Goal: Information Seeking & Learning: Learn about a topic

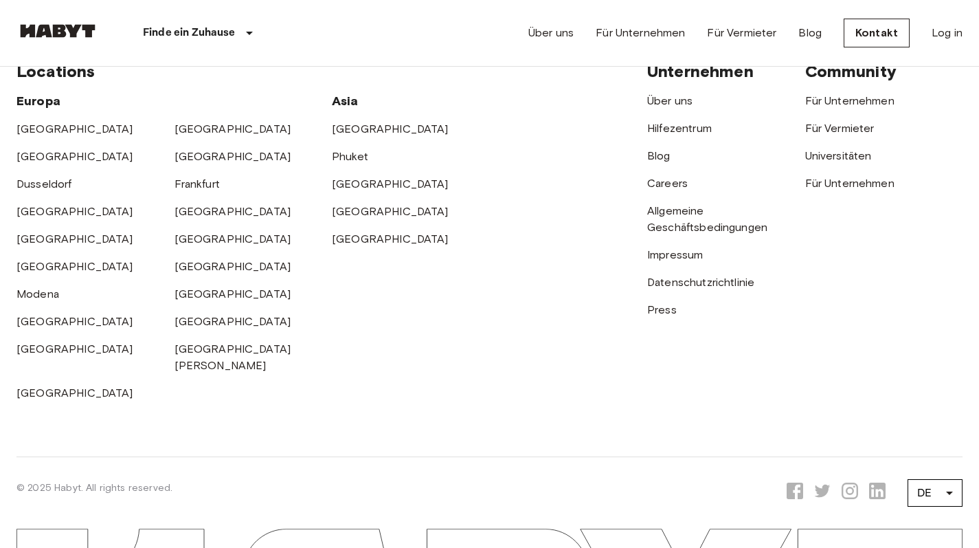
scroll to position [3699, 0]
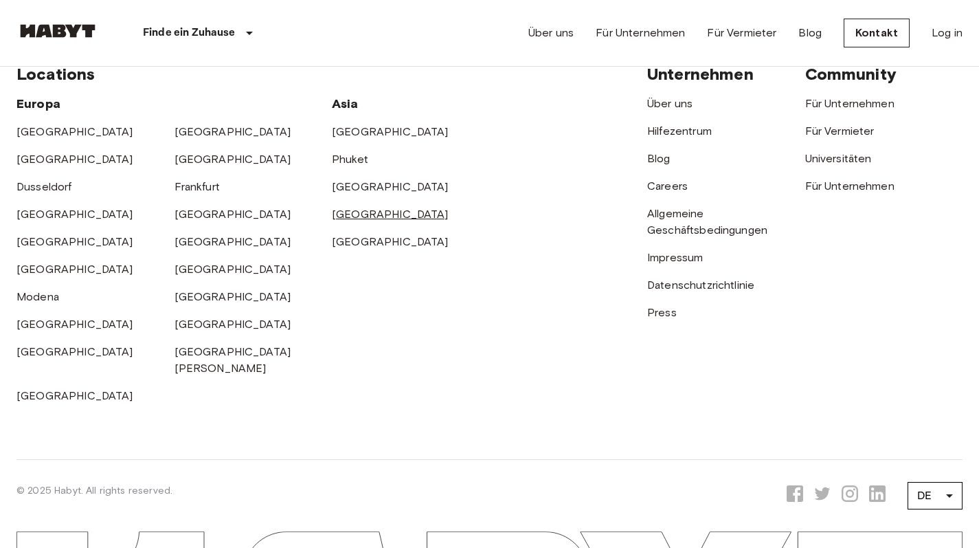
click at [361, 221] on link "[GEOGRAPHIC_DATA]" at bounding box center [390, 213] width 117 height 13
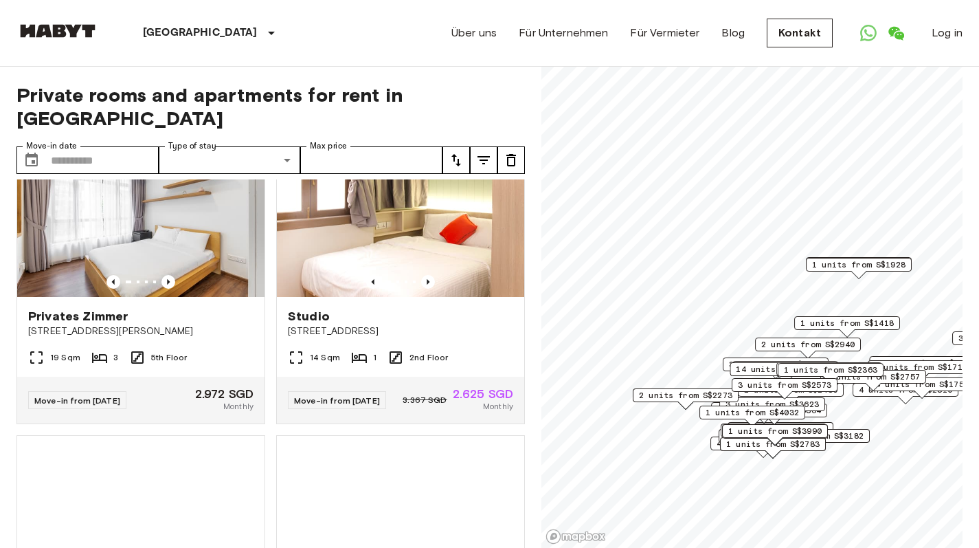
scroll to position [322, 0]
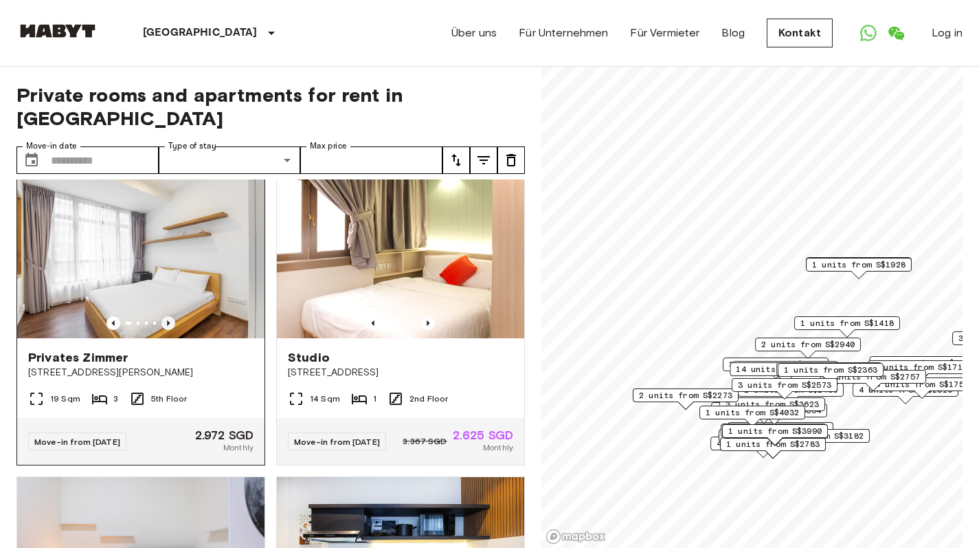
click at [167, 330] on icon "Previous image" at bounding box center [168, 323] width 14 height 14
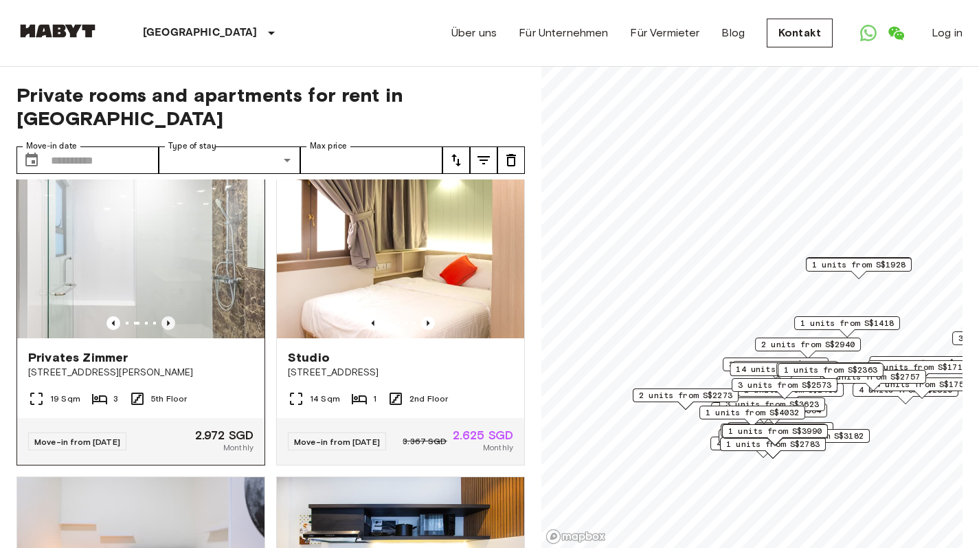
click at [167, 330] on icon "Previous image" at bounding box center [168, 323] width 14 height 14
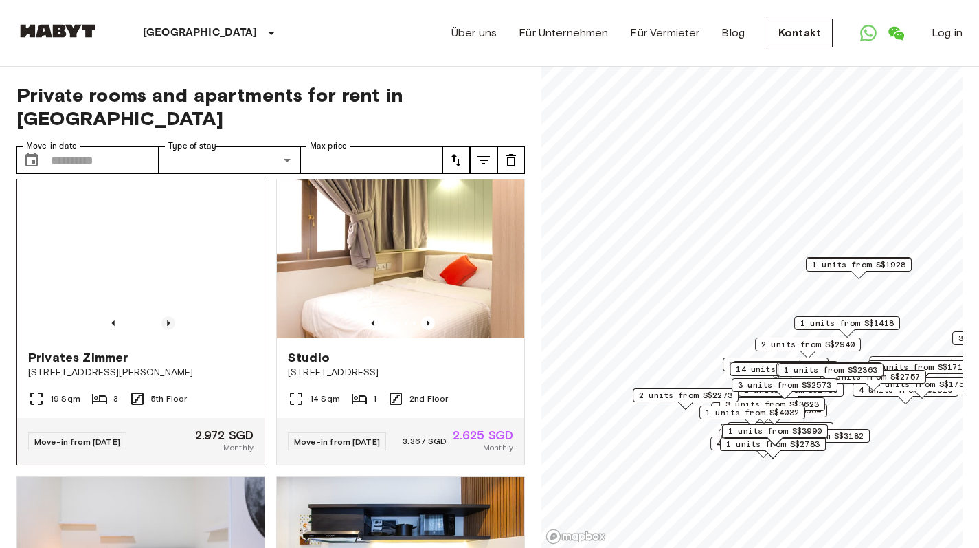
click at [167, 330] on icon "Previous image" at bounding box center [168, 323] width 14 height 14
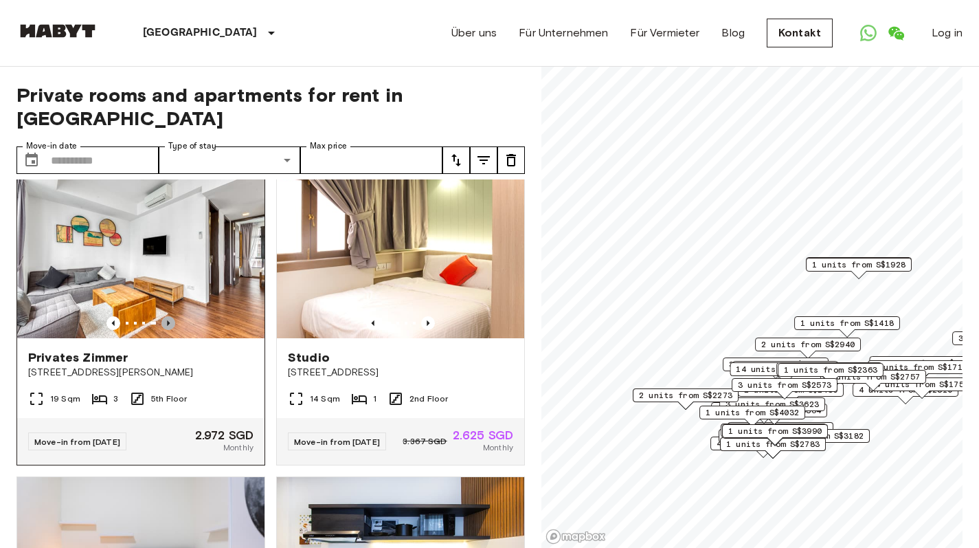
click at [167, 330] on icon "Previous image" at bounding box center [168, 323] width 14 height 14
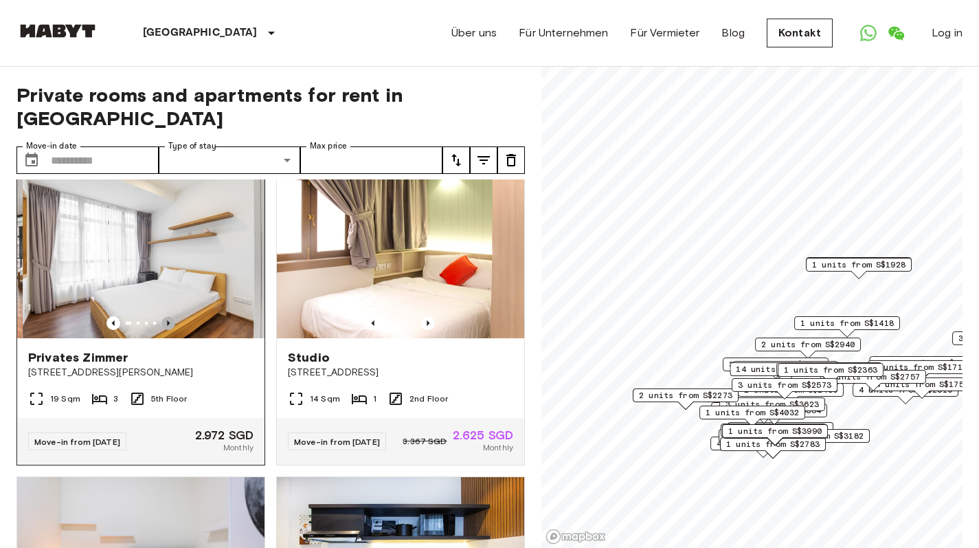
click at [167, 330] on icon "Previous image" at bounding box center [168, 323] width 14 height 14
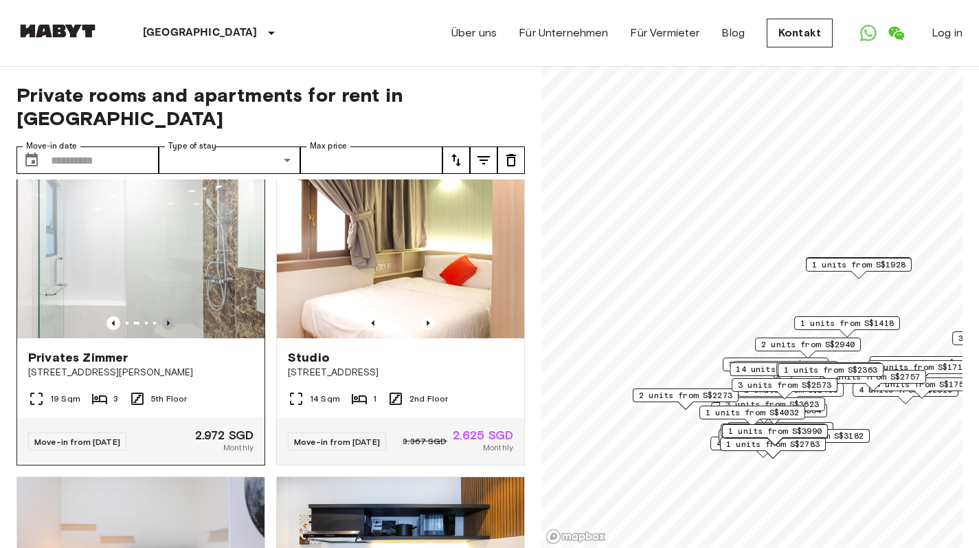
click at [167, 330] on icon "Previous image" at bounding box center [168, 323] width 14 height 14
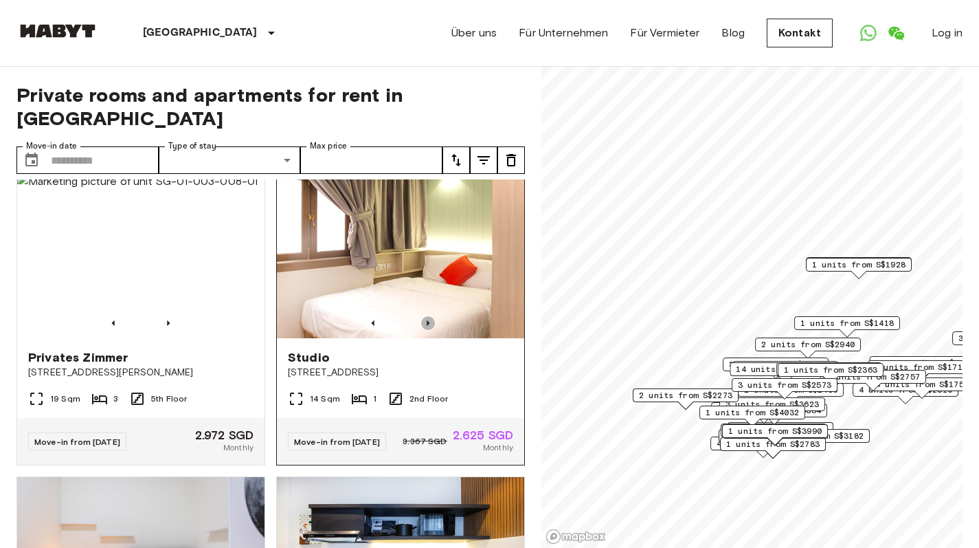
click at [427, 326] on icon "Previous image" at bounding box center [428, 322] width 3 height 5
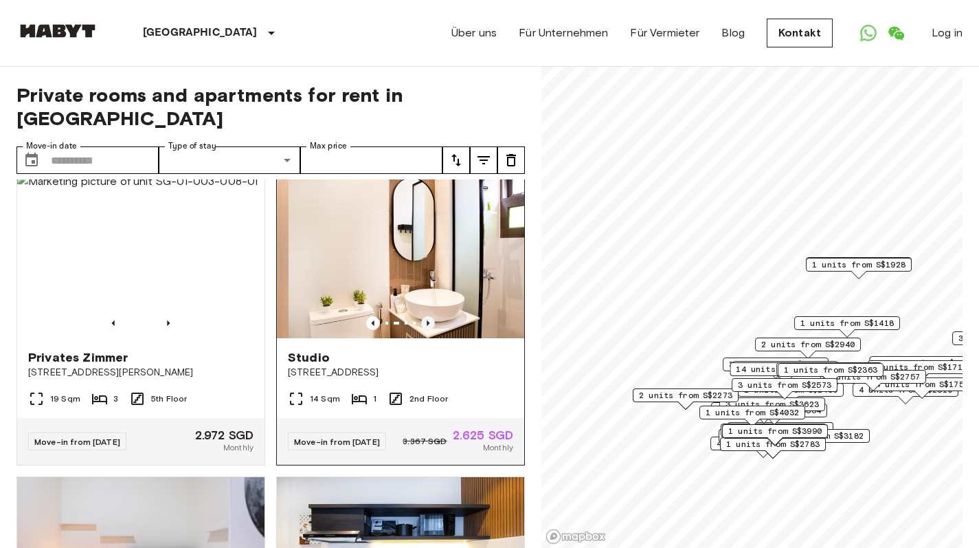
click at [427, 326] on icon "Previous image" at bounding box center [428, 322] width 3 height 5
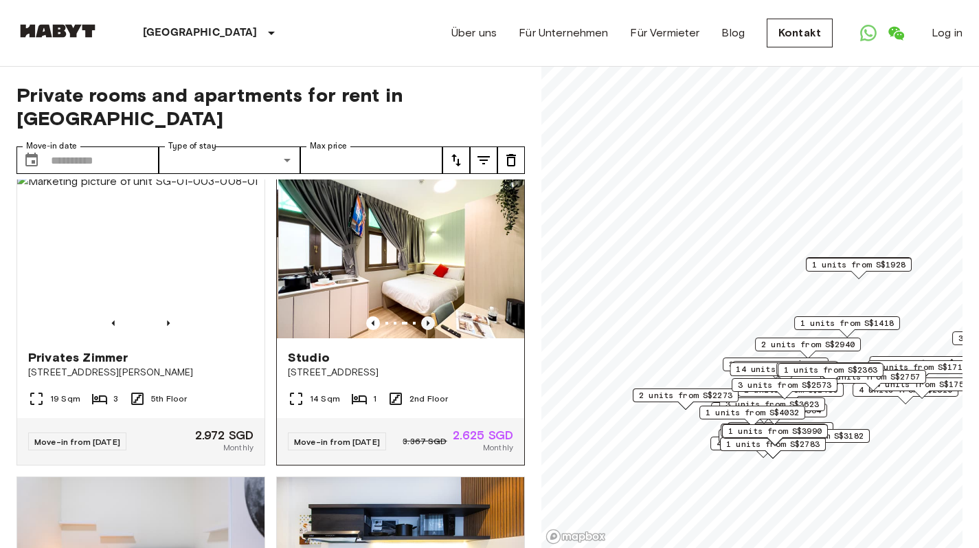
click at [427, 326] on icon "Previous image" at bounding box center [428, 322] width 3 height 5
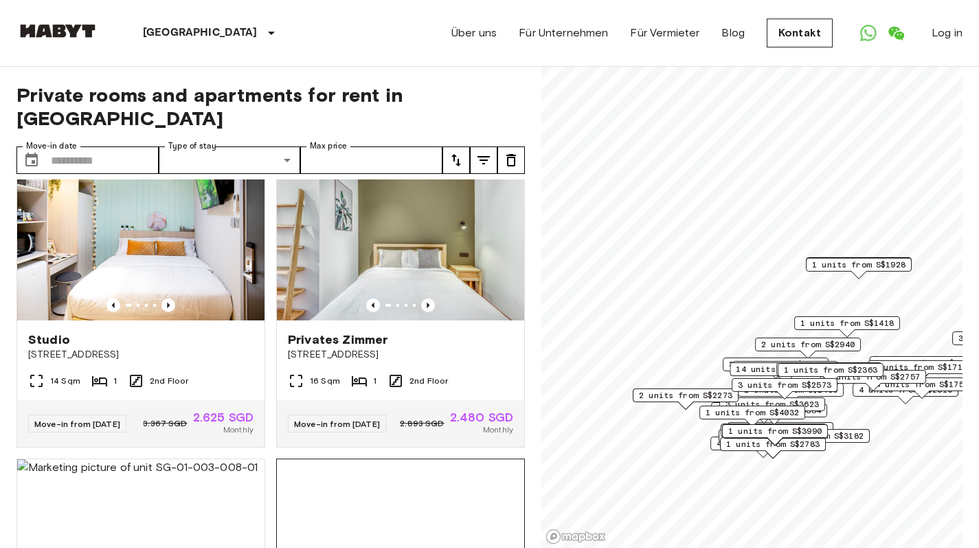
scroll to position [34, 0]
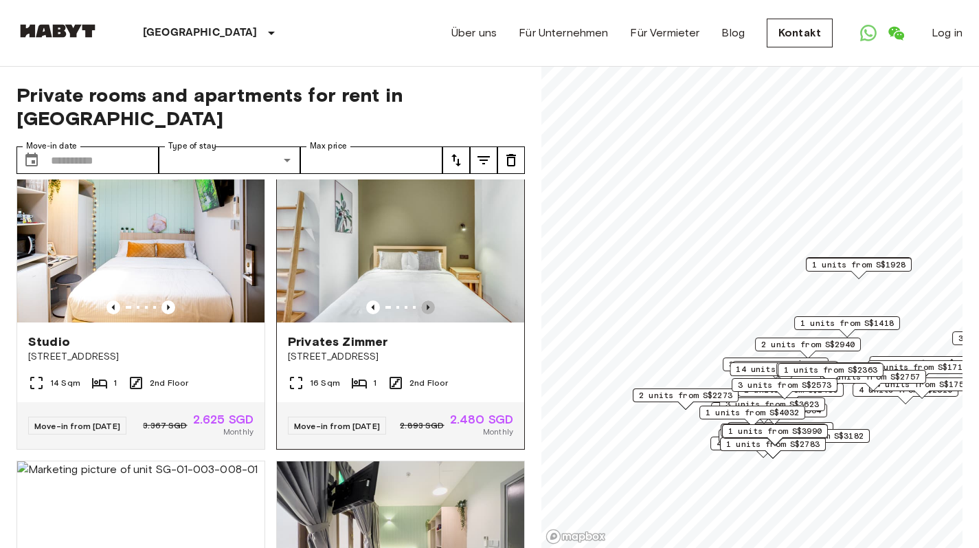
click at [421, 300] on icon "Previous image" at bounding box center [428, 307] width 14 height 14
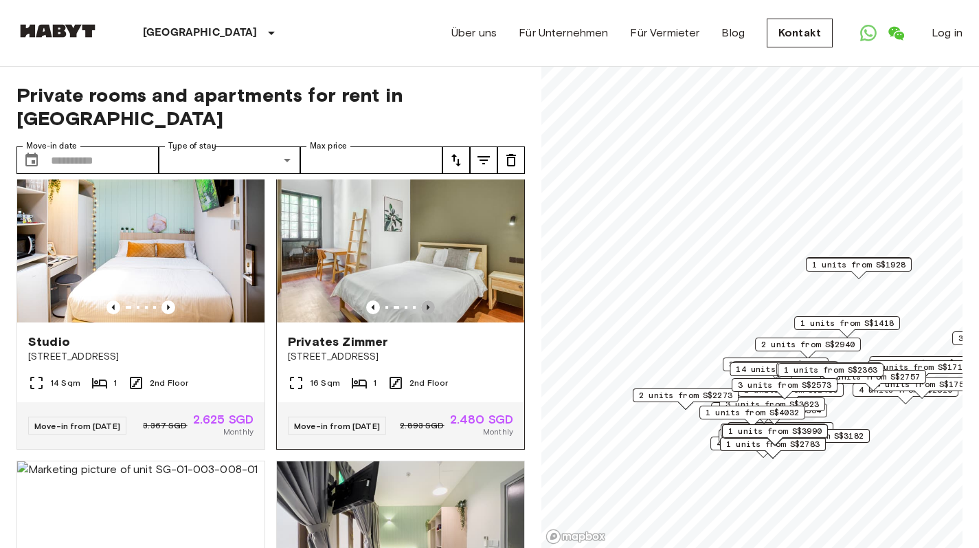
click at [421, 300] on icon "Previous image" at bounding box center [428, 307] width 14 height 14
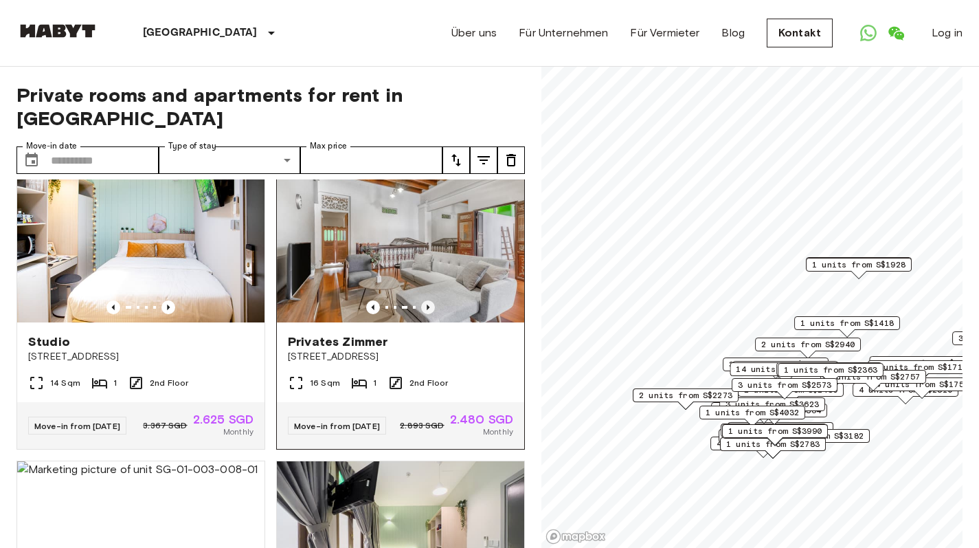
click at [421, 300] on icon "Previous image" at bounding box center [428, 307] width 14 height 14
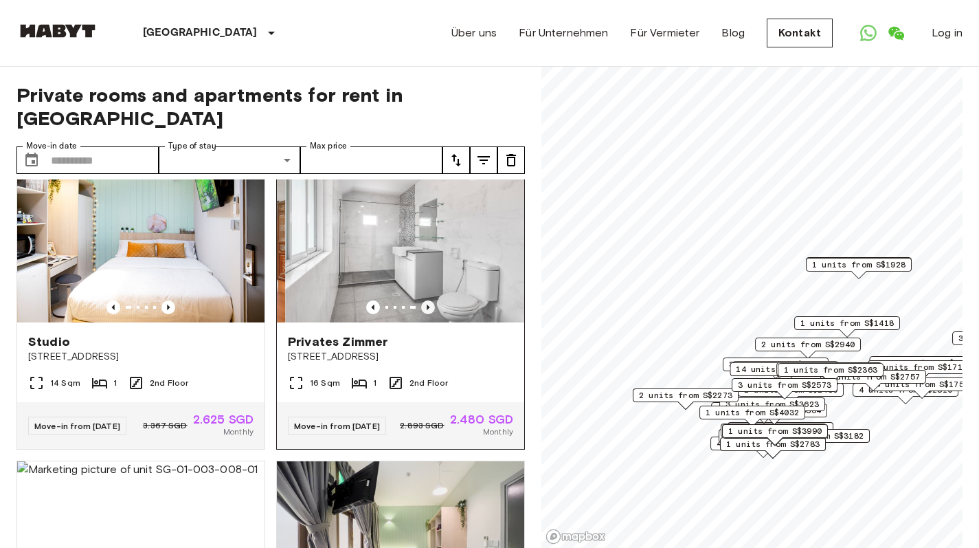
click at [421, 300] on icon "Previous image" at bounding box center [428, 307] width 14 height 14
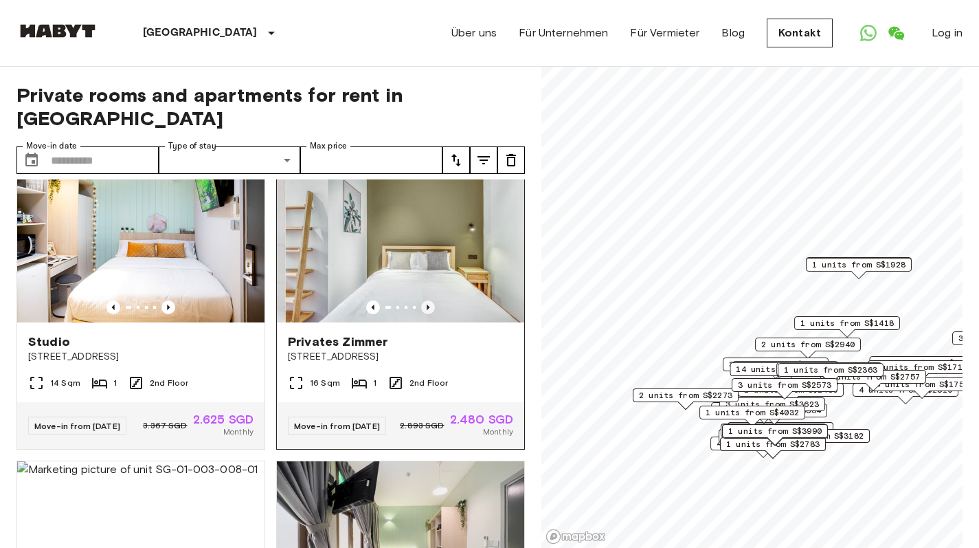
click at [421, 300] on icon "Previous image" at bounding box center [428, 307] width 14 height 14
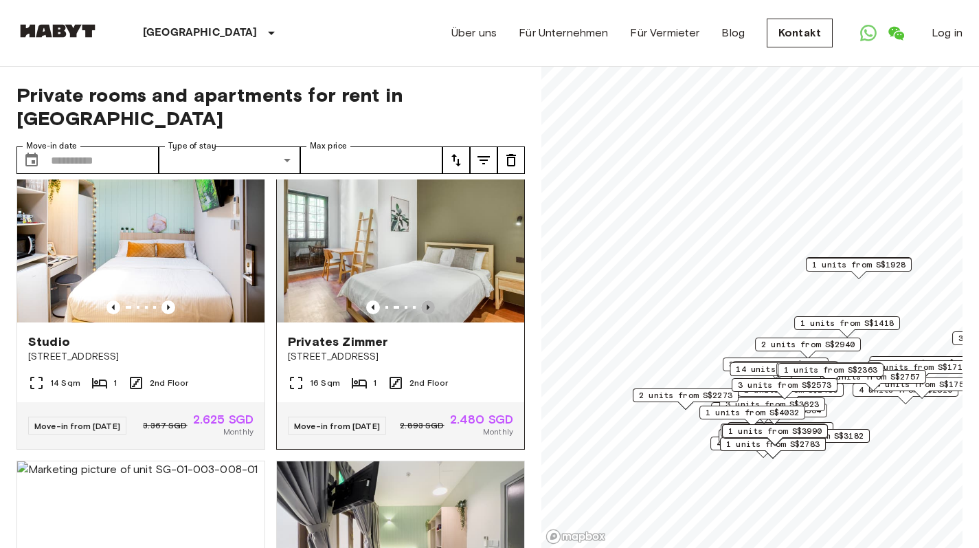
click at [421, 300] on icon "Previous image" at bounding box center [428, 307] width 14 height 14
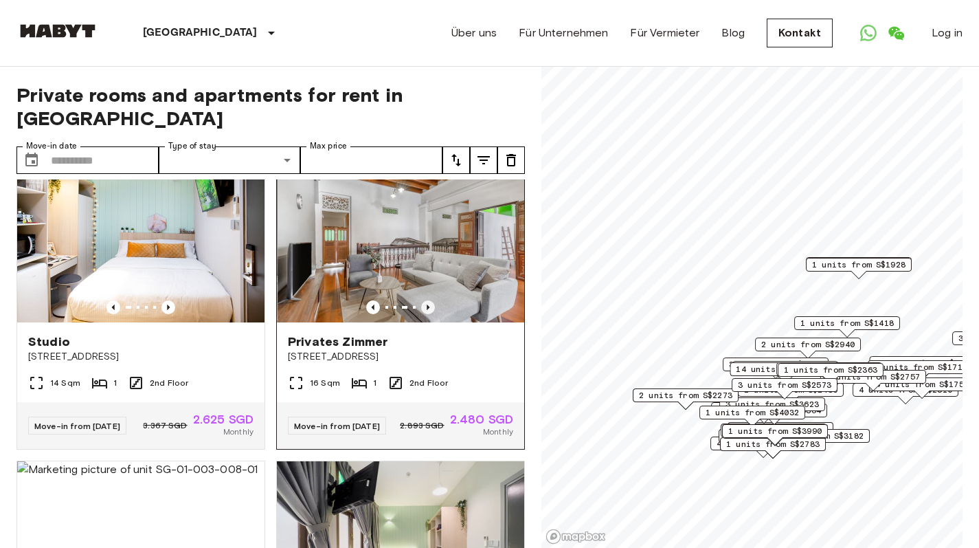
click at [421, 300] on icon "Previous image" at bounding box center [428, 307] width 14 height 14
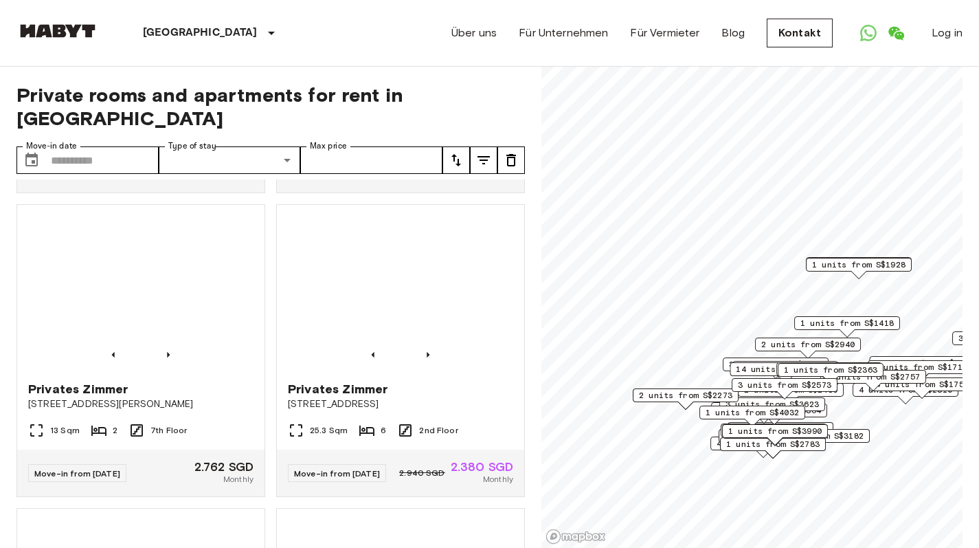
scroll to position [1206, 0]
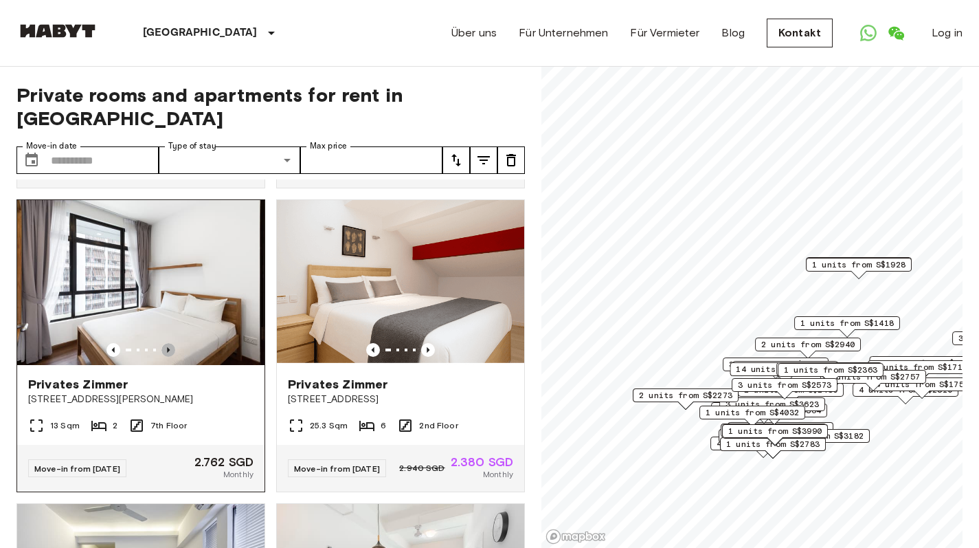
click at [168, 357] on icon "Previous image" at bounding box center [168, 350] width 14 height 14
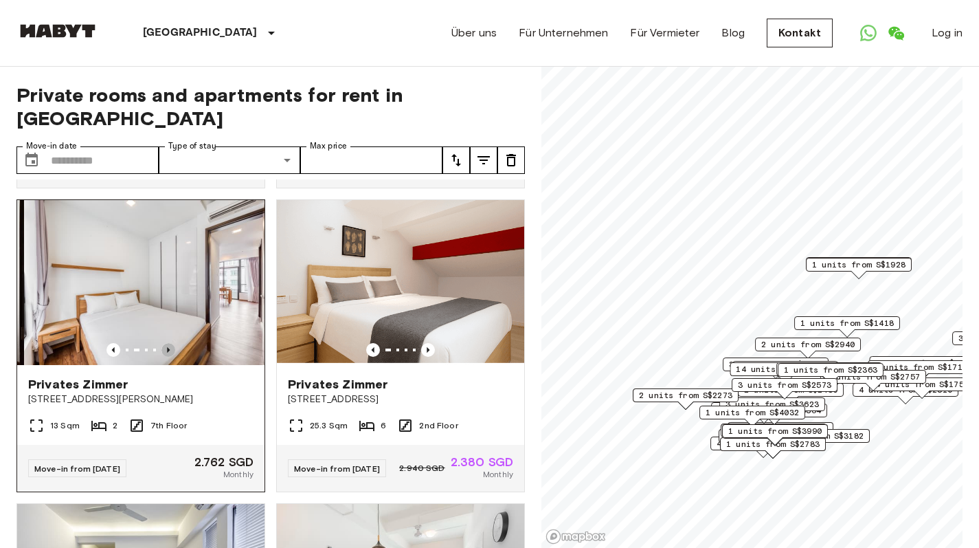
click at [168, 357] on icon "Previous image" at bounding box center [168, 350] width 14 height 14
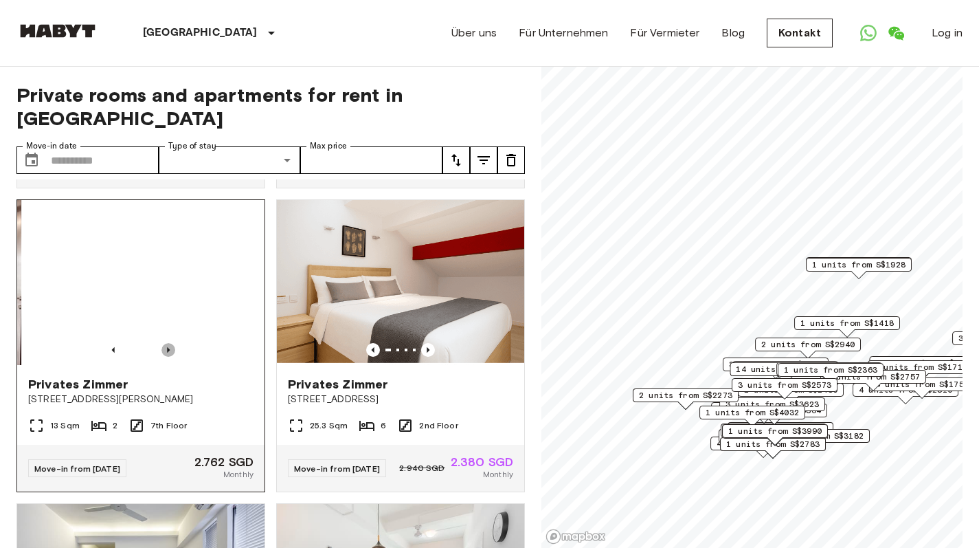
click at [168, 357] on icon "Previous image" at bounding box center [168, 350] width 14 height 14
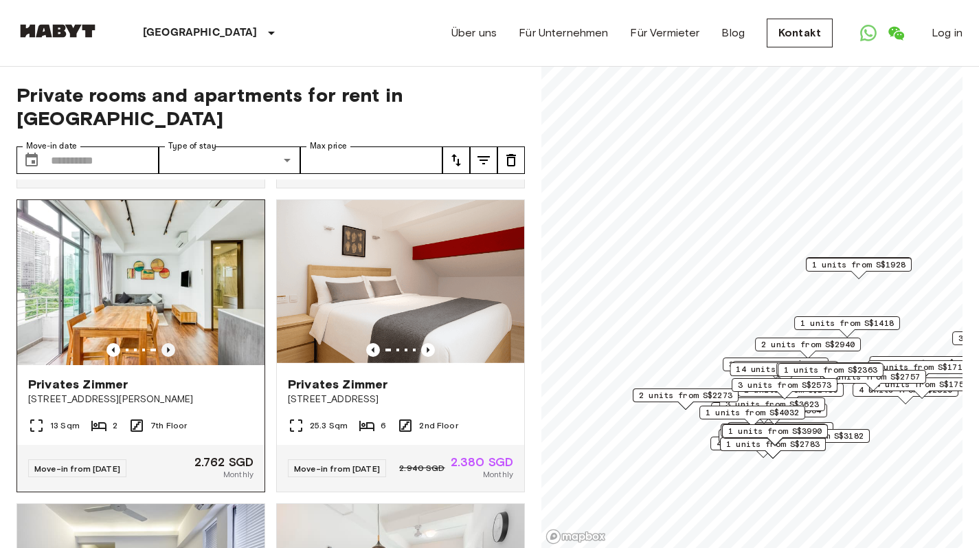
click at [167, 357] on icon "Previous image" at bounding box center [168, 350] width 14 height 14
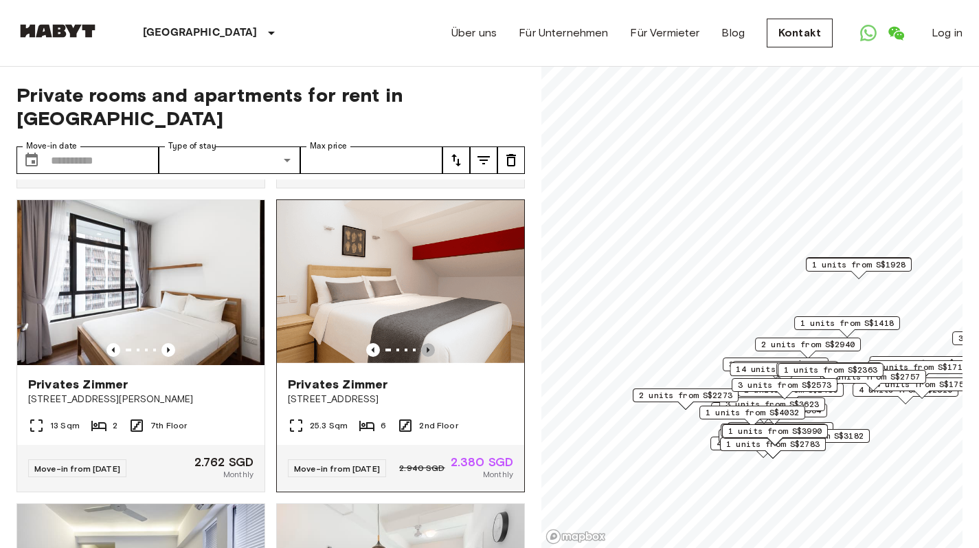
click at [425, 357] on icon "Previous image" at bounding box center [428, 350] width 14 height 14
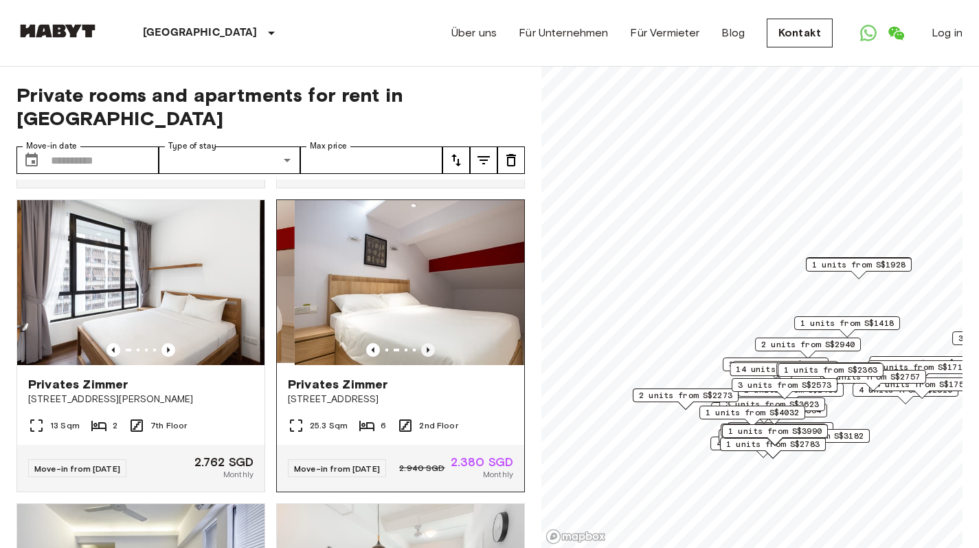
click at [425, 357] on icon "Previous image" at bounding box center [428, 350] width 14 height 14
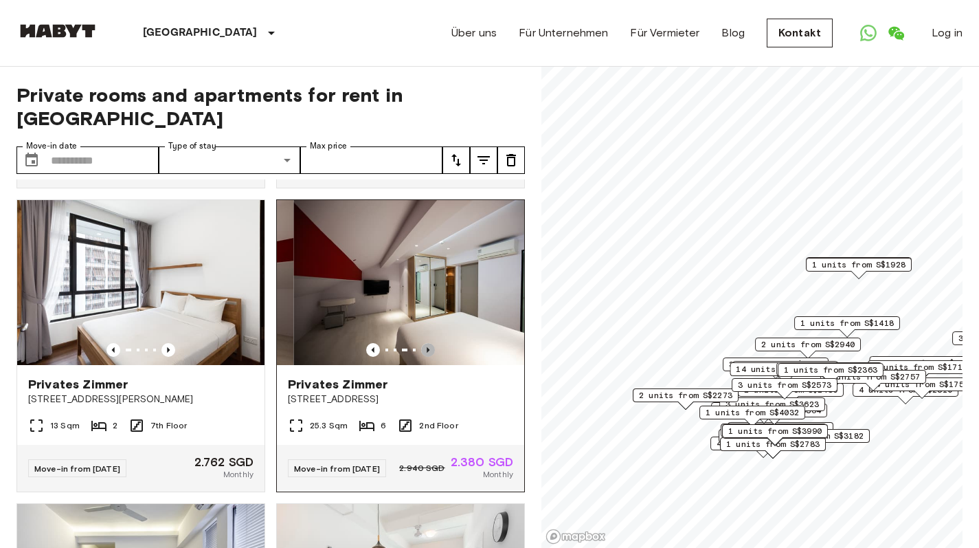
click at [424, 357] on icon "Previous image" at bounding box center [428, 350] width 14 height 14
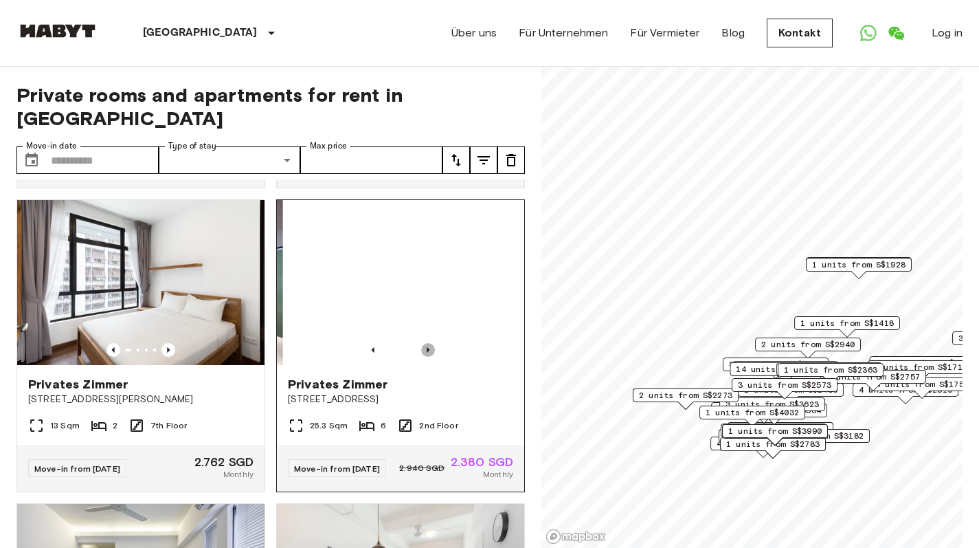
click at [424, 357] on icon "Previous image" at bounding box center [428, 350] width 14 height 14
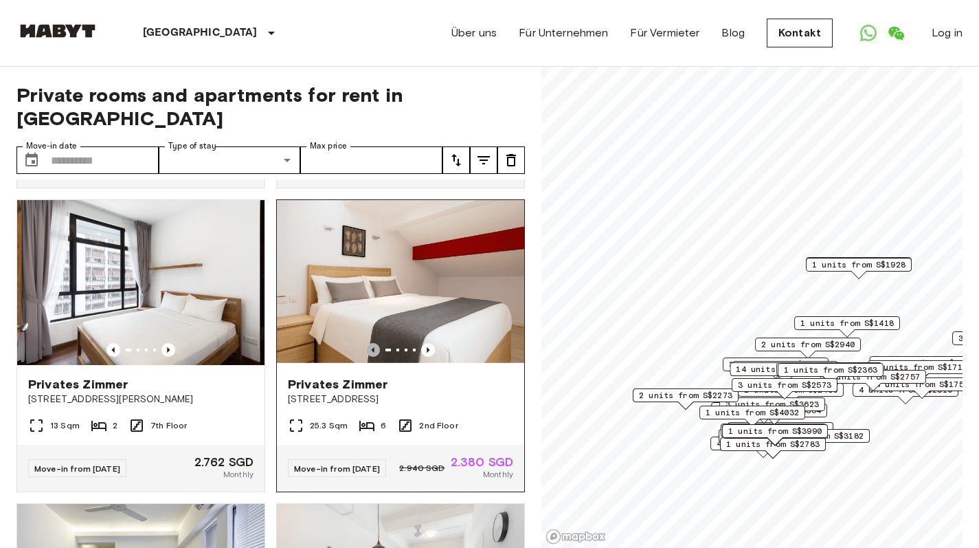
click at [366, 357] on icon "Previous image" at bounding box center [373, 350] width 14 height 14
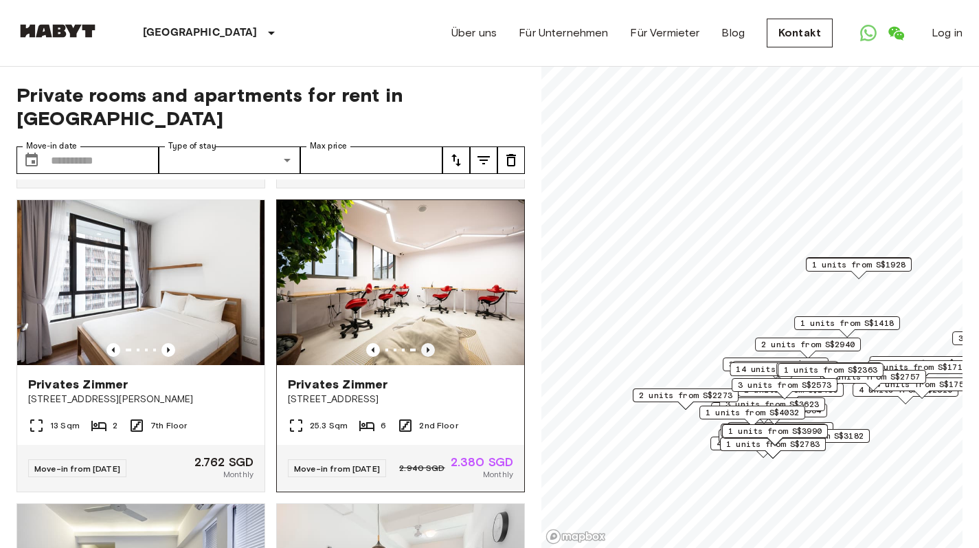
click at [427, 352] on icon "Previous image" at bounding box center [428, 349] width 3 height 5
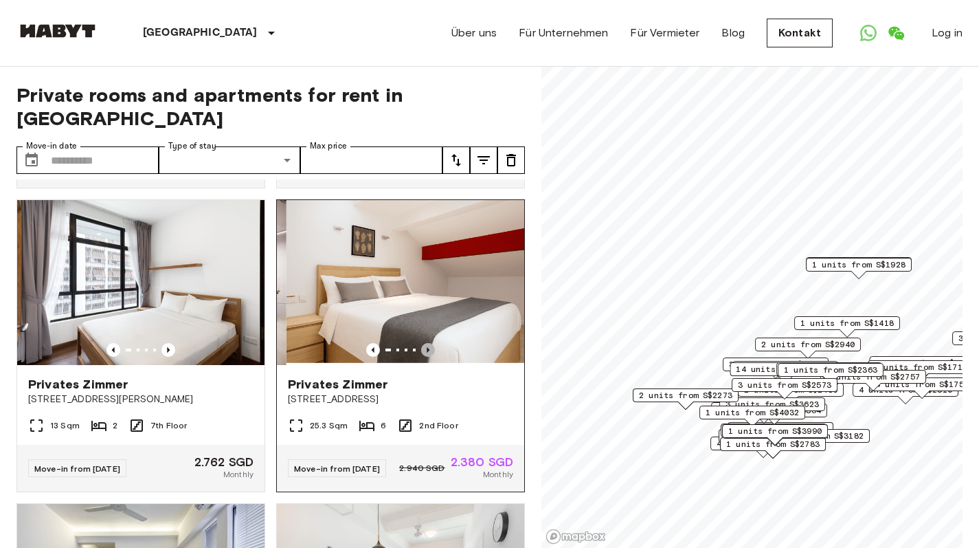
click at [427, 352] on icon "Previous image" at bounding box center [428, 349] width 3 height 5
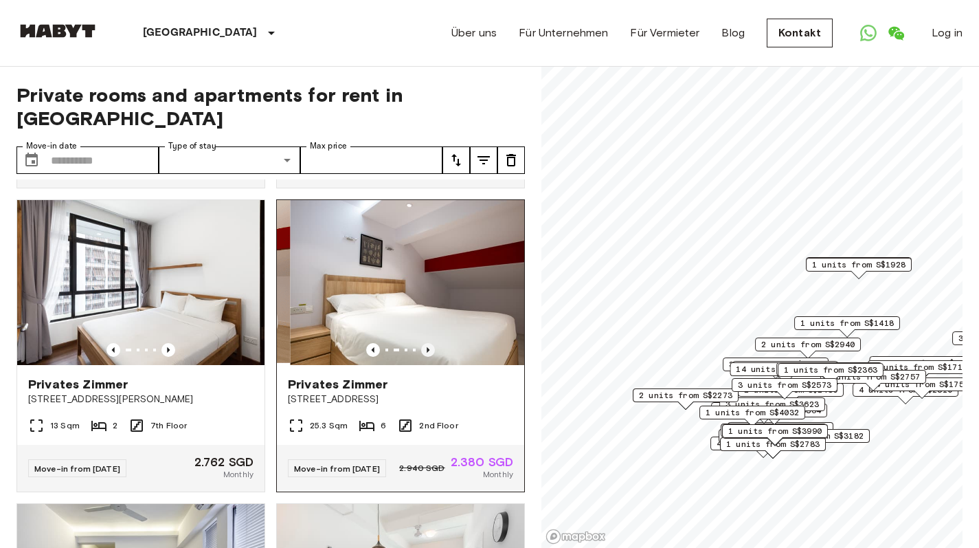
click at [427, 352] on icon "Previous image" at bounding box center [428, 349] width 3 height 5
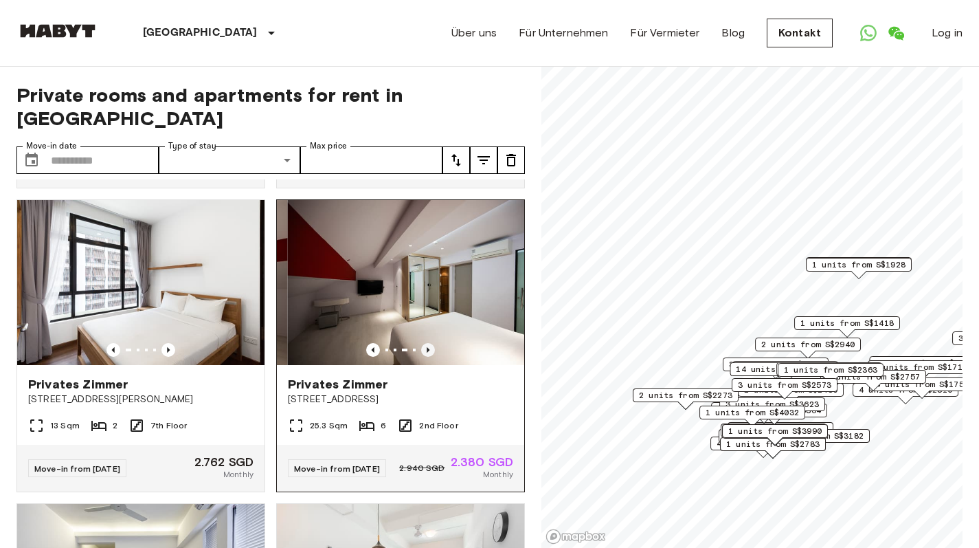
click at [427, 352] on icon "Previous image" at bounding box center [428, 349] width 3 height 5
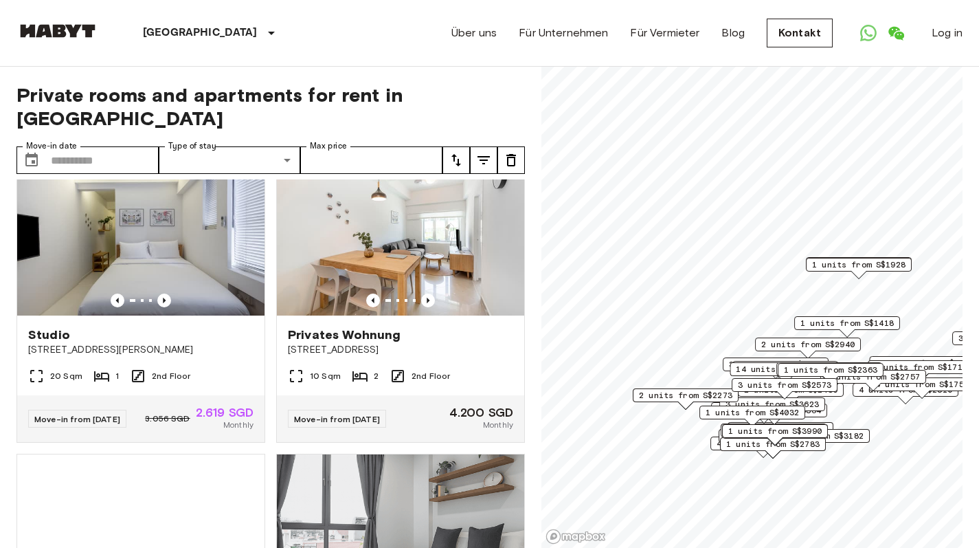
scroll to position [1560, 0]
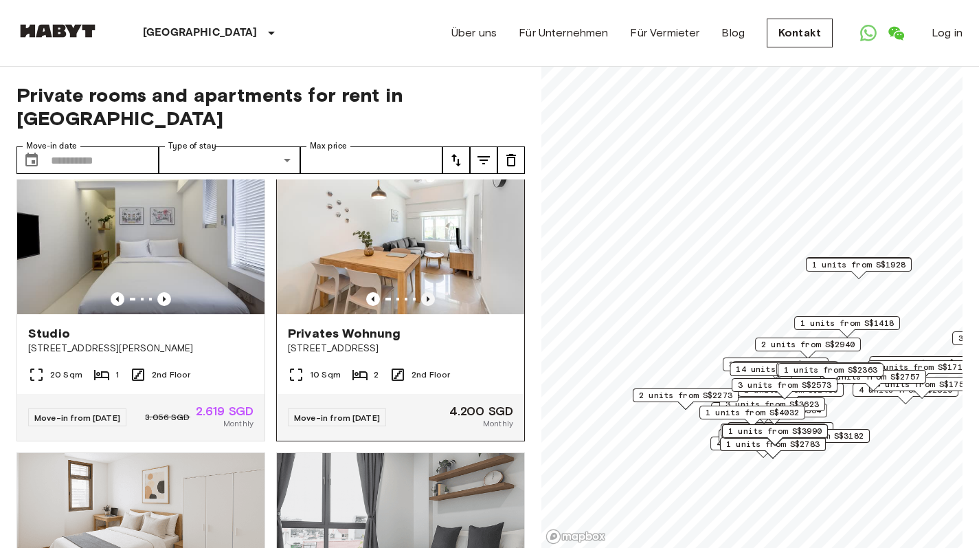
click at [421, 306] on icon "Previous image" at bounding box center [428, 299] width 14 height 14
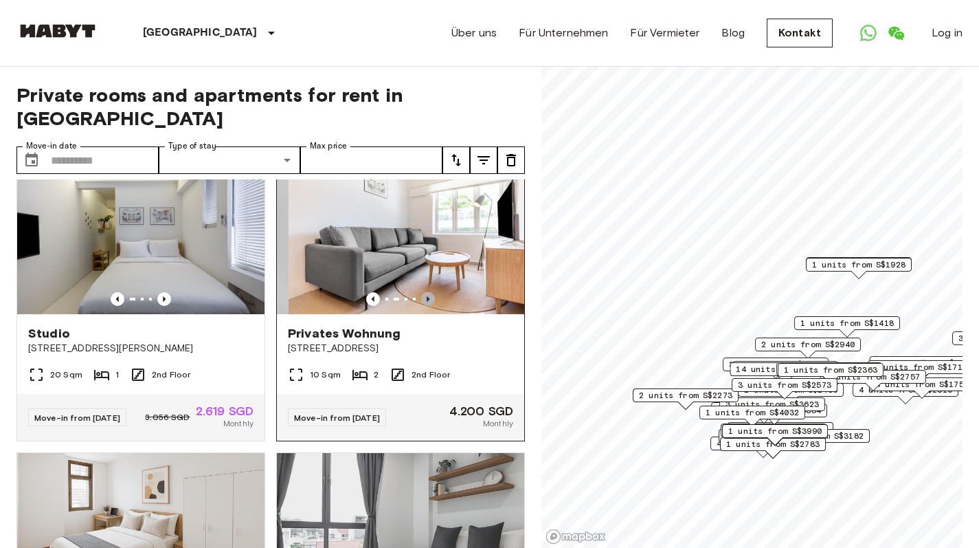
click at [421, 306] on icon "Previous image" at bounding box center [428, 299] width 14 height 14
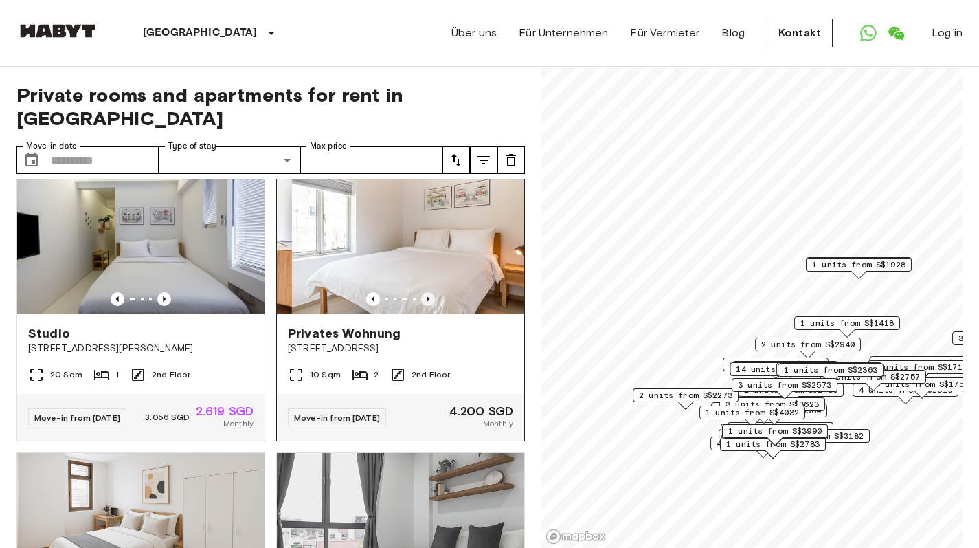
click at [421, 306] on icon "Previous image" at bounding box center [428, 299] width 14 height 14
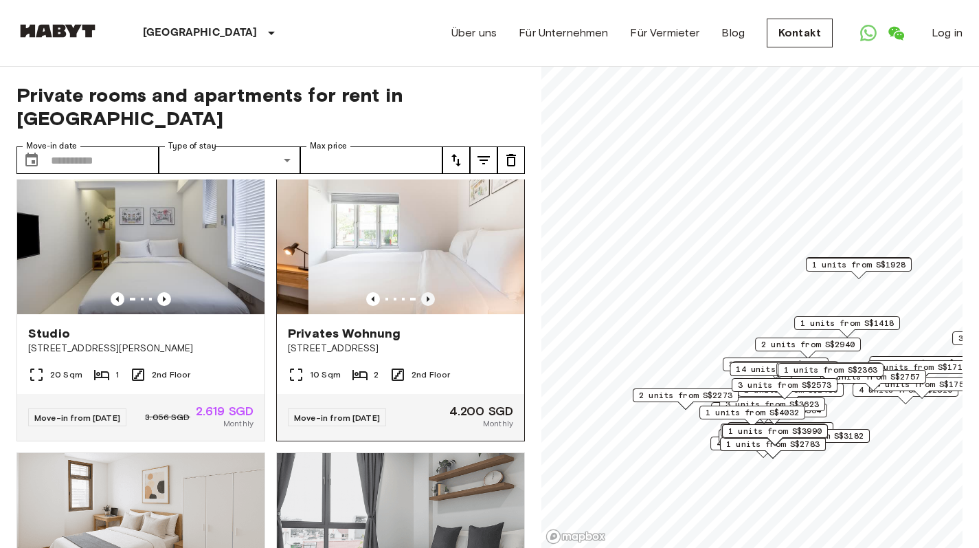
click at [421, 306] on icon "Previous image" at bounding box center [428, 299] width 14 height 14
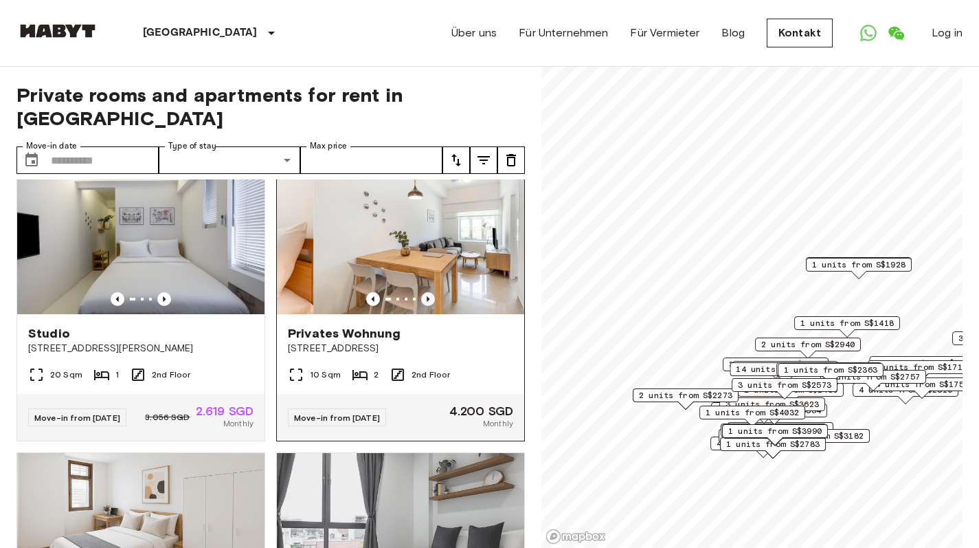
click at [421, 306] on icon "Previous image" at bounding box center [428, 299] width 14 height 14
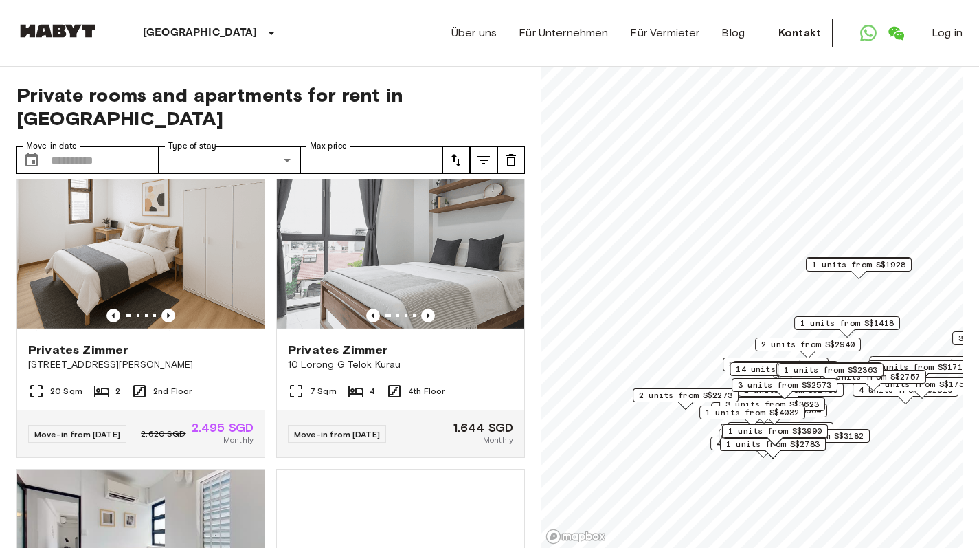
scroll to position [1850, 0]
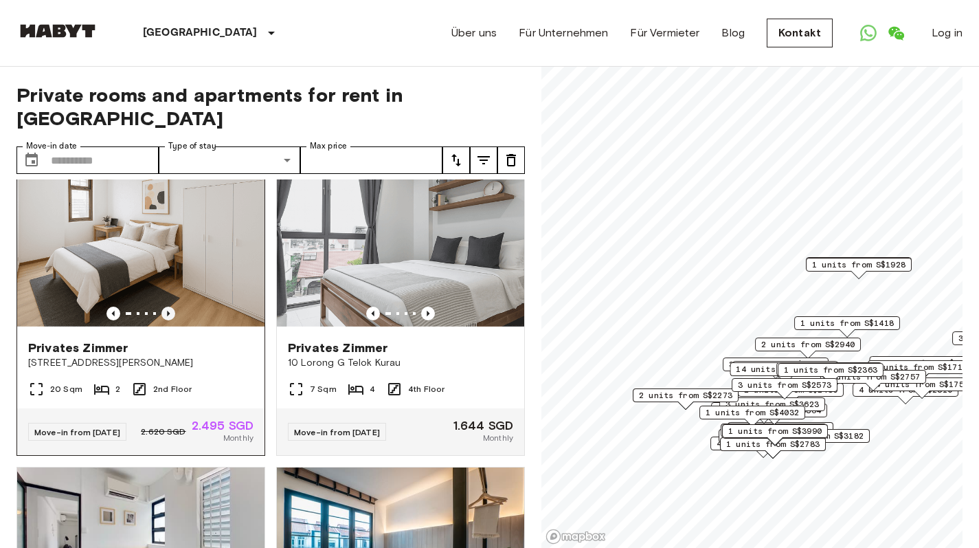
click at [169, 320] on icon "Previous image" at bounding box center [168, 313] width 14 height 14
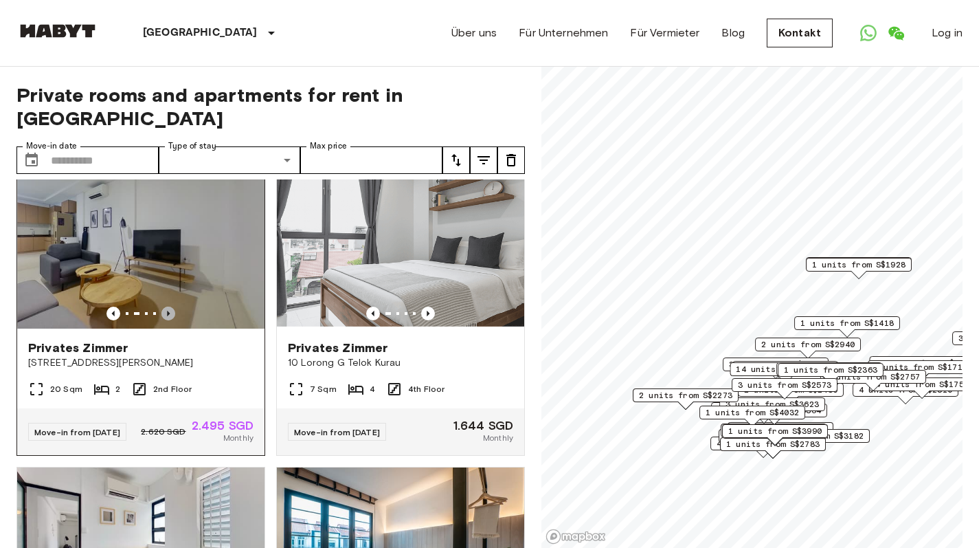
click at [168, 320] on icon "Previous image" at bounding box center [168, 313] width 14 height 14
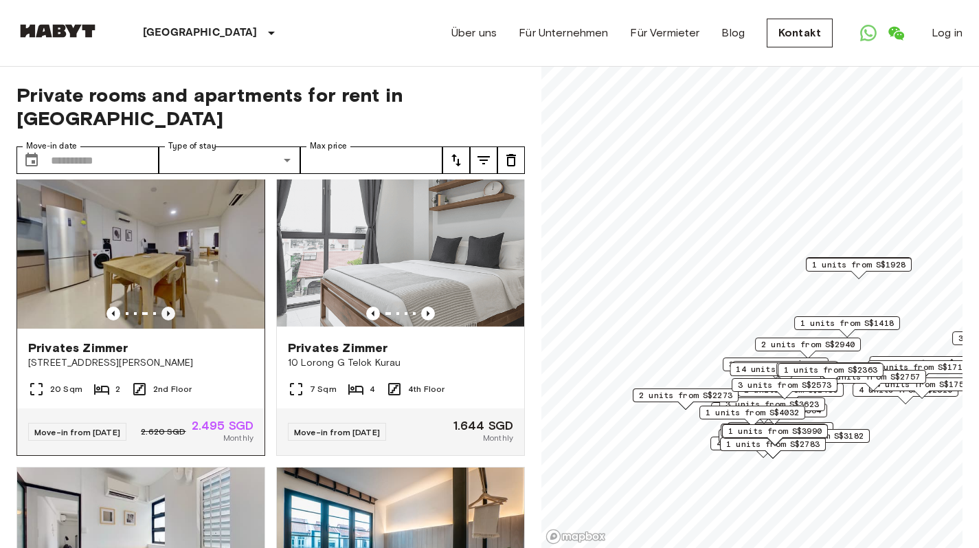
click at [168, 320] on icon "Previous image" at bounding box center [168, 313] width 14 height 14
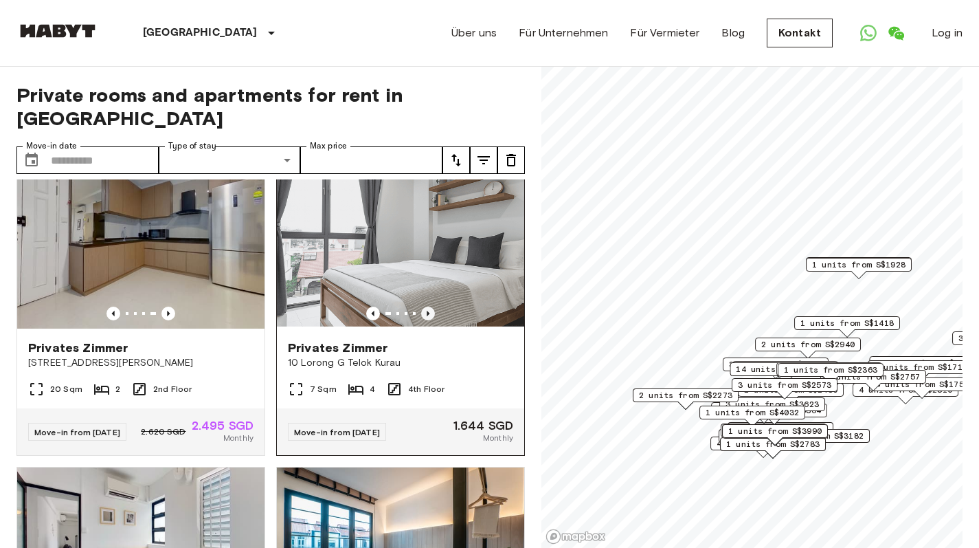
click at [423, 320] on icon "Previous image" at bounding box center [428, 313] width 14 height 14
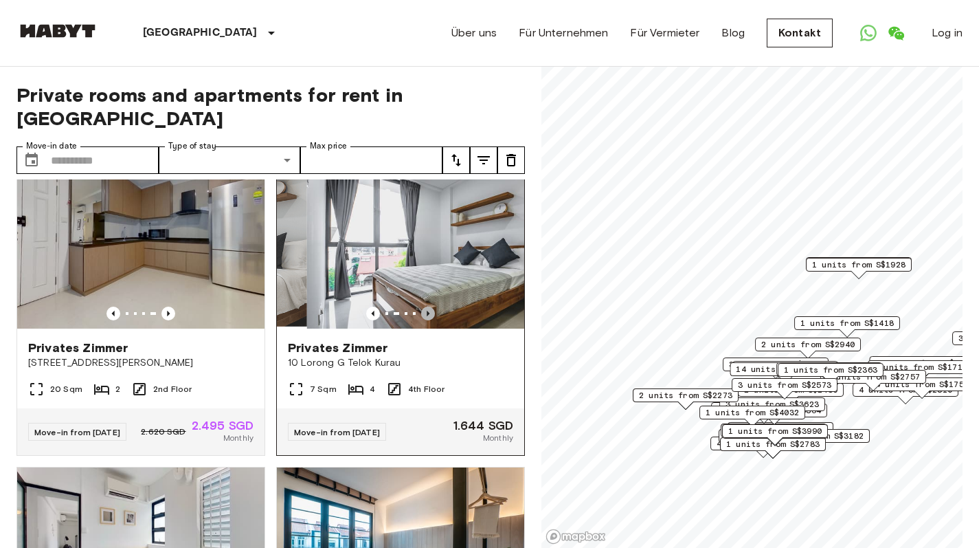
click at [423, 320] on icon "Previous image" at bounding box center [428, 313] width 14 height 14
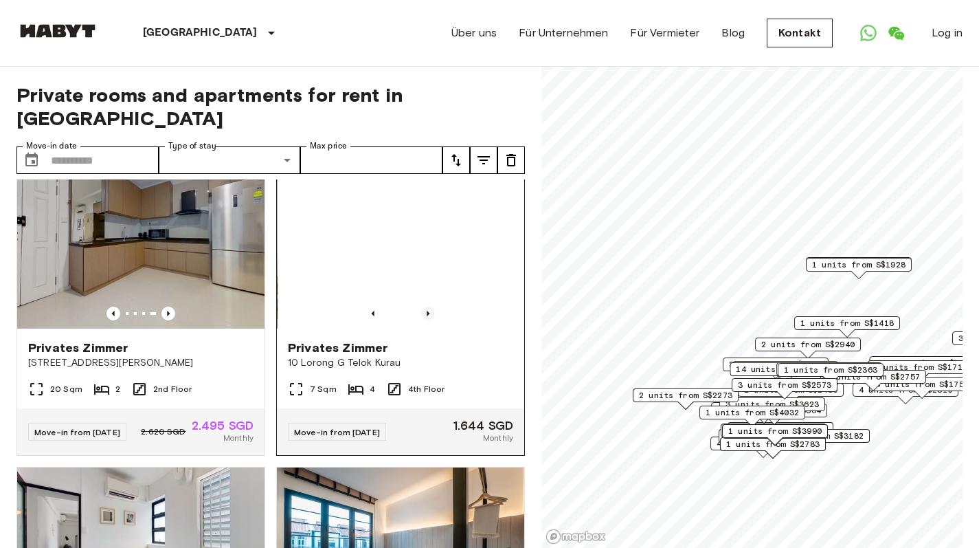
click at [423, 320] on icon "Previous image" at bounding box center [428, 313] width 14 height 14
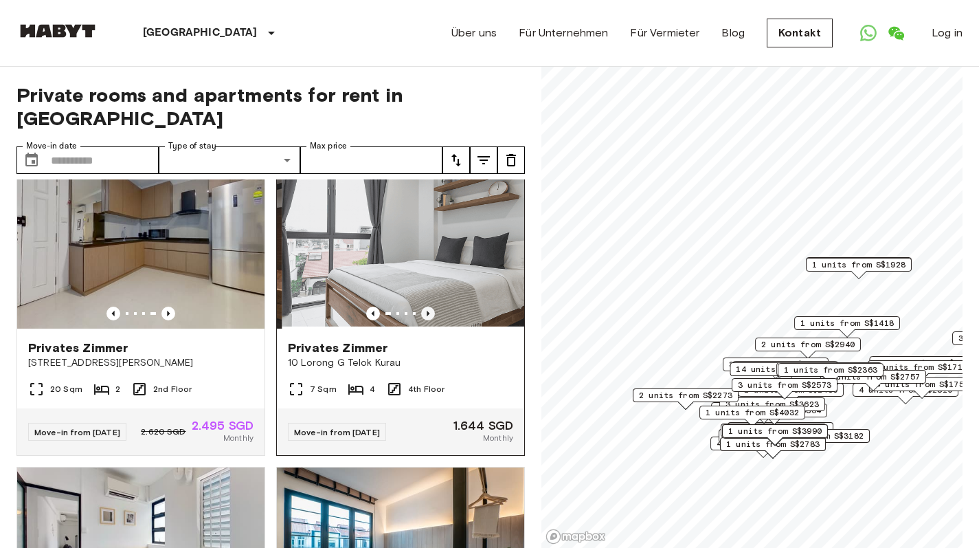
click at [423, 320] on icon "Previous image" at bounding box center [428, 313] width 14 height 14
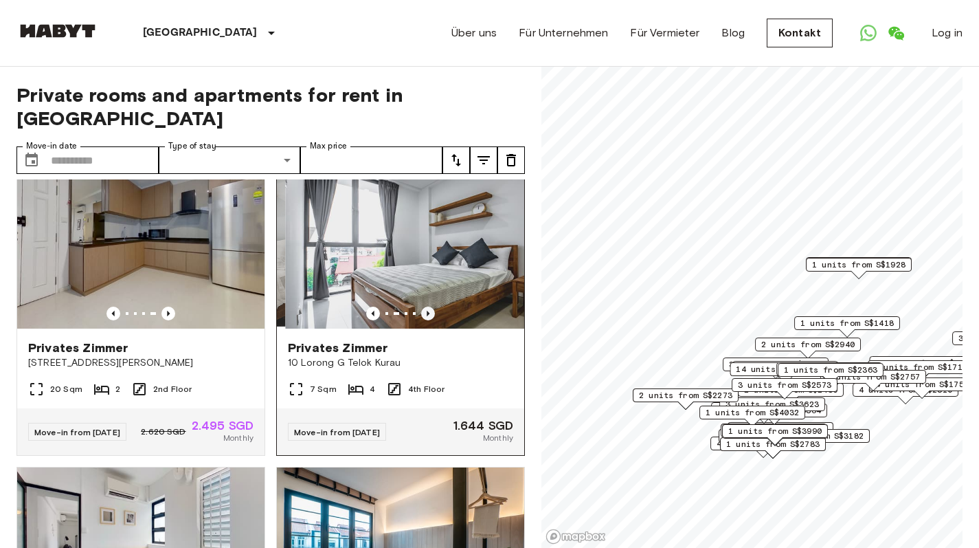
click at [423, 320] on icon "Previous image" at bounding box center [428, 313] width 14 height 14
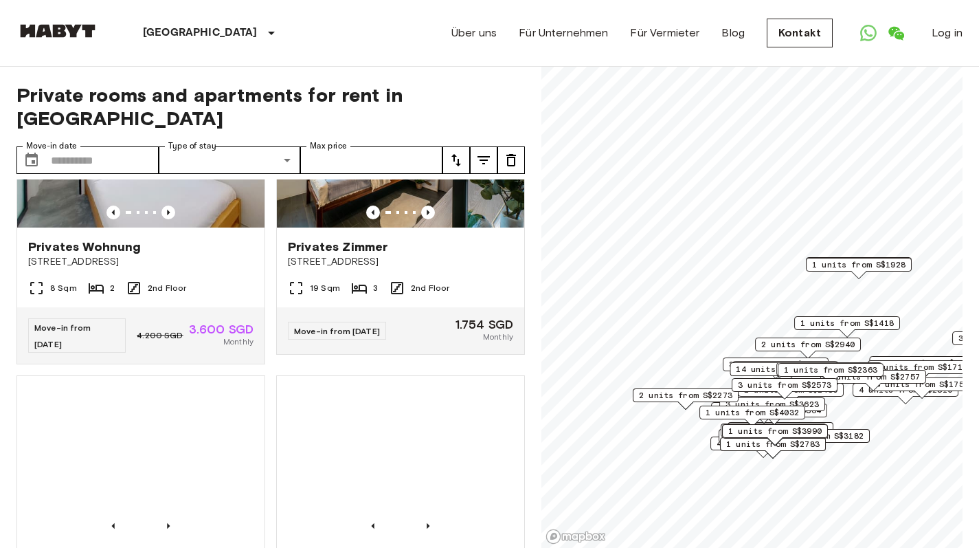
scroll to position [2256, 0]
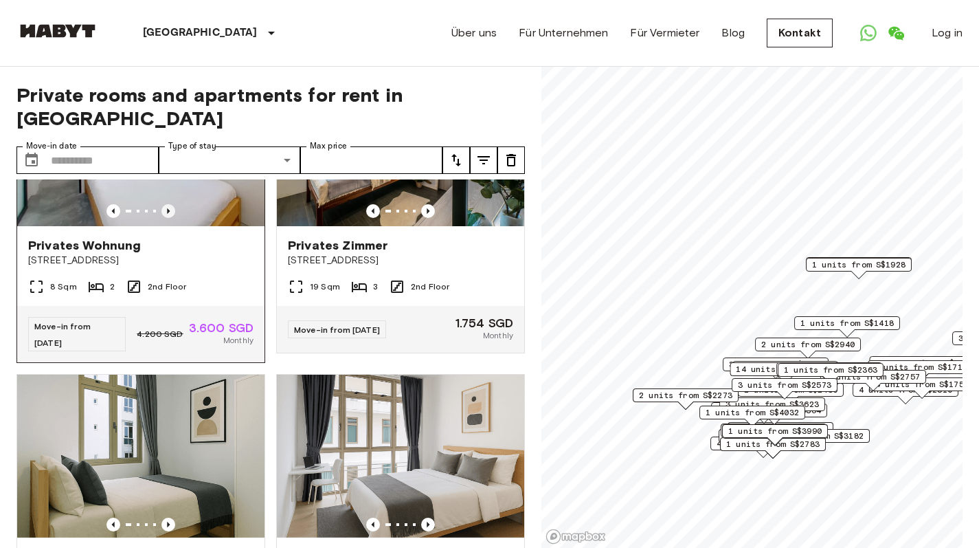
click at [167, 214] on icon "Previous image" at bounding box center [168, 210] width 3 height 5
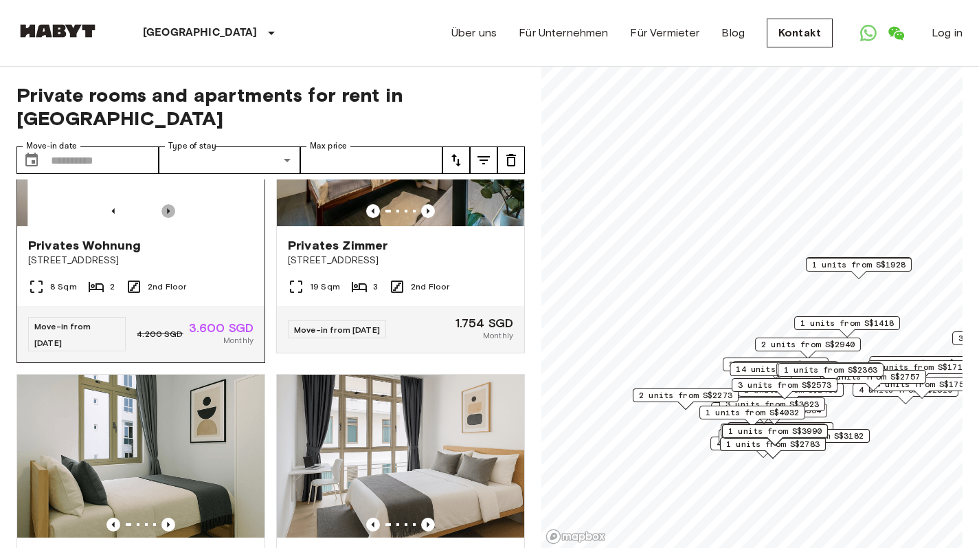
click at [167, 214] on icon "Previous image" at bounding box center [168, 210] width 3 height 5
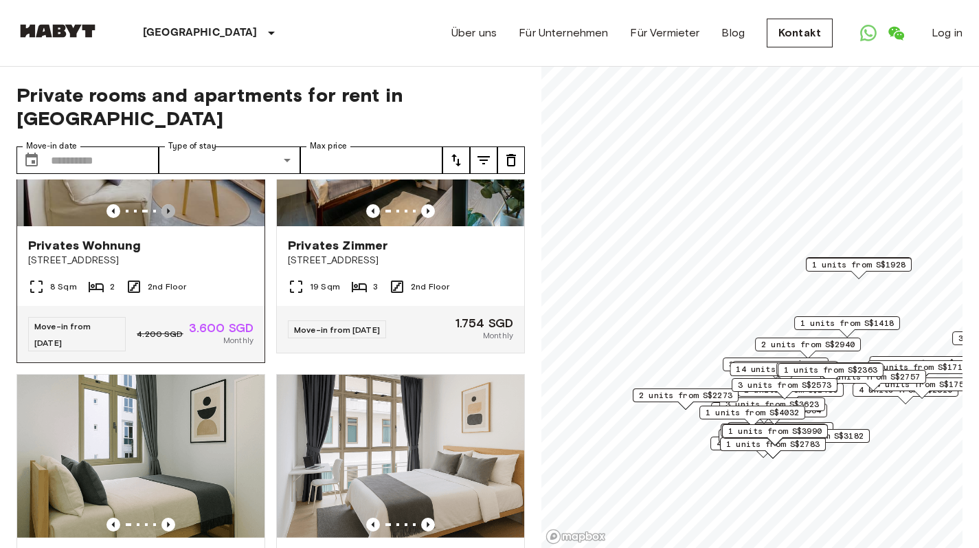
click at [167, 214] on icon "Previous image" at bounding box center [168, 210] width 3 height 5
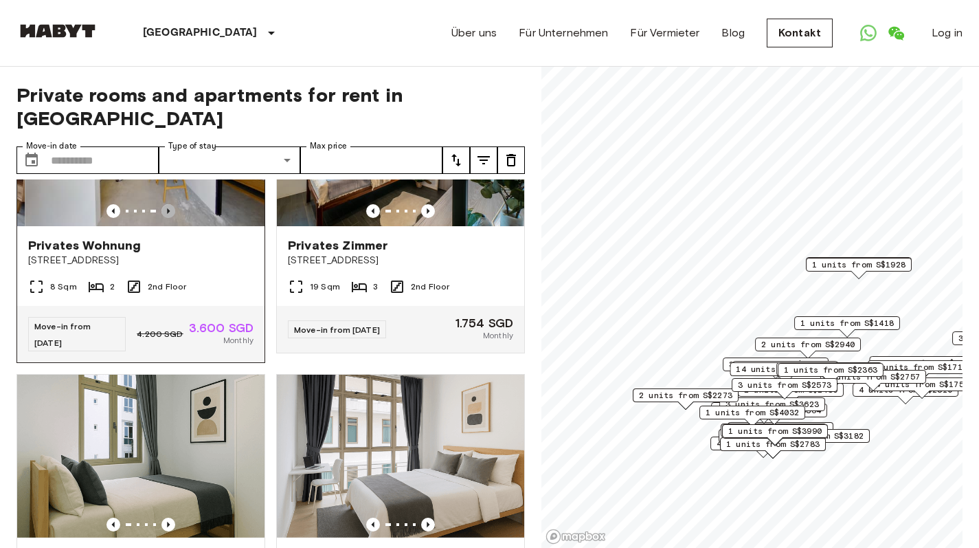
click at [167, 214] on icon "Previous image" at bounding box center [168, 210] width 3 height 5
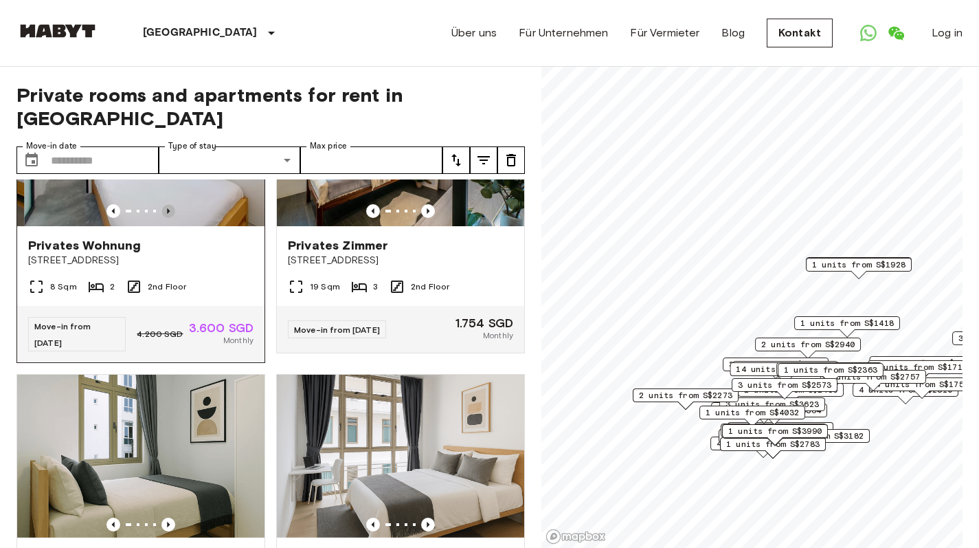
click at [167, 214] on icon "Previous image" at bounding box center [168, 210] width 3 height 5
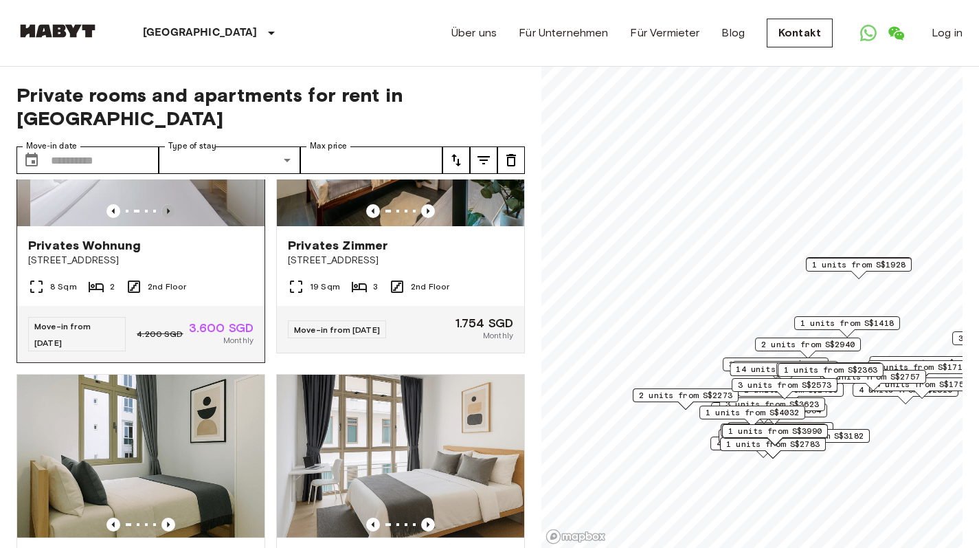
click at [167, 214] on icon "Previous image" at bounding box center [168, 210] width 3 height 5
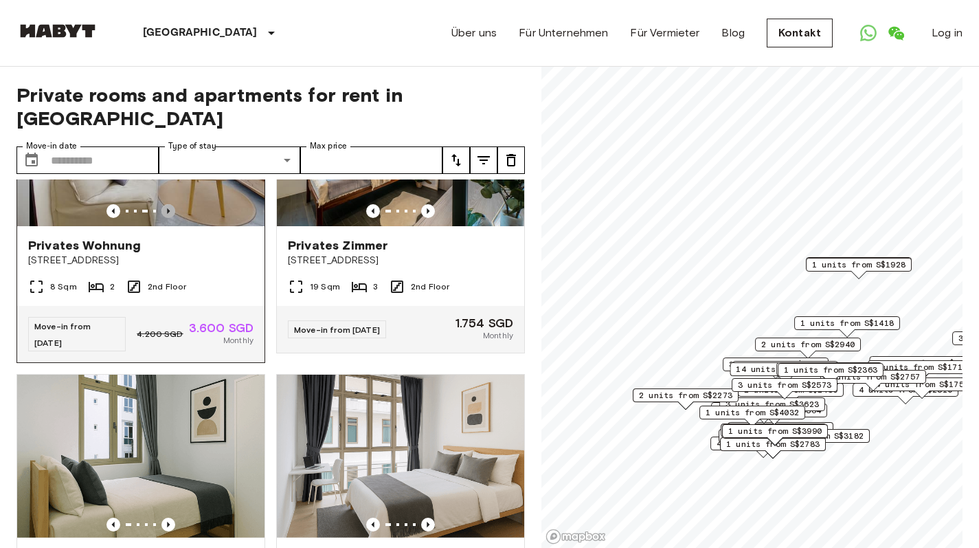
click at [167, 214] on icon "Previous image" at bounding box center [168, 210] width 3 height 5
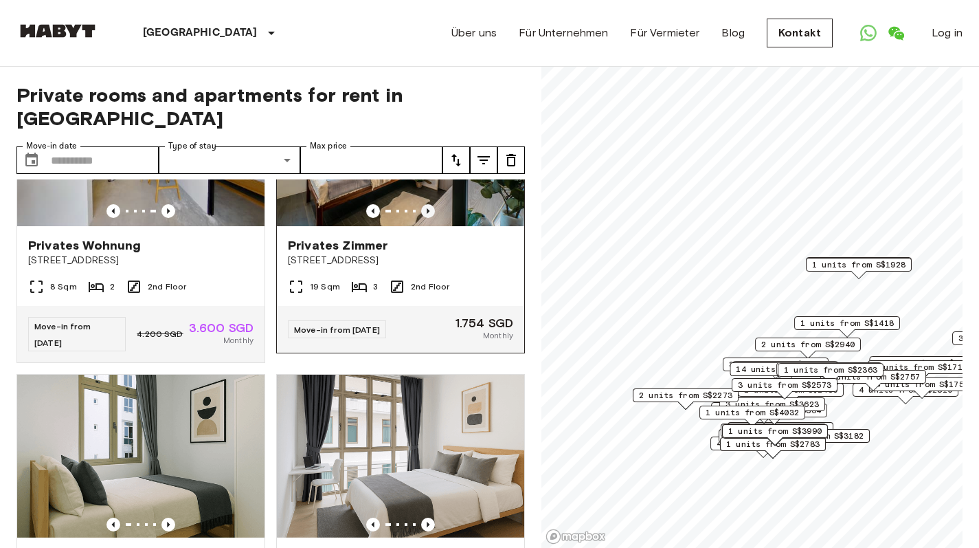
click at [422, 218] on icon "Previous image" at bounding box center [428, 211] width 14 height 14
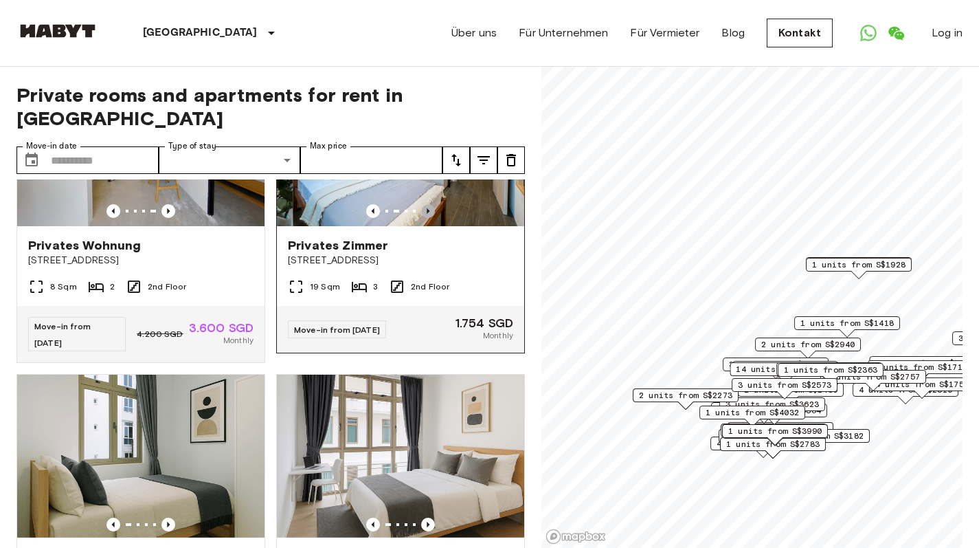
click at [422, 218] on icon "Previous image" at bounding box center [428, 211] width 14 height 14
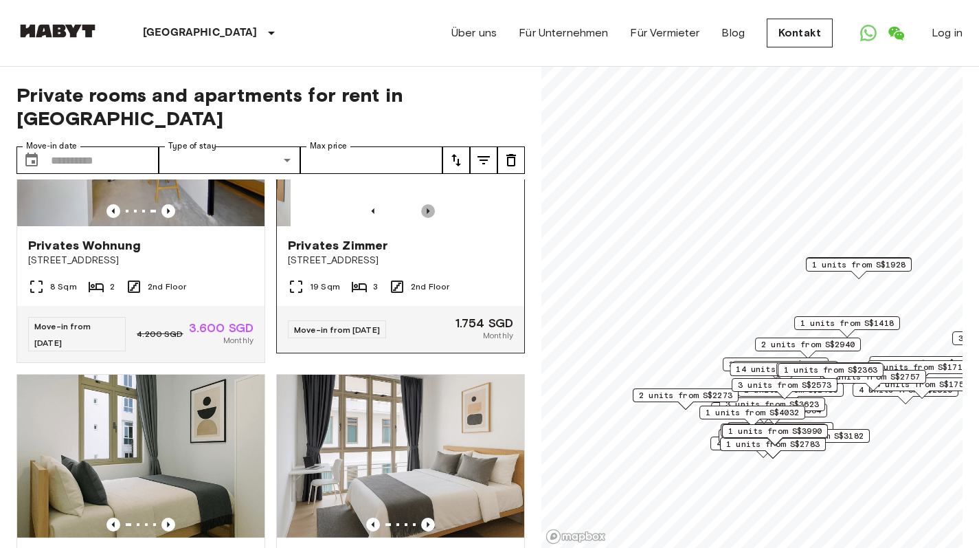
click at [422, 218] on icon "Previous image" at bounding box center [428, 211] width 14 height 14
click at [423, 218] on icon "Previous image" at bounding box center [428, 211] width 14 height 14
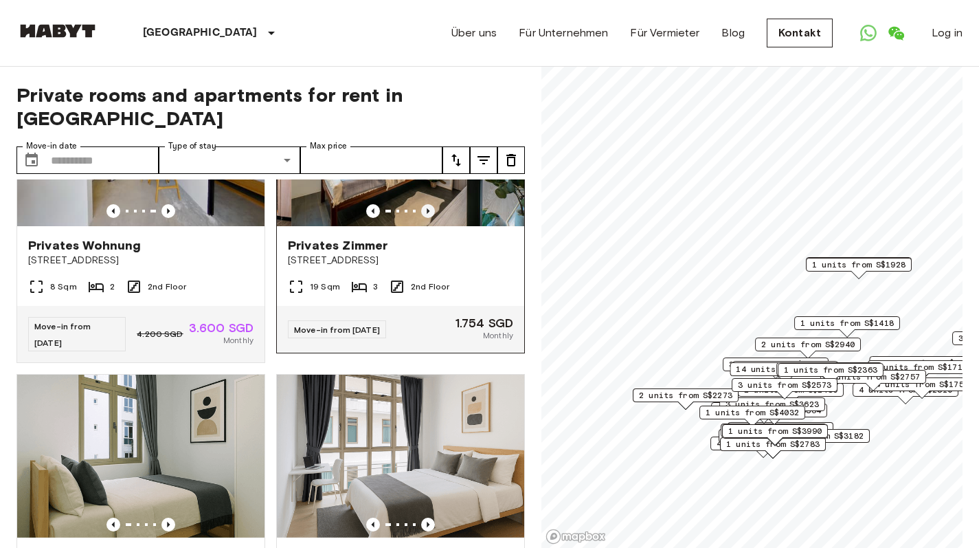
click at [423, 218] on icon "Previous image" at bounding box center [428, 211] width 14 height 14
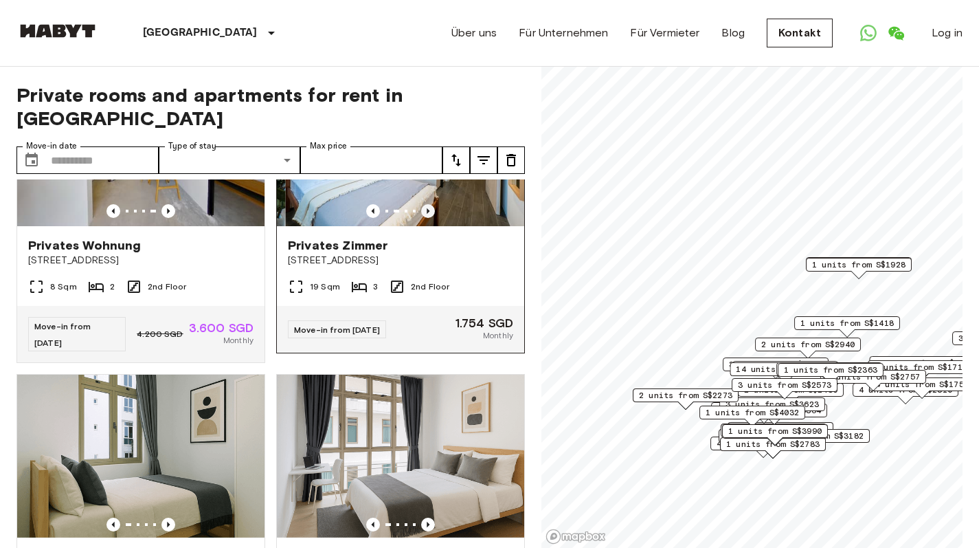
click at [423, 218] on icon "Previous image" at bounding box center [428, 211] width 14 height 14
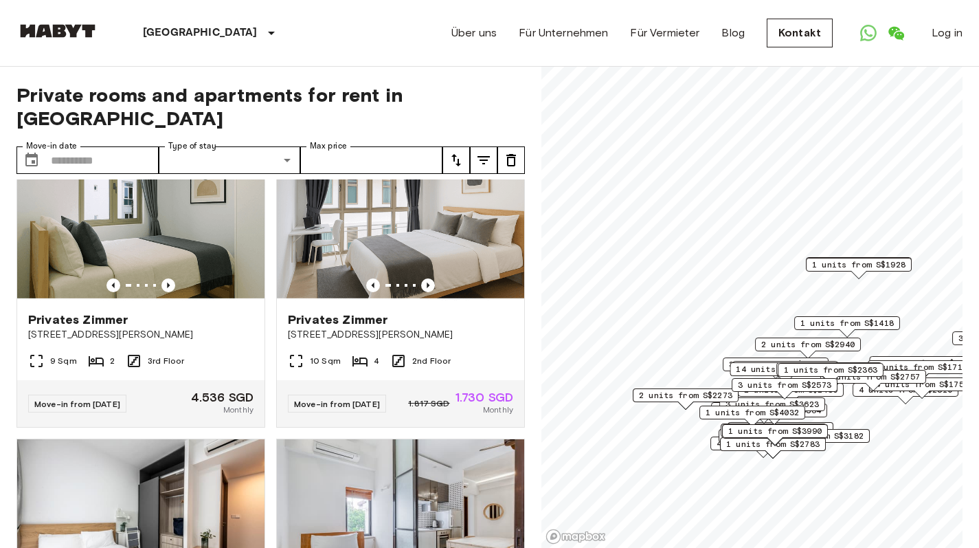
scroll to position [2515, 0]
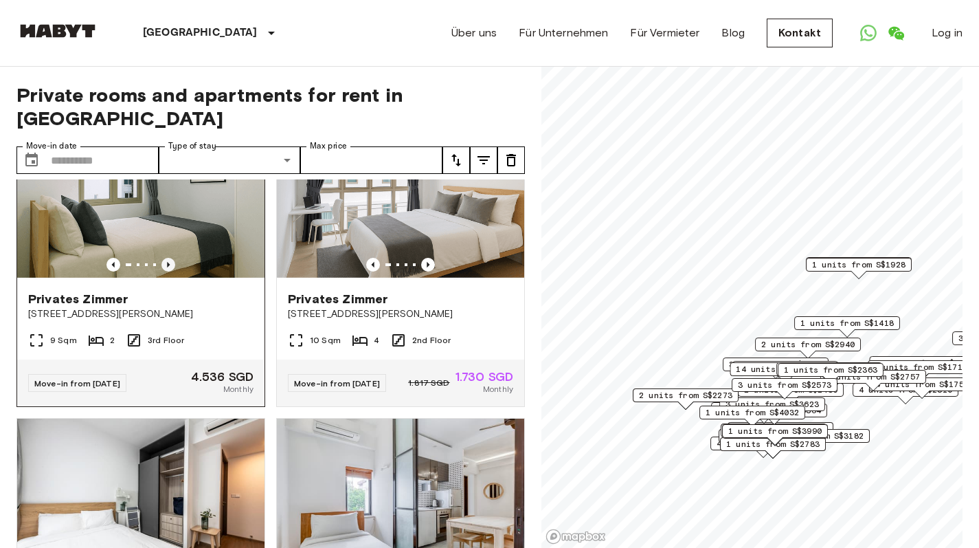
click at [167, 267] on icon "Previous image" at bounding box center [168, 264] width 3 height 5
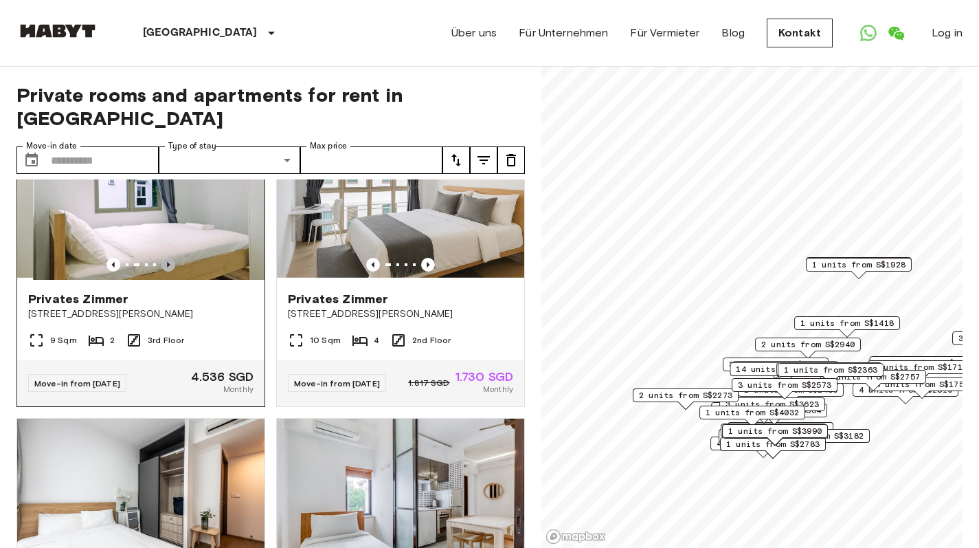
click at [167, 267] on icon "Previous image" at bounding box center [168, 264] width 3 height 5
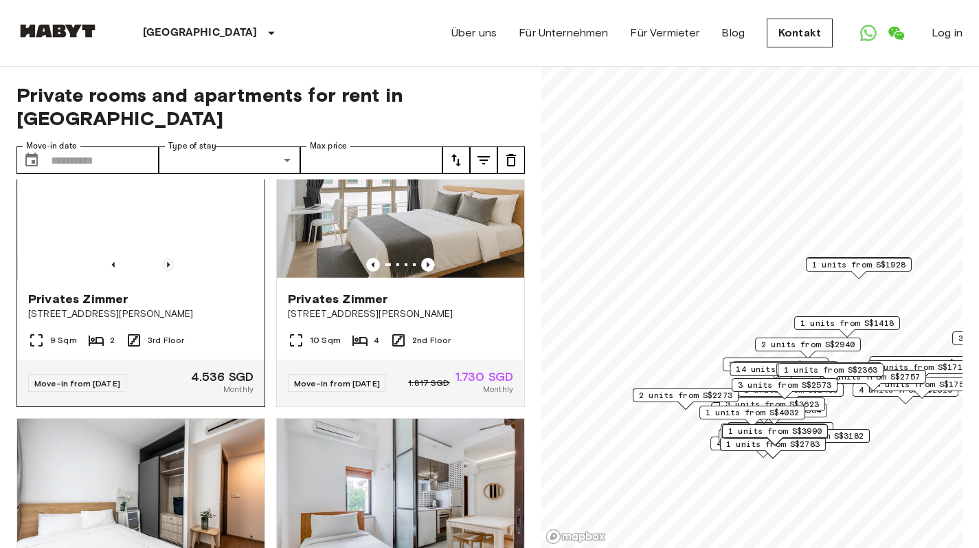
click at [164, 271] on icon "Previous image" at bounding box center [168, 265] width 14 height 14
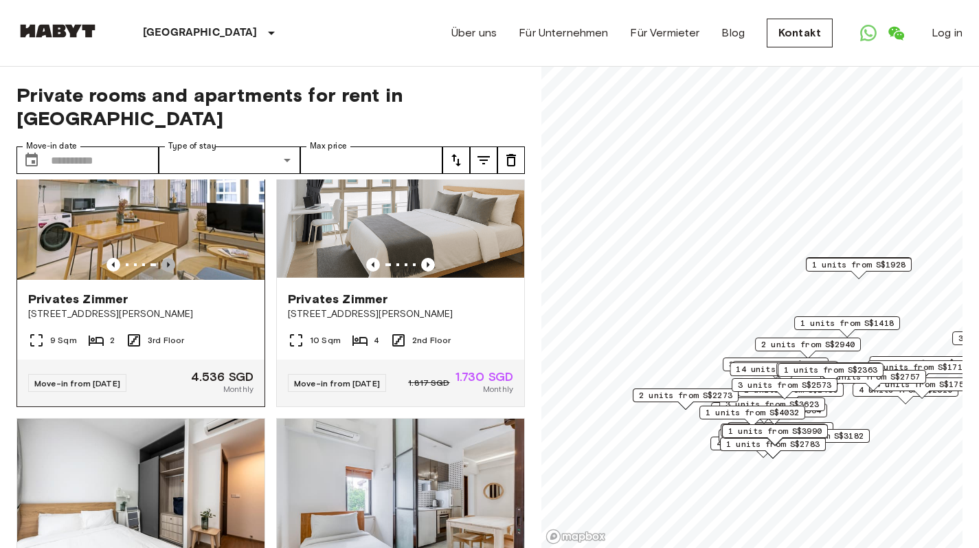
click at [172, 271] on icon "Previous image" at bounding box center [168, 265] width 14 height 14
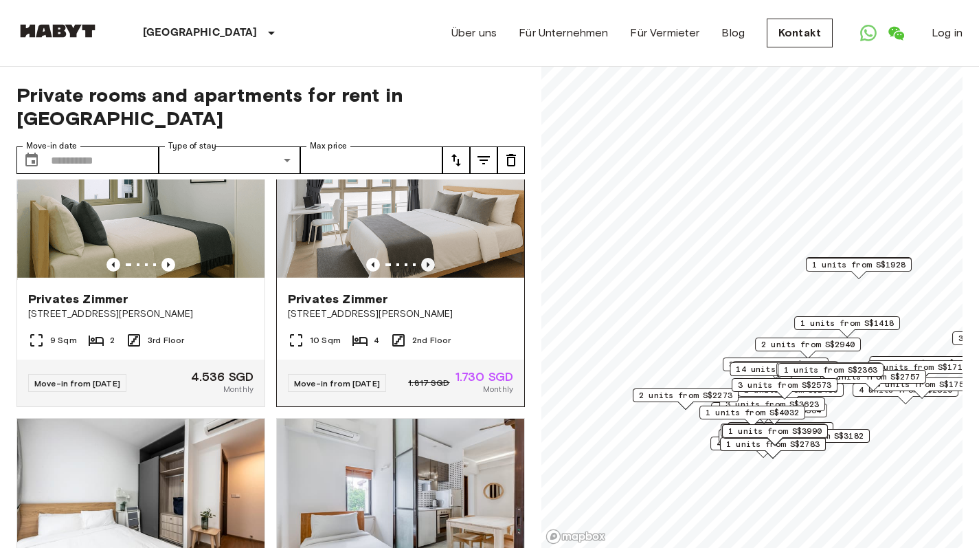
click at [423, 271] on icon "Previous image" at bounding box center [428, 265] width 14 height 14
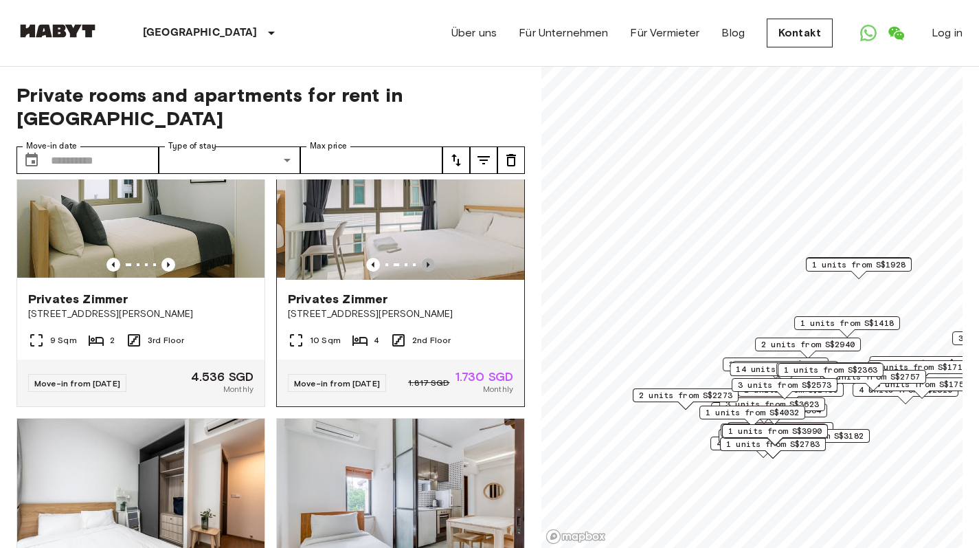
click at [424, 271] on icon "Previous image" at bounding box center [428, 265] width 14 height 14
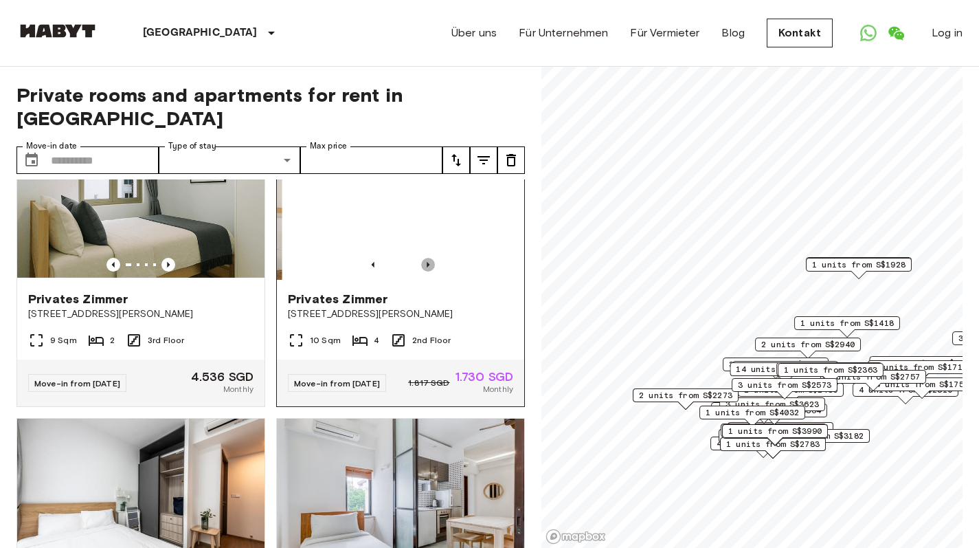
click at [424, 271] on icon "Previous image" at bounding box center [428, 265] width 14 height 14
click at [423, 271] on icon "Previous image" at bounding box center [428, 265] width 14 height 14
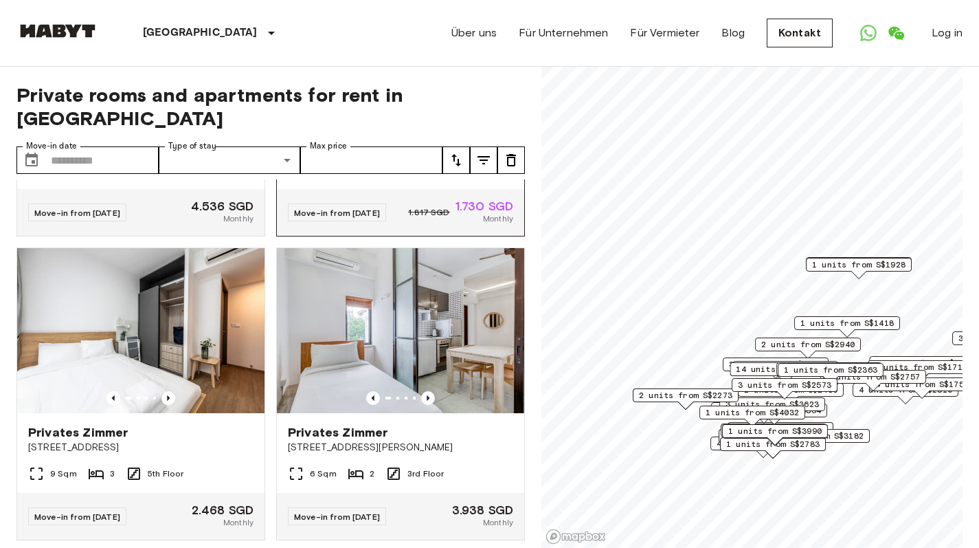
scroll to position [4, 0]
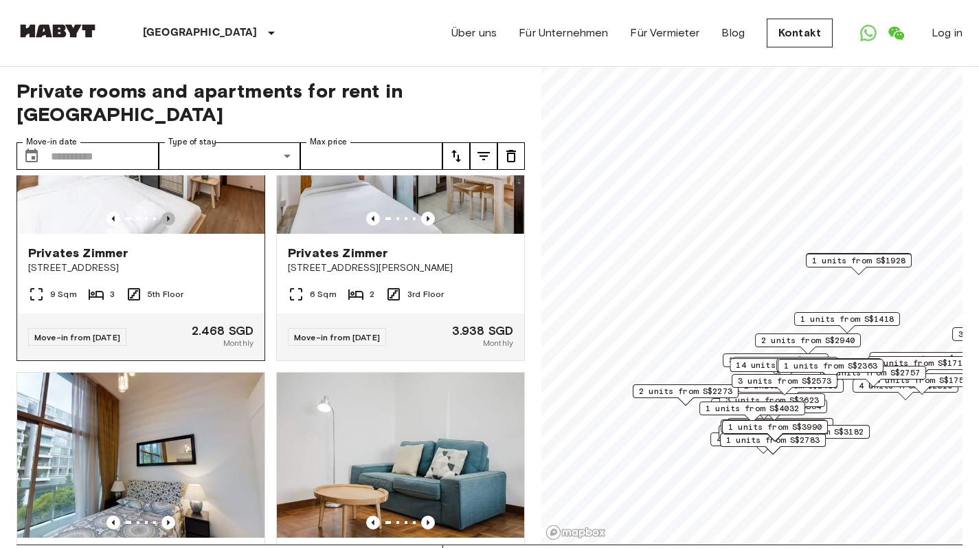
click at [161, 225] on icon "Previous image" at bounding box center [168, 219] width 14 height 14
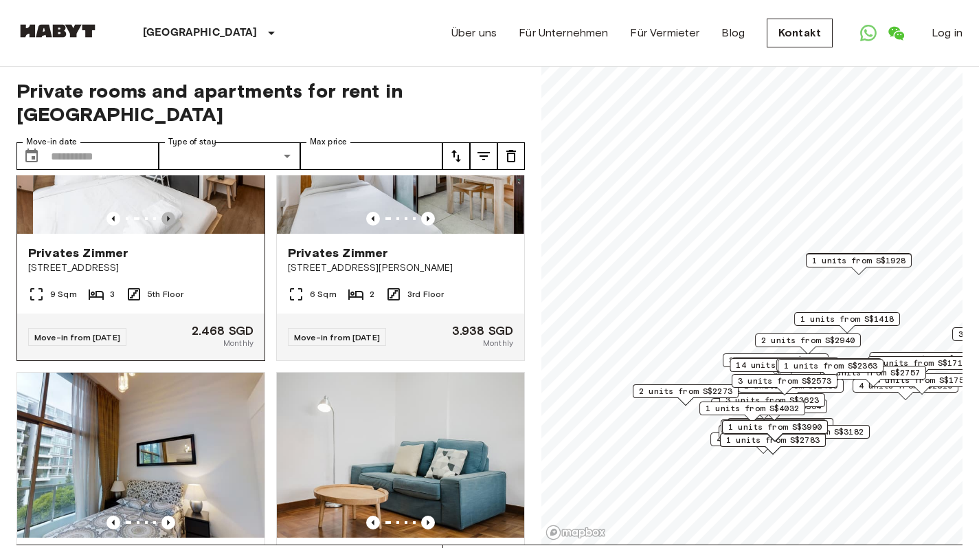
click at [161, 225] on icon "Previous image" at bounding box center [168, 219] width 14 height 14
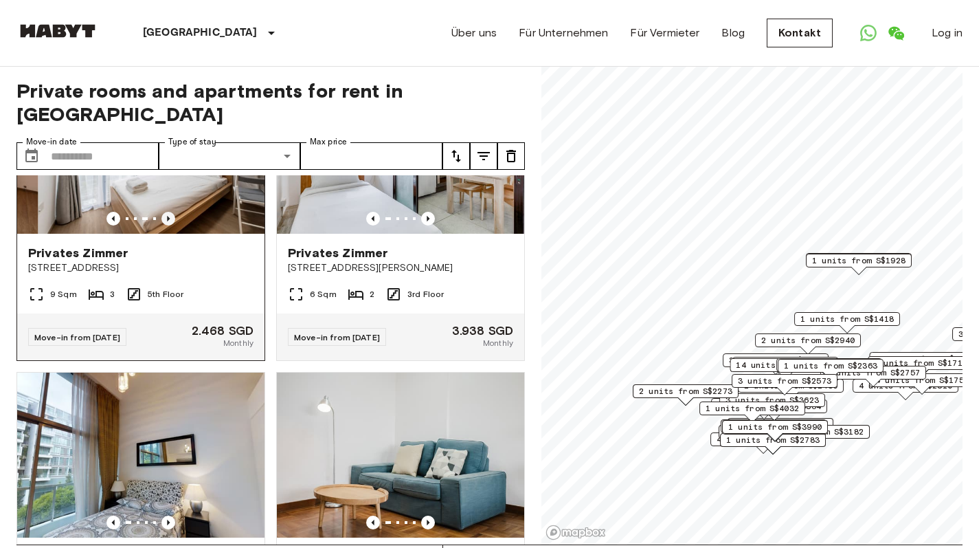
click at [161, 225] on icon "Previous image" at bounding box center [168, 219] width 14 height 14
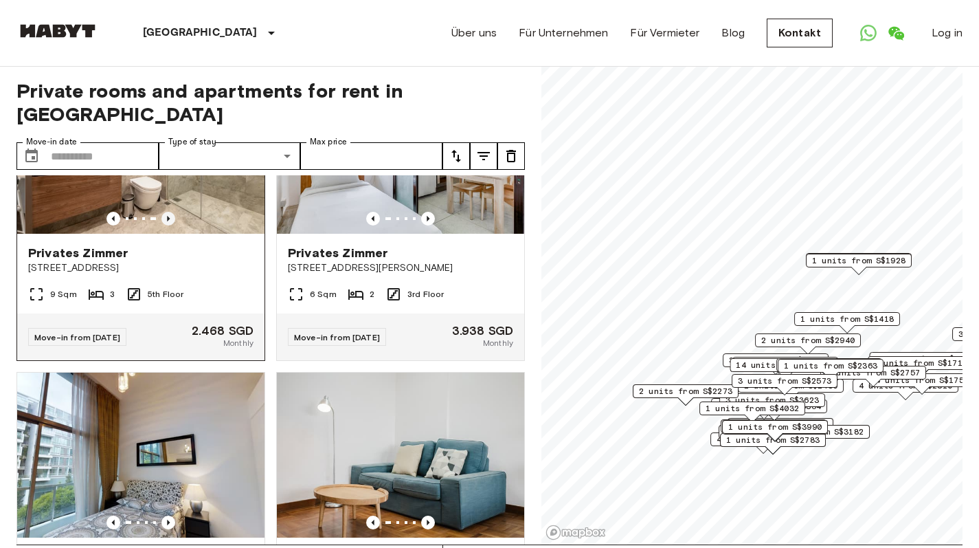
click at [161, 225] on icon "Previous image" at bounding box center [168, 219] width 14 height 14
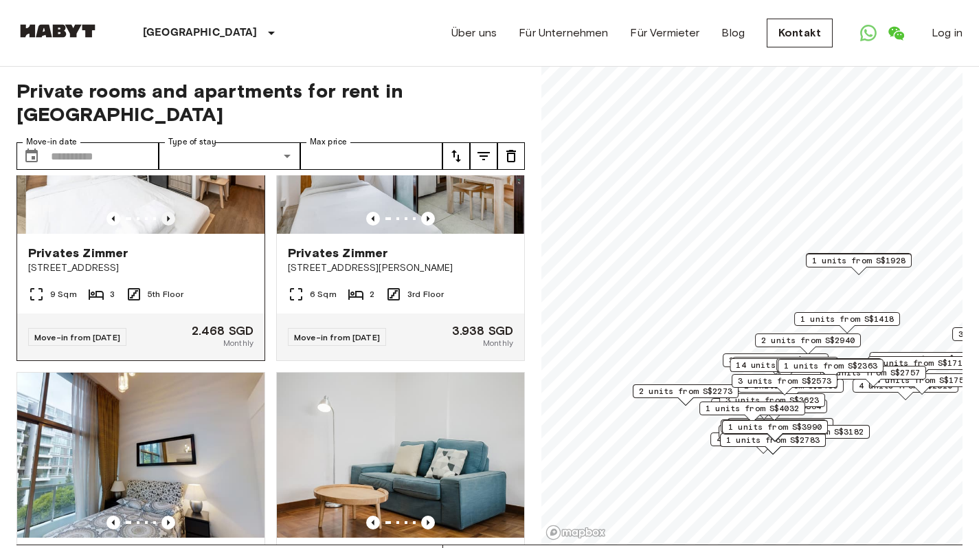
click at [161, 225] on icon "Previous image" at bounding box center [168, 219] width 14 height 14
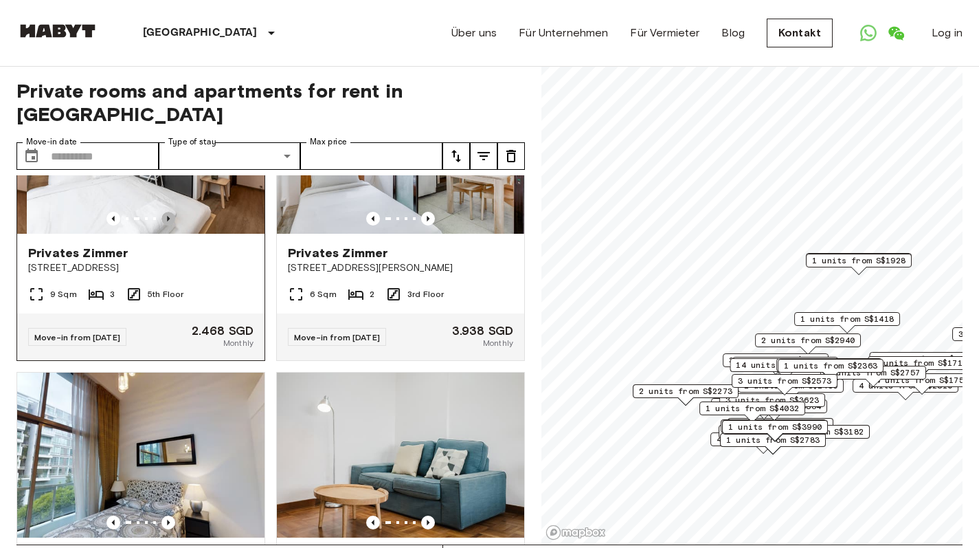
click at [161, 225] on icon "Previous image" at bounding box center [168, 219] width 14 height 14
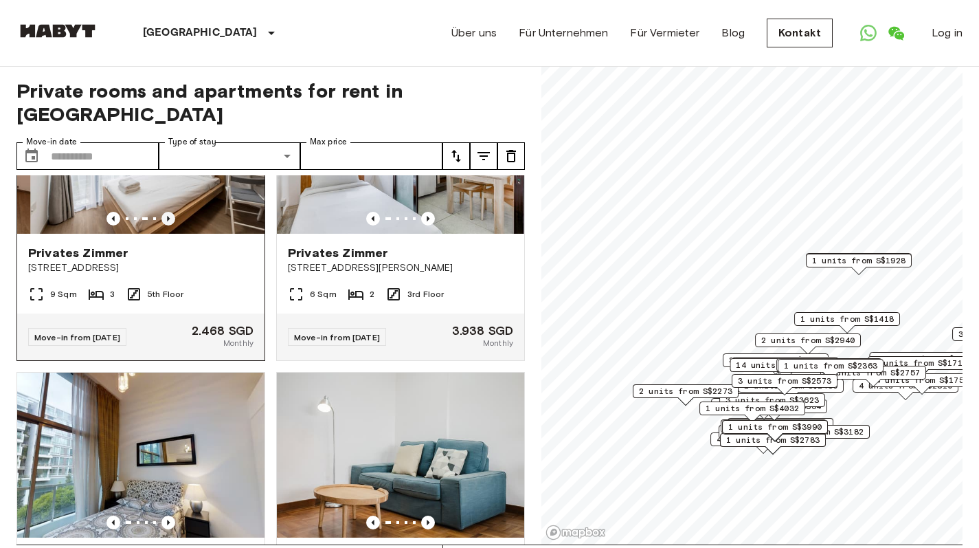
click at [161, 225] on icon "Previous image" at bounding box center [168, 219] width 14 height 14
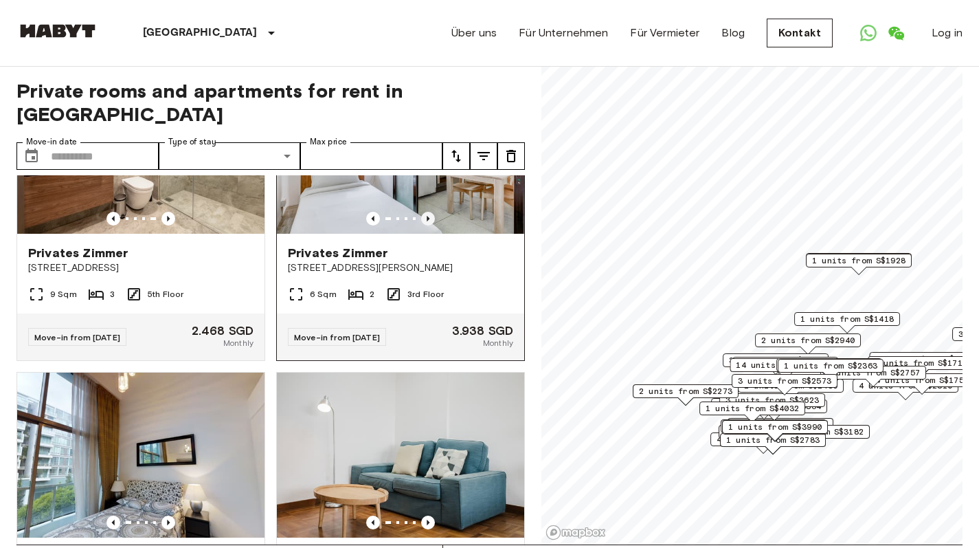
click at [424, 225] on icon "Previous image" at bounding box center [428, 219] width 14 height 14
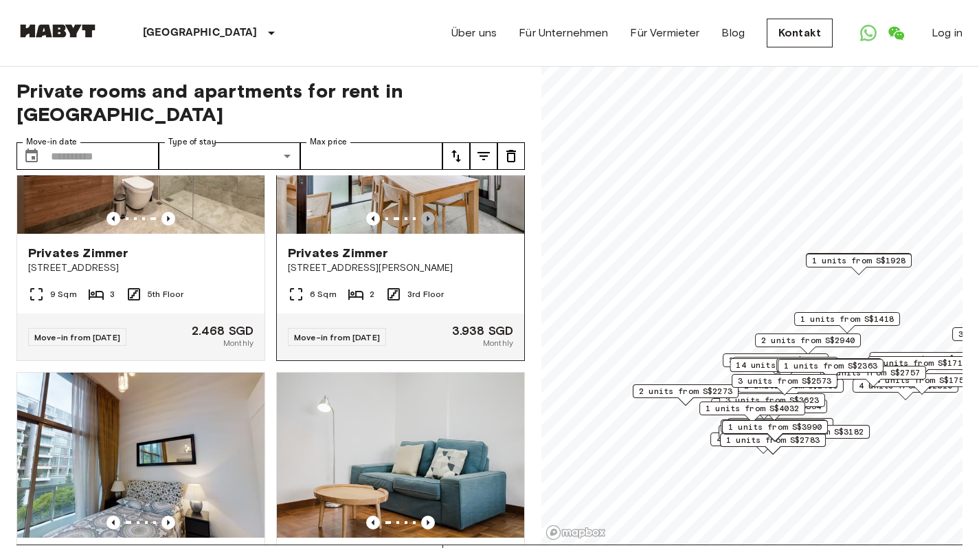
click at [424, 225] on icon "Previous image" at bounding box center [428, 219] width 14 height 14
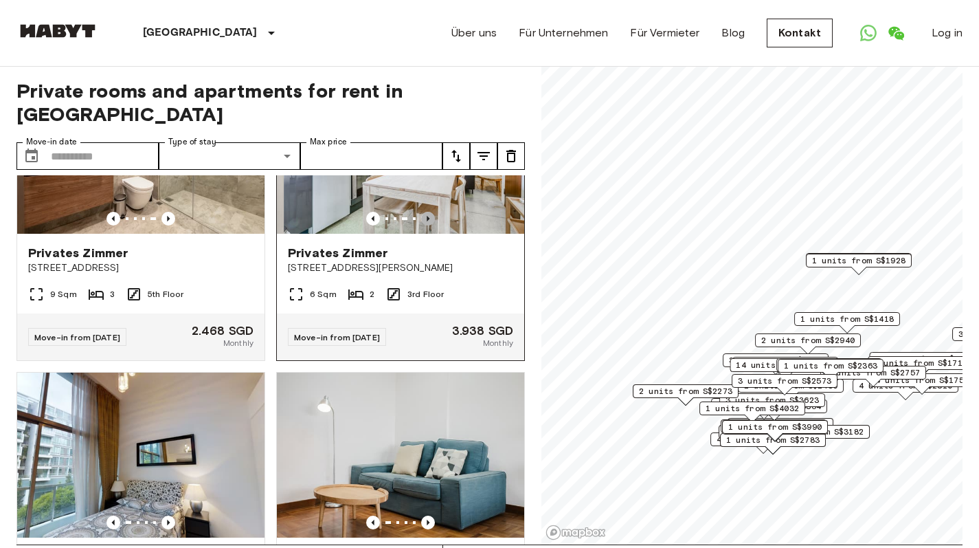
click at [424, 225] on icon "Previous image" at bounding box center [428, 219] width 14 height 14
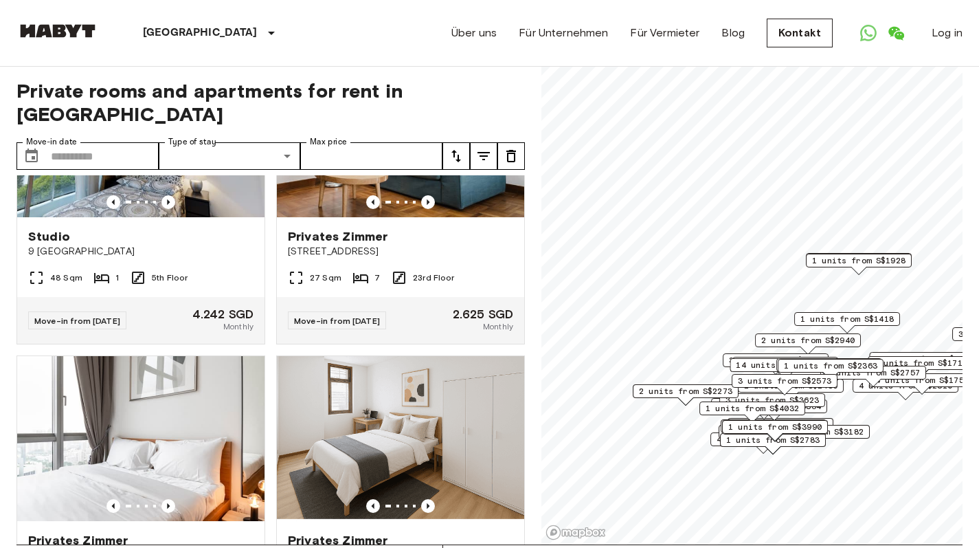
scroll to position [3178, 0]
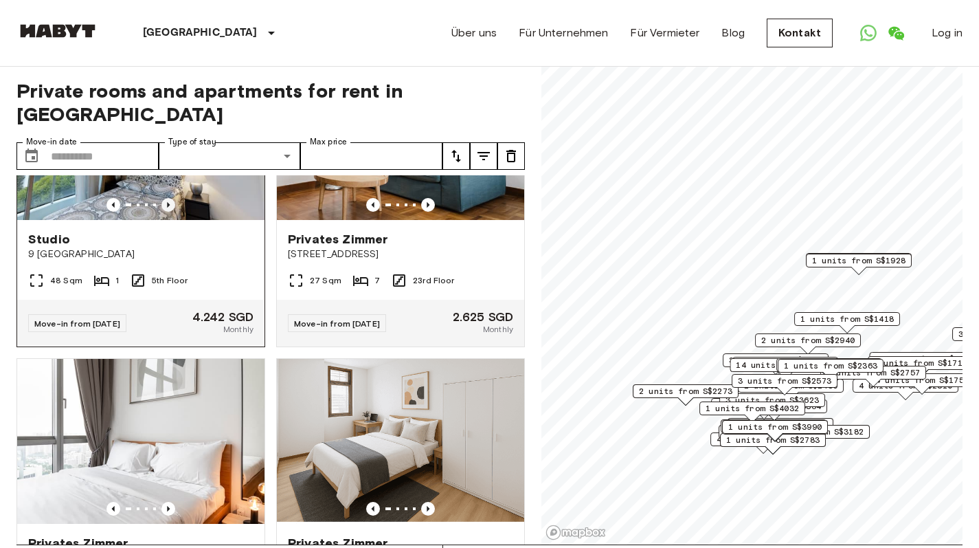
click at [163, 212] on icon "Previous image" at bounding box center [168, 205] width 14 height 14
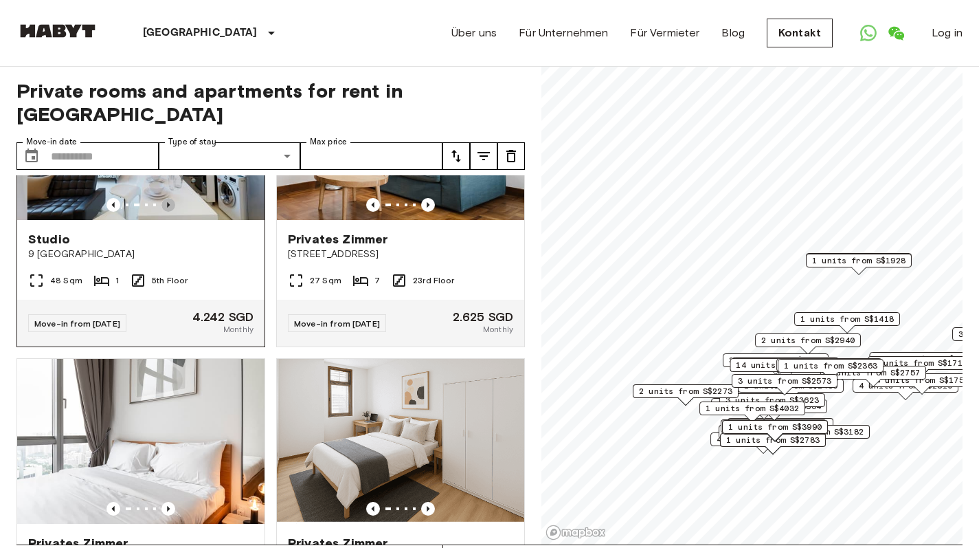
click at [164, 212] on icon "Previous image" at bounding box center [168, 205] width 14 height 14
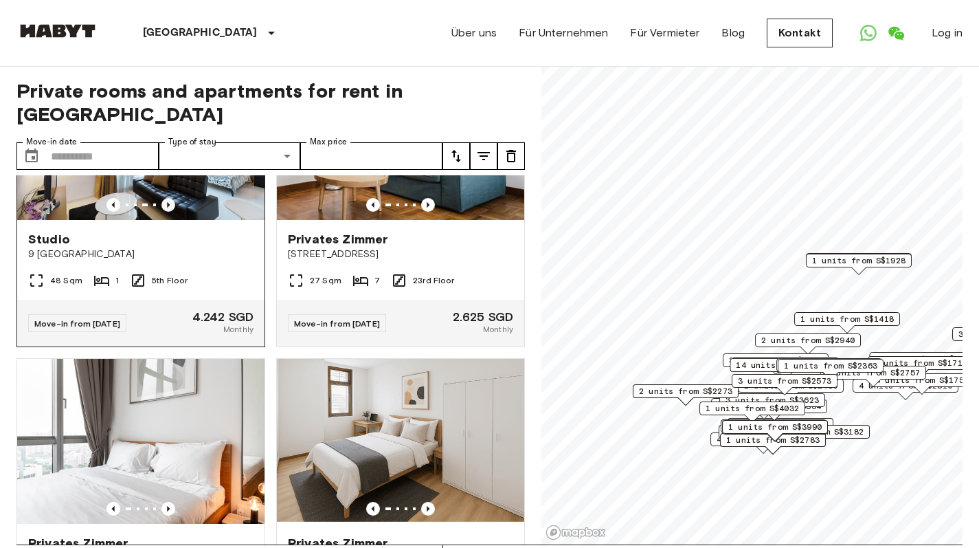
click at [164, 212] on icon "Previous image" at bounding box center [168, 205] width 14 height 14
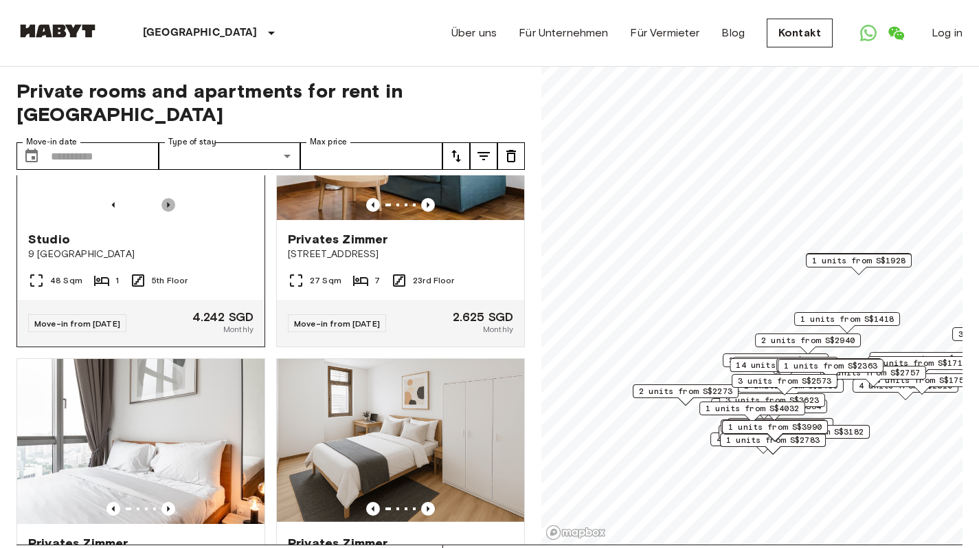
click at [164, 212] on icon "Previous image" at bounding box center [168, 205] width 14 height 14
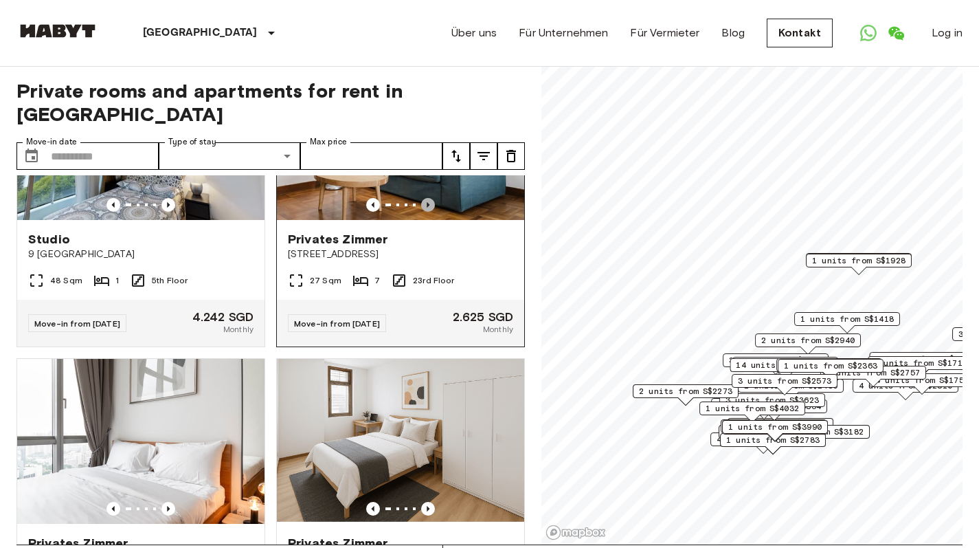
click at [421, 212] on icon "Previous image" at bounding box center [428, 205] width 14 height 14
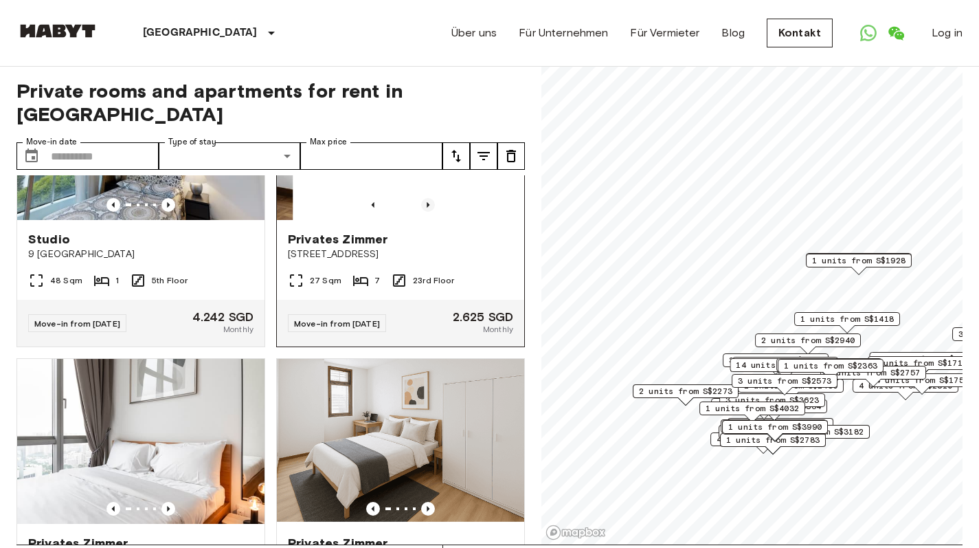
click at [421, 212] on icon "Previous image" at bounding box center [428, 205] width 14 height 14
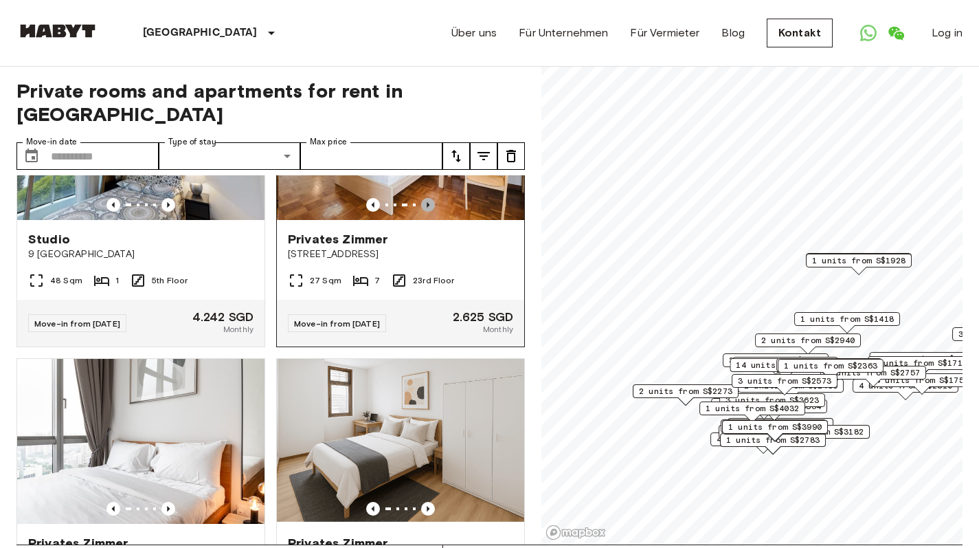
click at [421, 212] on icon "Previous image" at bounding box center [428, 205] width 14 height 14
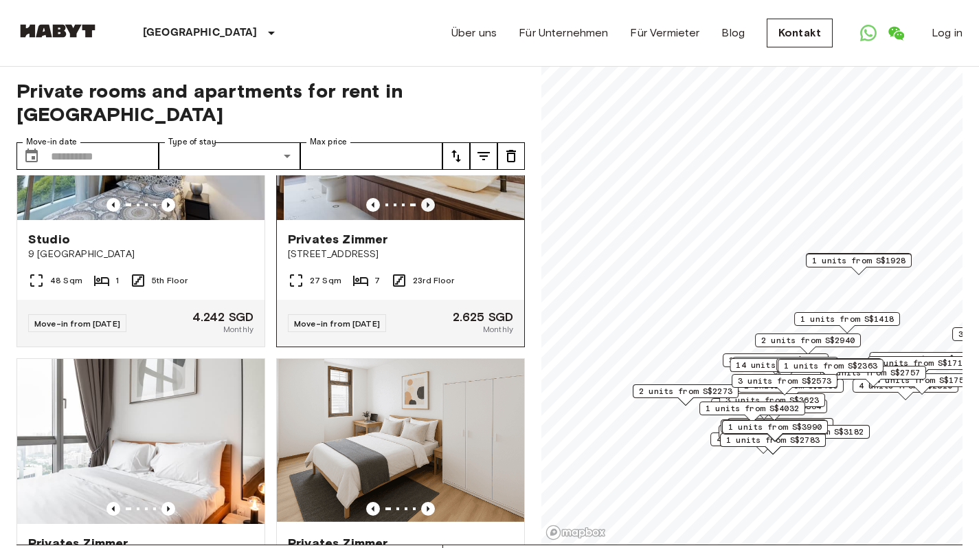
click at [421, 212] on icon "Previous image" at bounding box center [428, 205] width 14 height 14
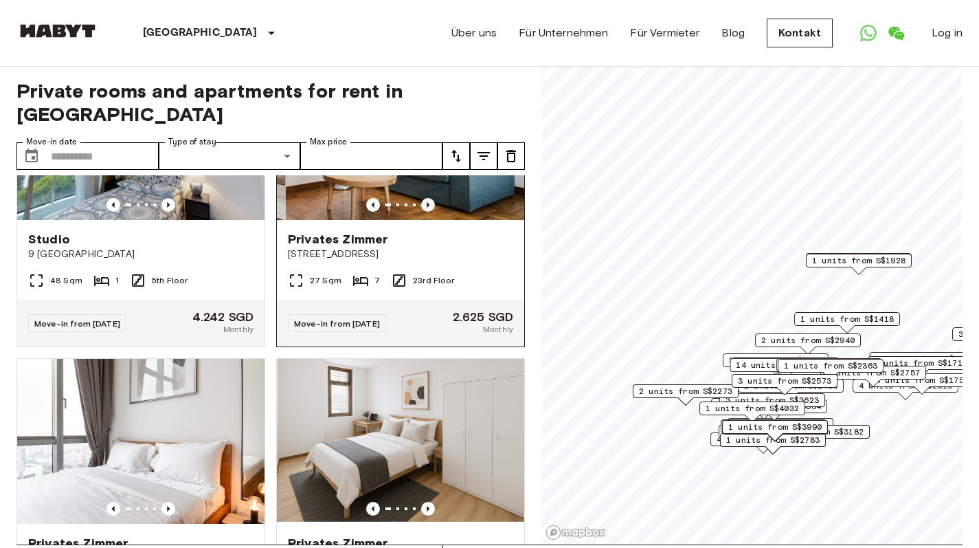
click at [421, 212] on icon "Previous image" at bounding box center [428, 205] width 14 height 14
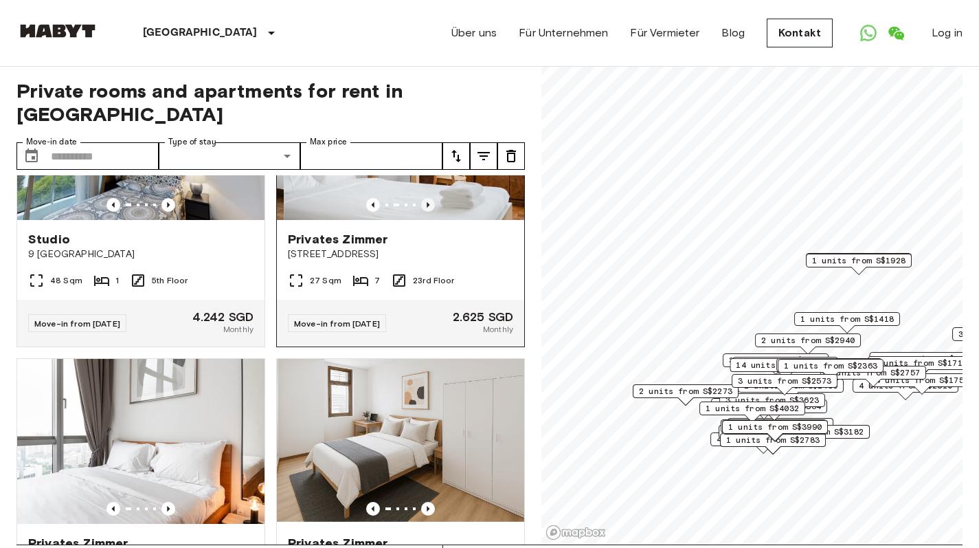
click at [421, 212] on icon "Previous image" at bounding box center [428, 205] width 14 height 14
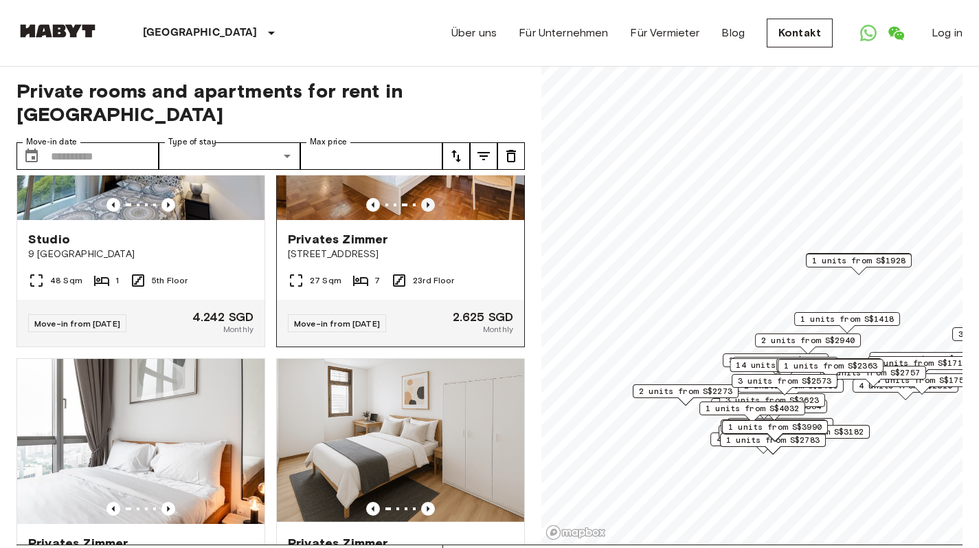
click at [421, 212] on icon "Previous image" at bounding box center [428, 205] width 14 height 14
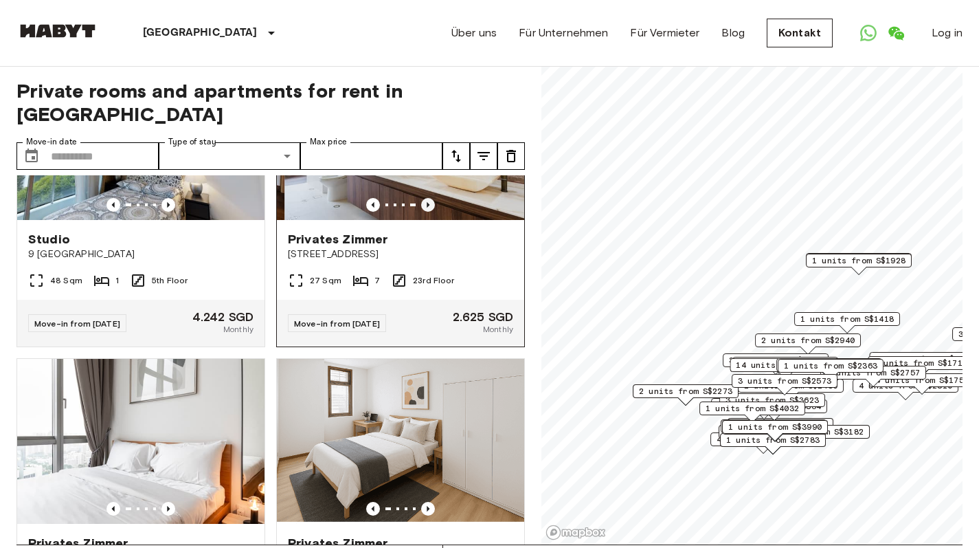
click at [421, 212] on icon "Previous image" at bounding box center [428, 205] width 14 height 14
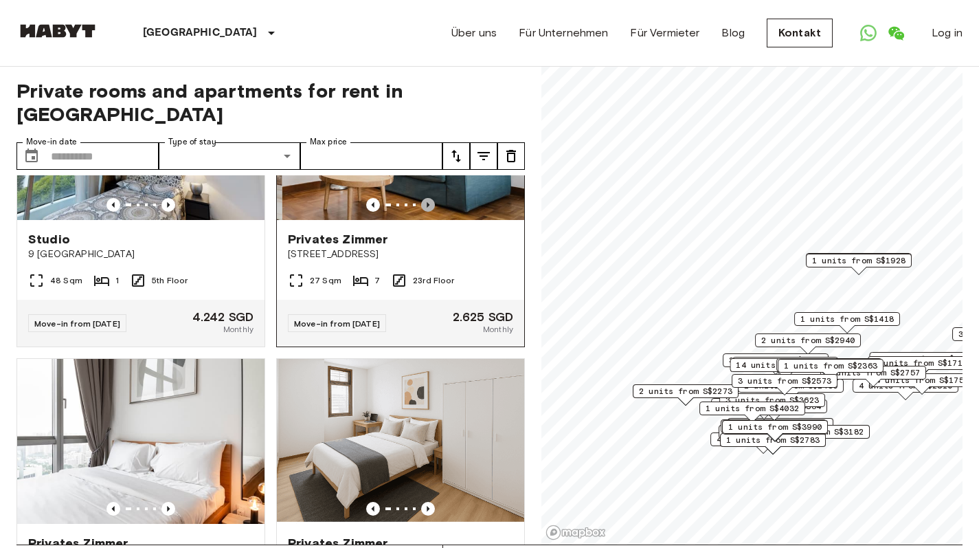
click at [421, 212] on icon "Previous image" at bounding box center [428, 205] width 14 height 14
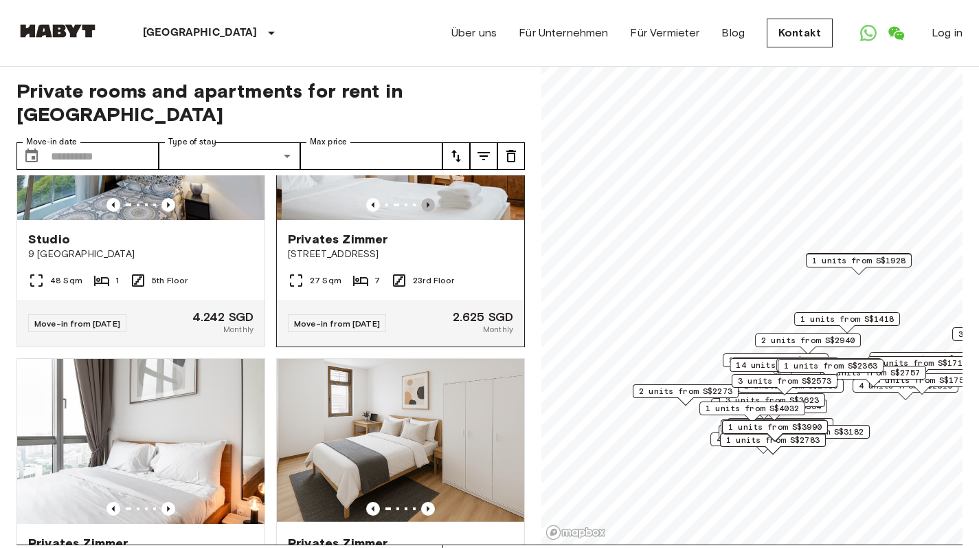
click at [427, 207] on icon "Previous image" at bounding box center [428, 204] width 3 height 5
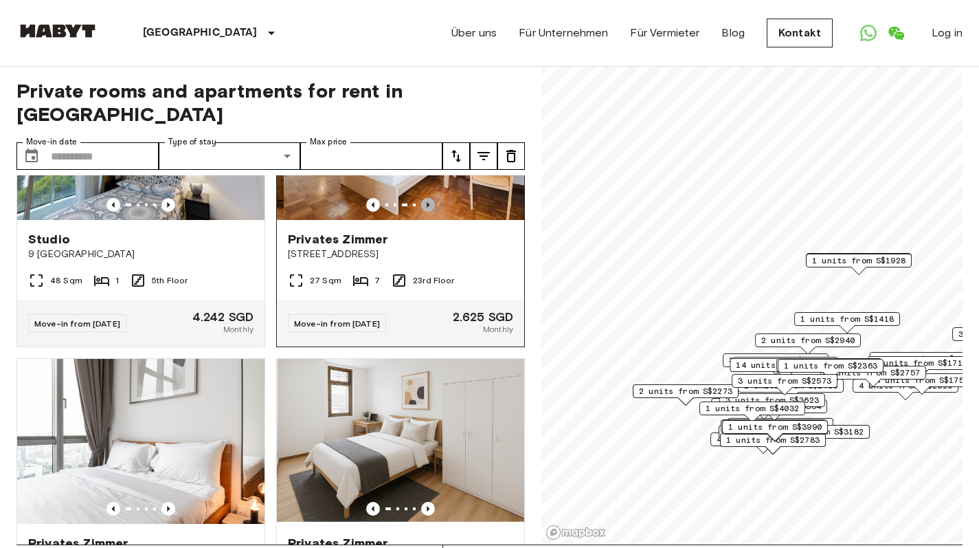
click at [427, 207] on icon "Previous image" at bounding box center [428, 204] width 3 height 5
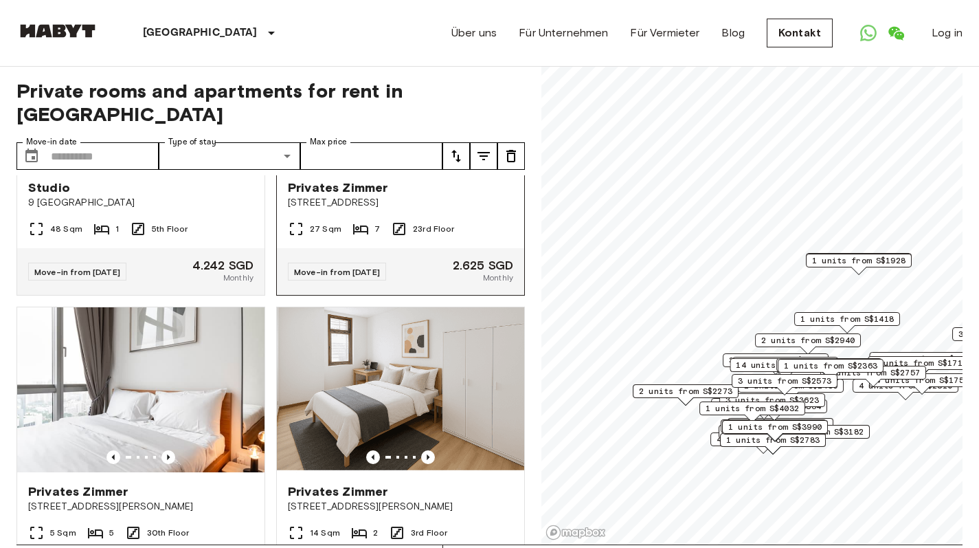
scroll to position [3234, 0]
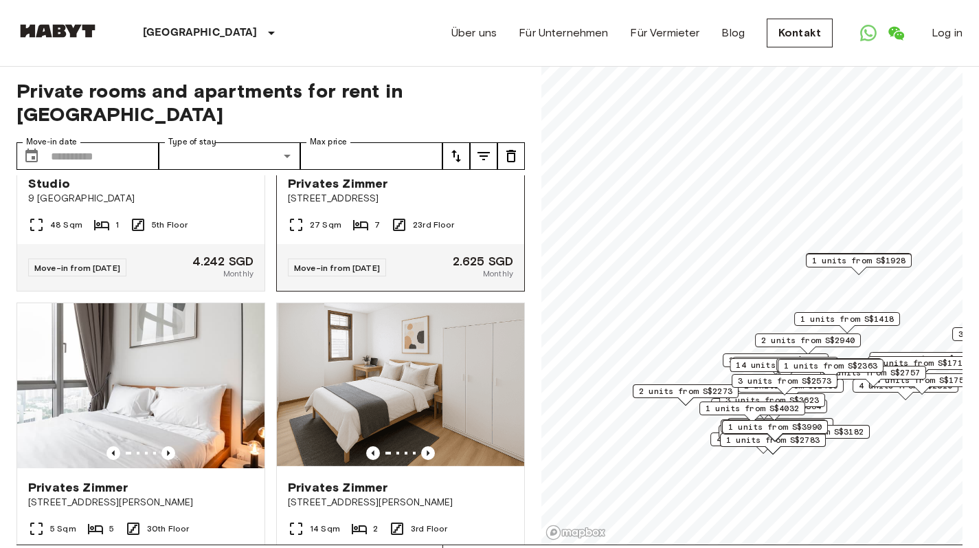
click at [366, 156] on icon "Previous image" at bounding box center [373, 149] width 14 height 14
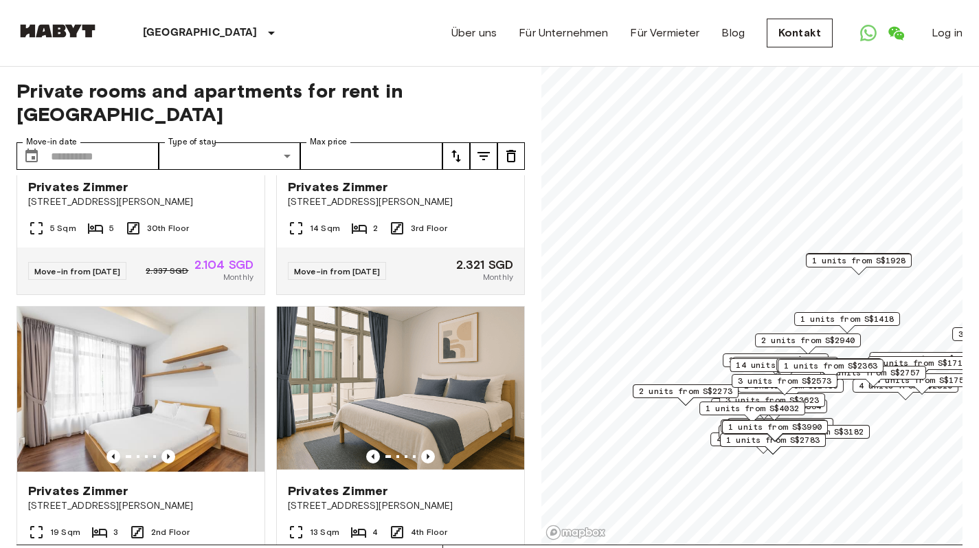
scroll to position [3543, 0]
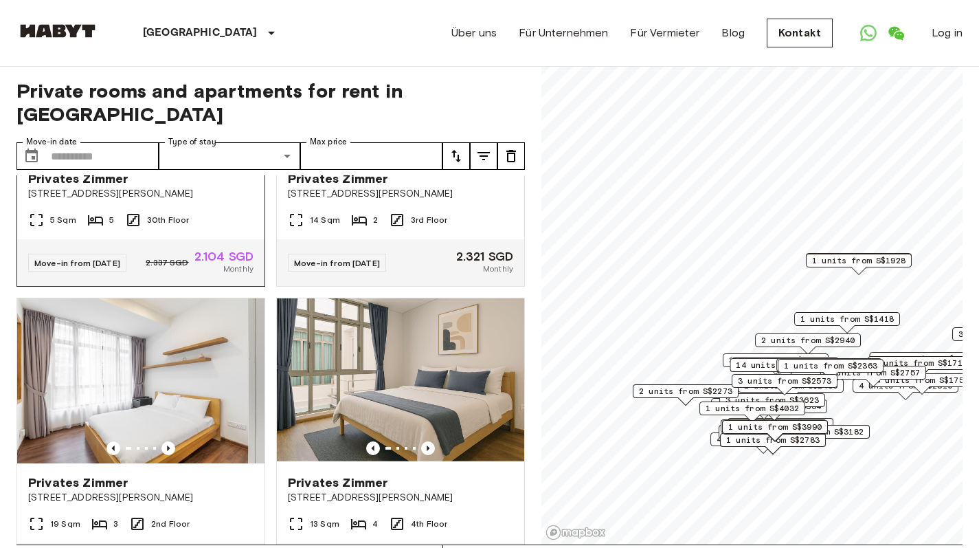
click at [163, 151] on icon "Previous image" at bounding box center [168, 144] width 14 height 14
click at [164, 151] on icon "Previous image" at bounding box center [168, 144] width 14 height 14
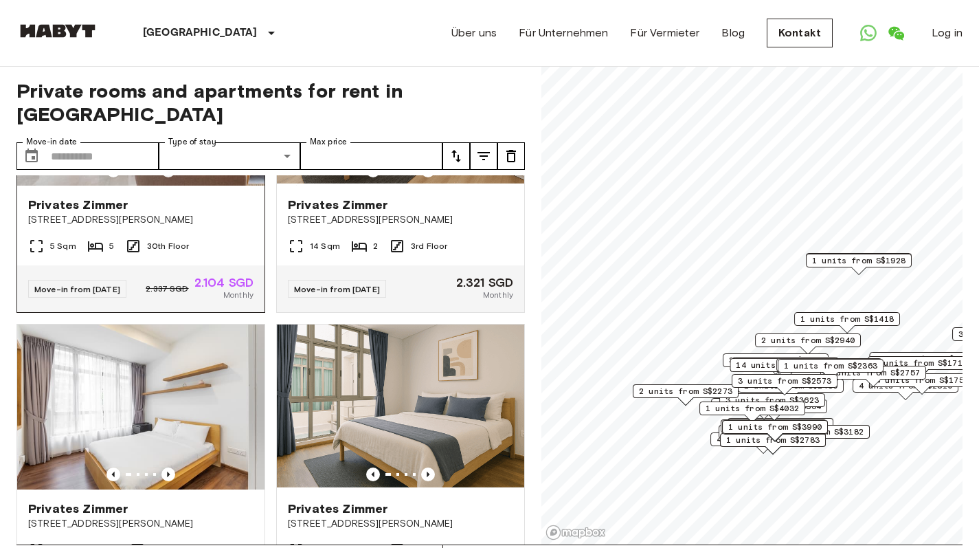
scroll to position [3512, 0]
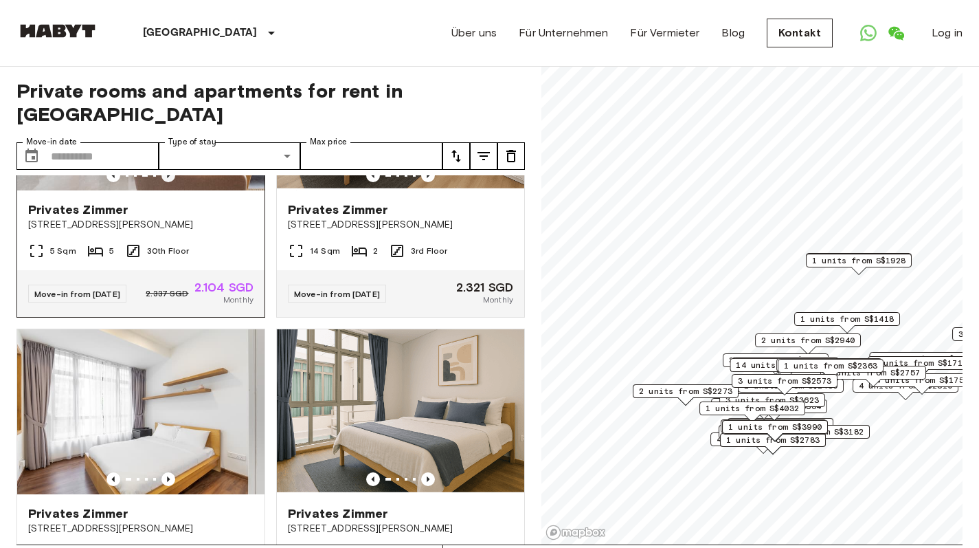
click at [170, 182] on icon "Previous image" at bounding box center [168, 175] width 14 height 14
click at [421, 182] on icon "Previous image" at bounding box center [428, 175] width 14 height 14
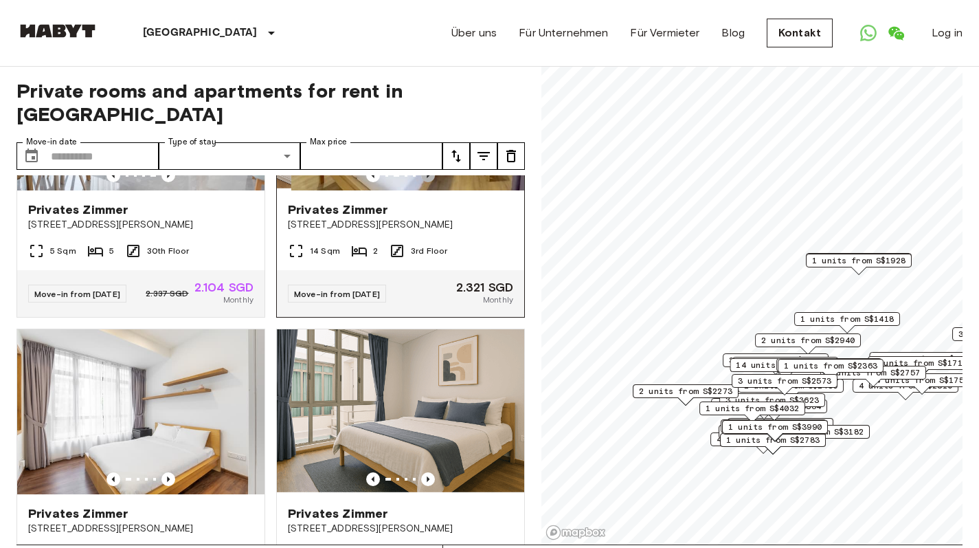
click at [421, 182] on icon "Previous image" at bounding box center [428, 175] width 14 height 14
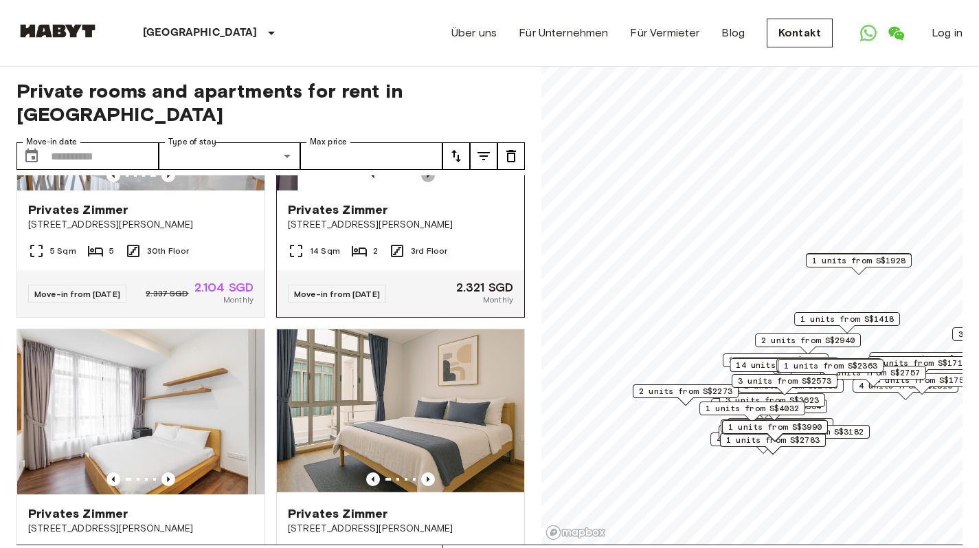
click at [421, 182] on icon "Previous image" at bounding box center [428, 175] width 14 height 14
click at [366, 182] on icon "Previous image" at bounding box center [373, 175] width 14 height 14
click at [427, 178] on icon "Previous image" at bounding box center [428, 174] width 3 height 5
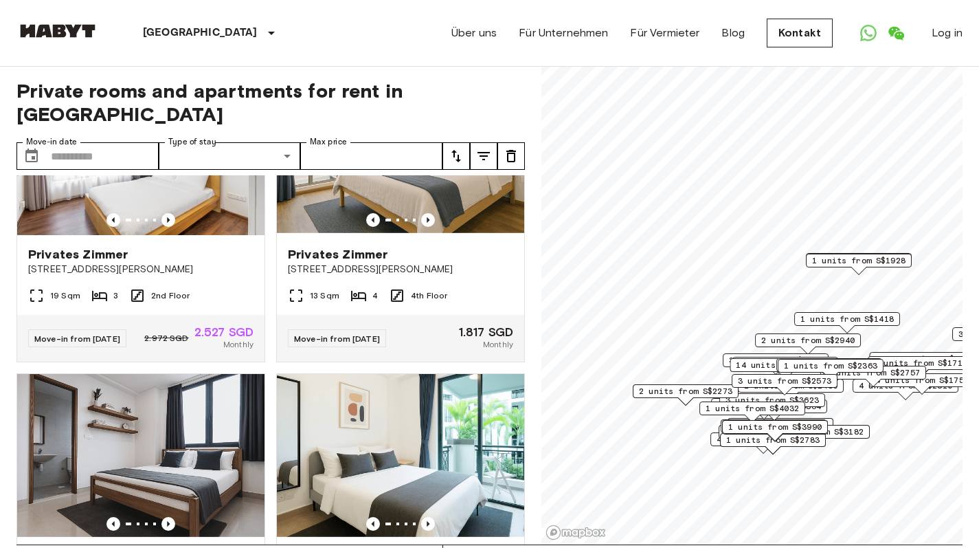
scroll to position [3778, 0]
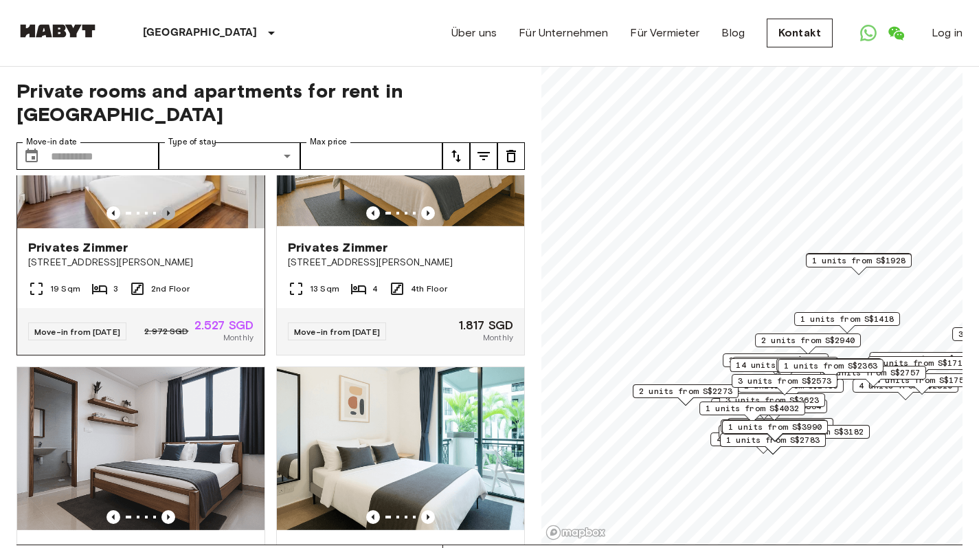
click at [167, 220] on icon "Previous image" at bounding box center [168, 213] width 14 height 14
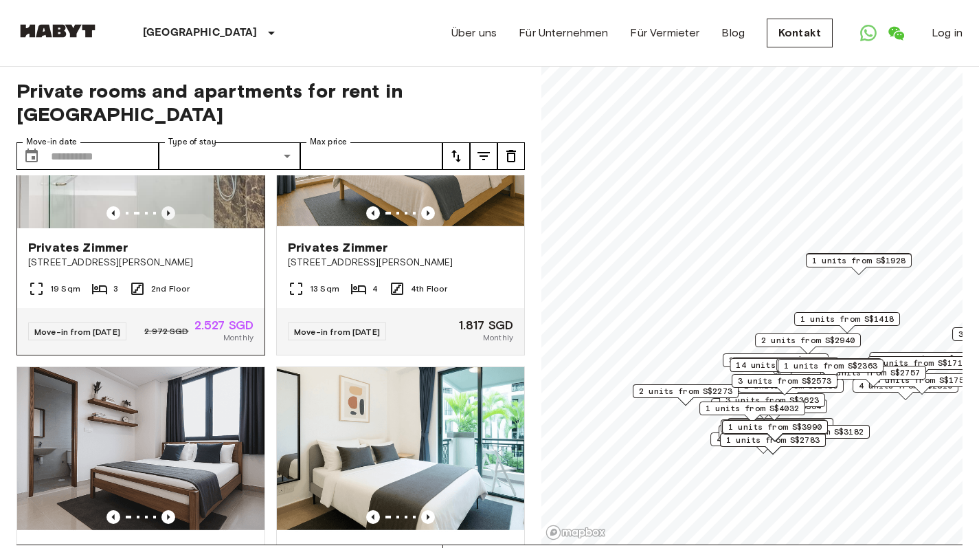
click at [167, 220] on icon "Previous image" at bounding box center [168, 213] width 14 height 14
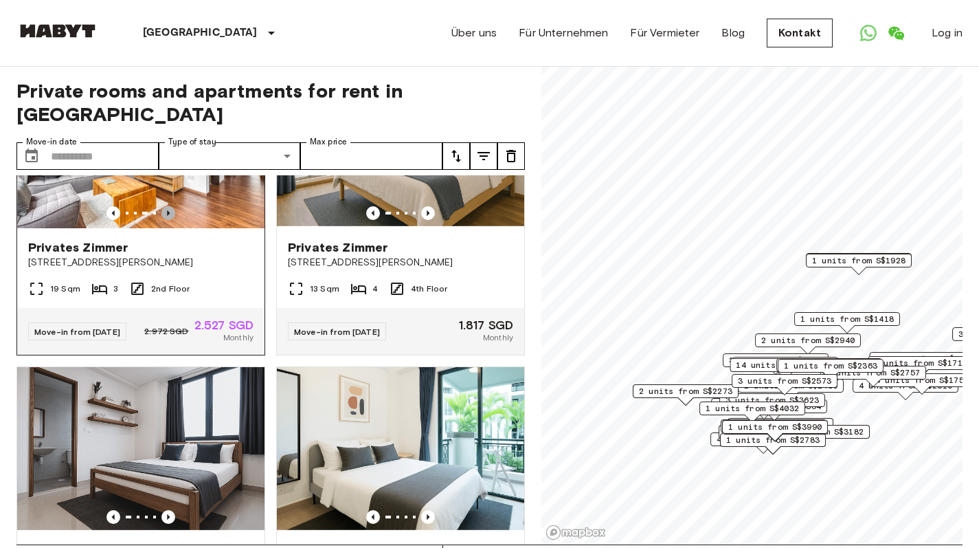
click at [168, 220] on icon "Previous image" at bounding box center [168, 213] width 14 height 14
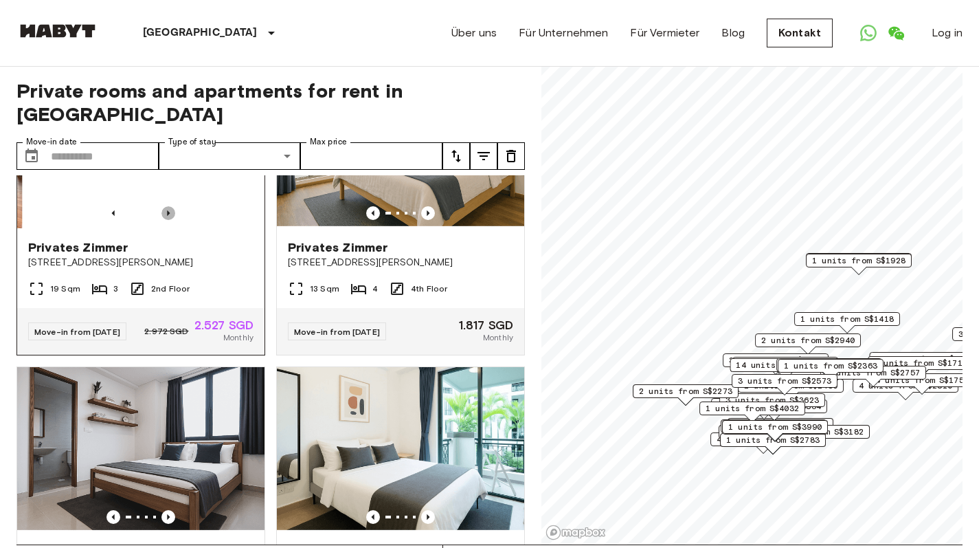
click at [168, 220] on icon "Previous image" at bounding box center [168, 213] width 14 height 14
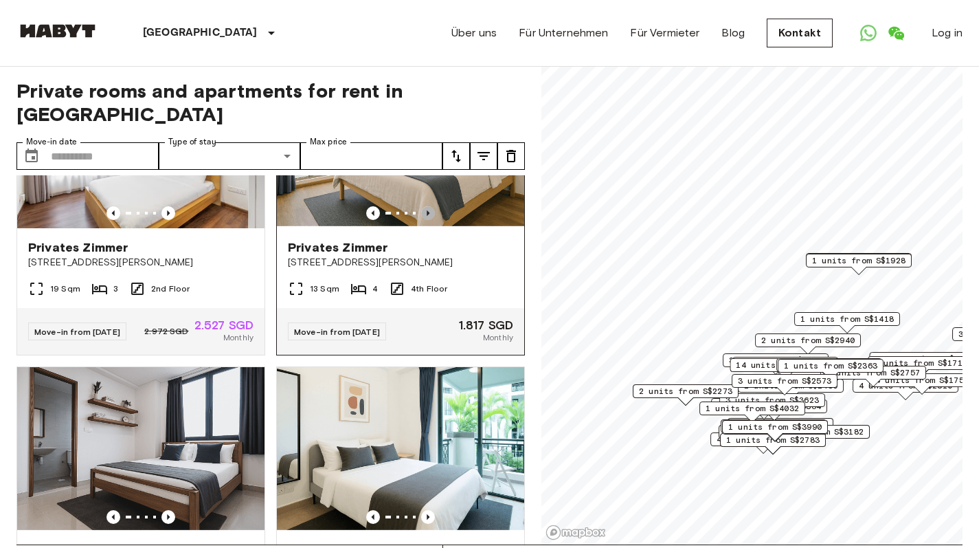
click at [423, 220] on icon "Previous image" at bounding box center [428, 213] width 14 height 14
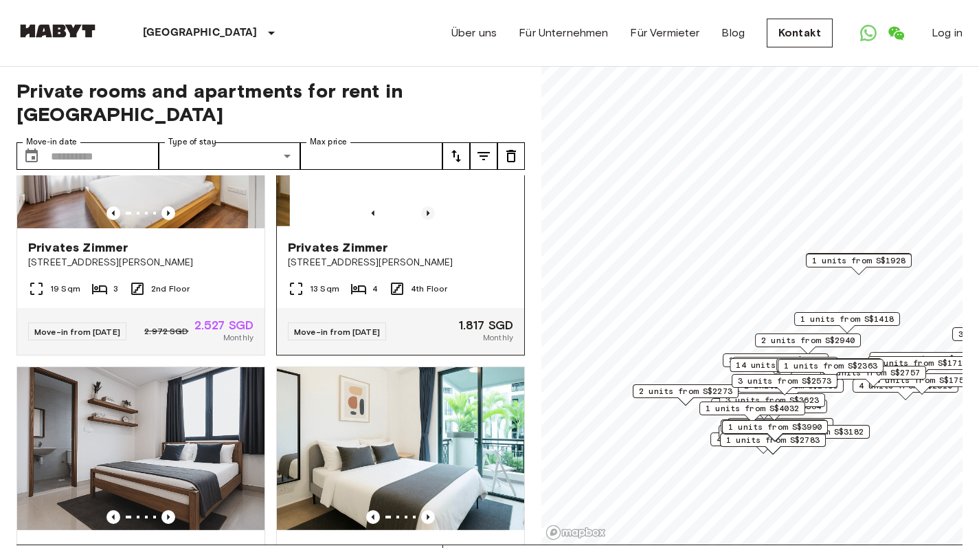
click at [427, 220] on icon "Previous image" at bounding box center [428, 213] width 14 height 14
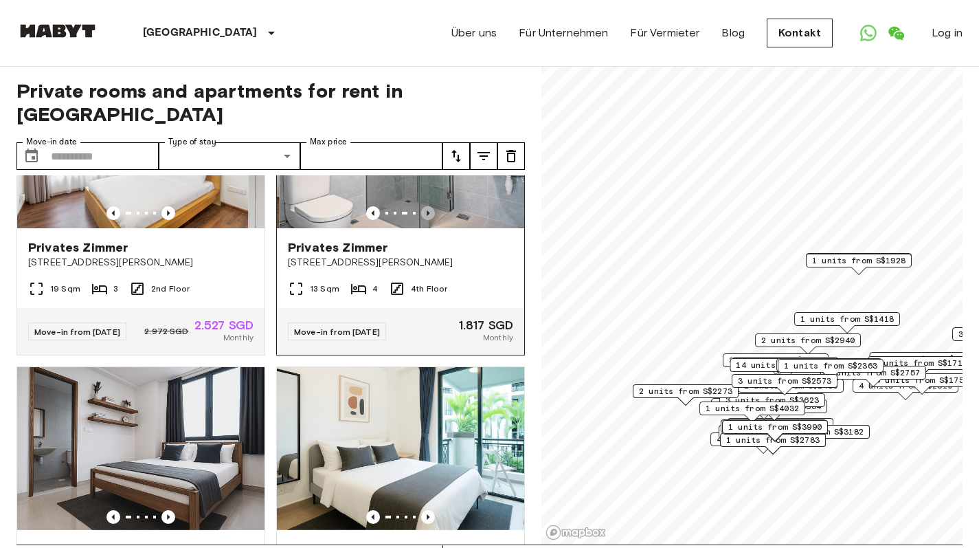
click at [427, 220] on icon "Previous image" at bounding box center [428, 213] width 14 height 14
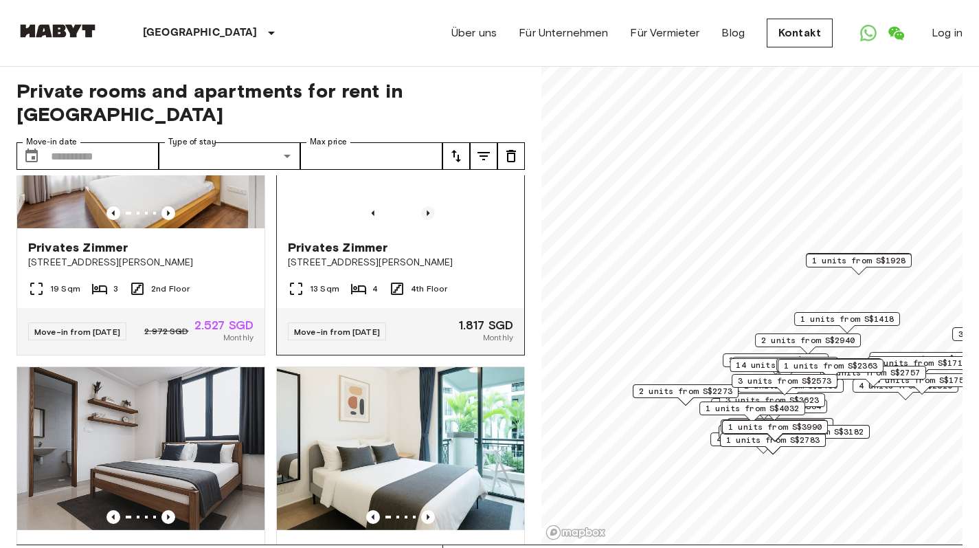
click at [427, 220] on icon "Previous image" at bounding box center [428, 213] width 14 height 14
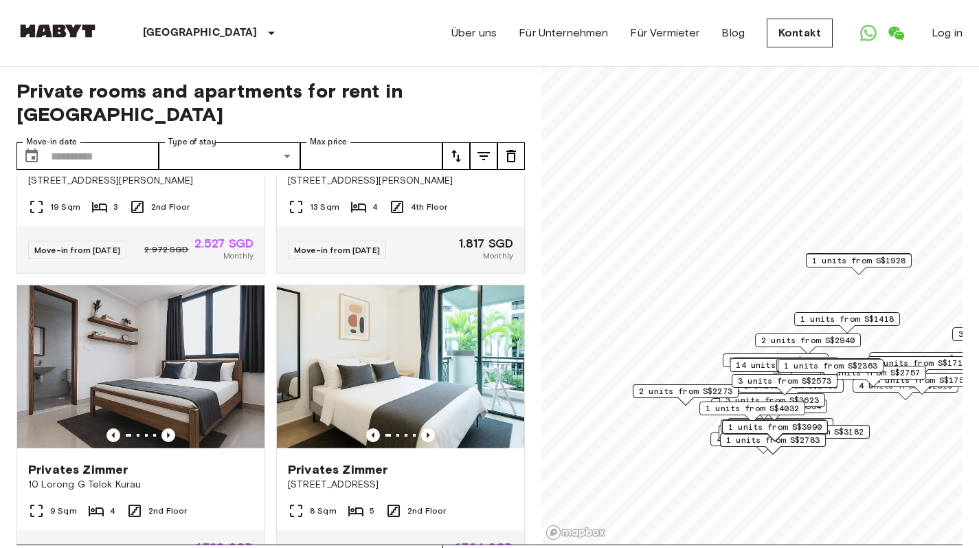
scroll to position [3858, 0]
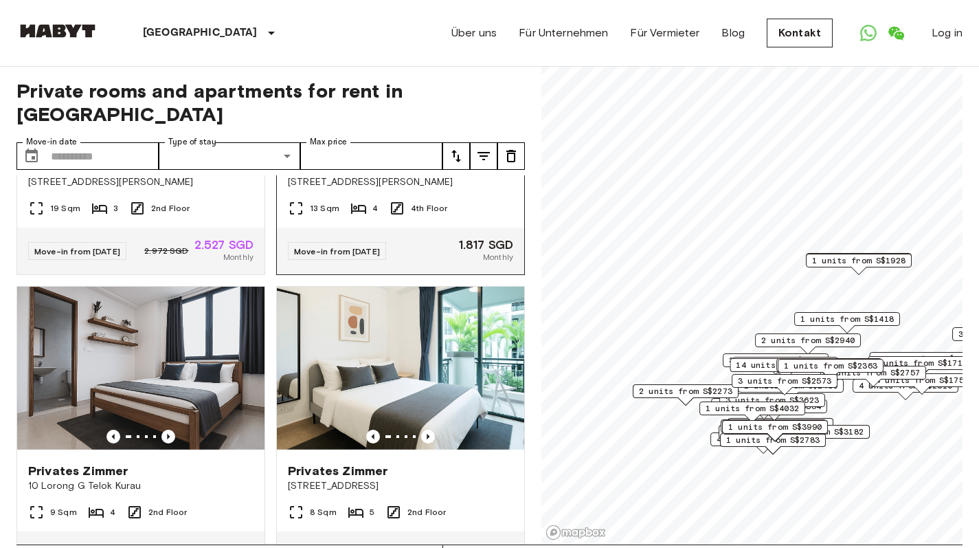
drag, startPoint x: 363, startPoint y: 298, endPoint x: 369, endPoint y: 303, distance: 7.8
click at [366, 139] on icon "Previous image" at bounding box center [373, 133] width 14 height 14
click at [369, 139] on icon "Previous image" at bounding box center [373, 133] width 14 height 14
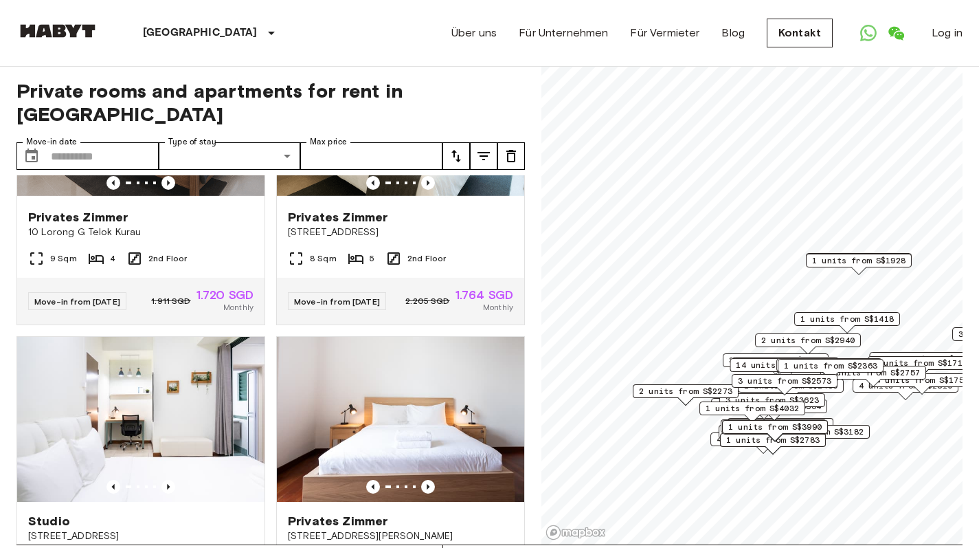
scroll to position [4109, 0]
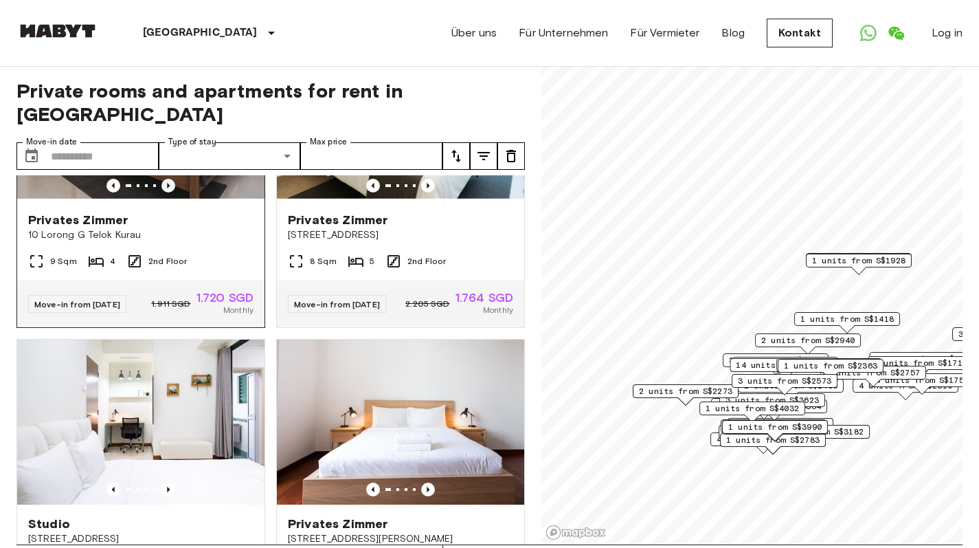
click at [170, 192] on icon "Previous image" at bounding box center [168, 186] width 14 height 14
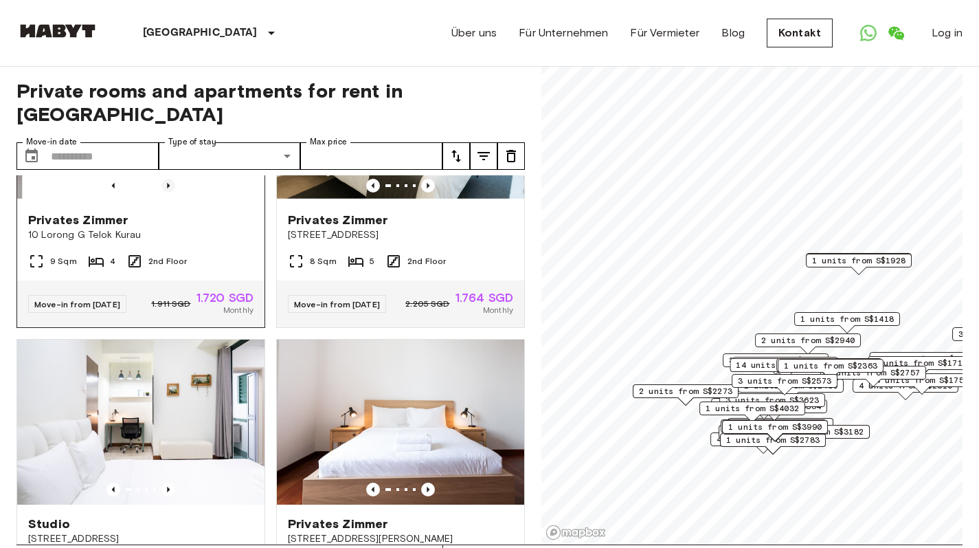
click at [170, 192] on icon "Previous image" at bounding box center [168, 186] width 14 height 14
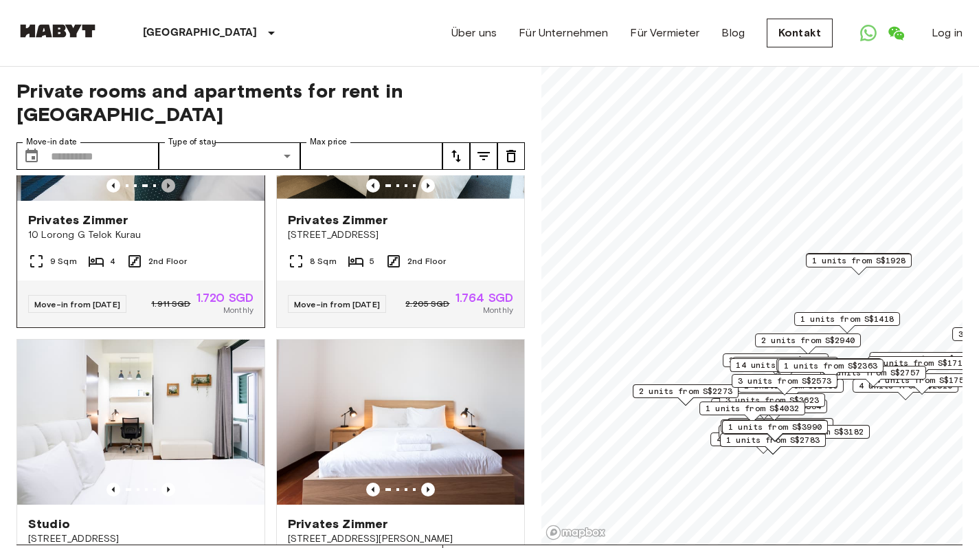
click at [170, 192] on icon "Previous image" at bounding box center [168, 186] width 14 height 14
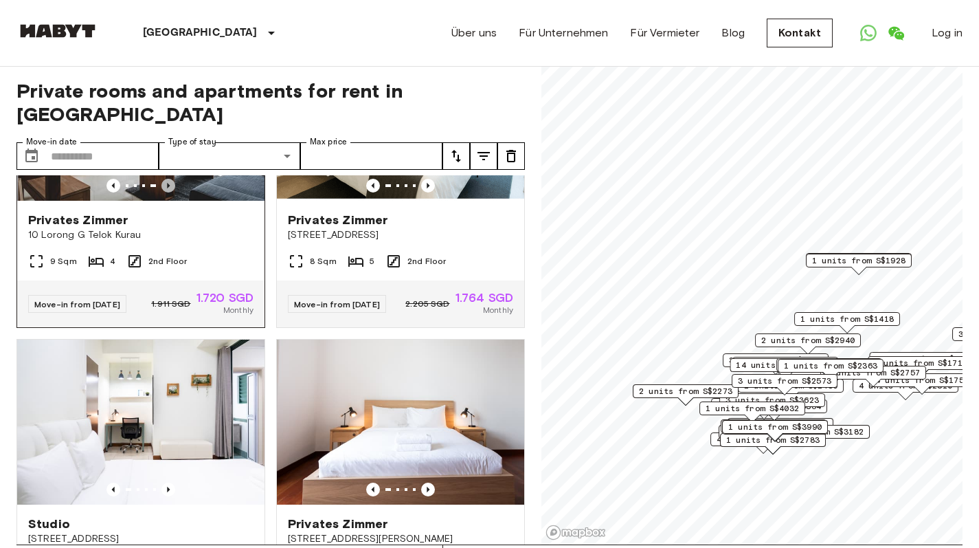
click at [170, 192] on icon "Previous image" at bounding box center [168, 186] width 14 height 14
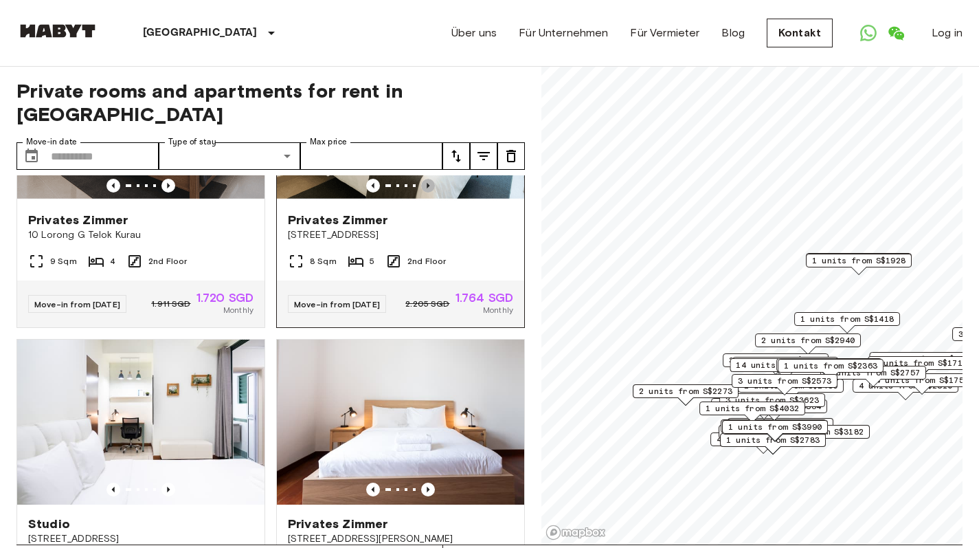
click at [421, 192] on icon "Previous image" at bounding box center [428, 186] width 14 height 14
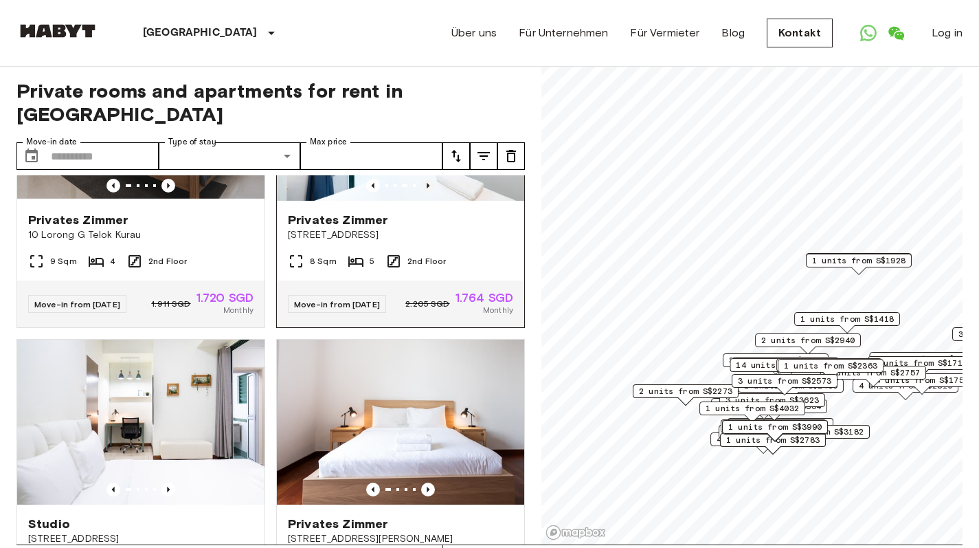
click at [421, 192] on icon "Previous image" at bounding box center [428, 186] width 14 height 14
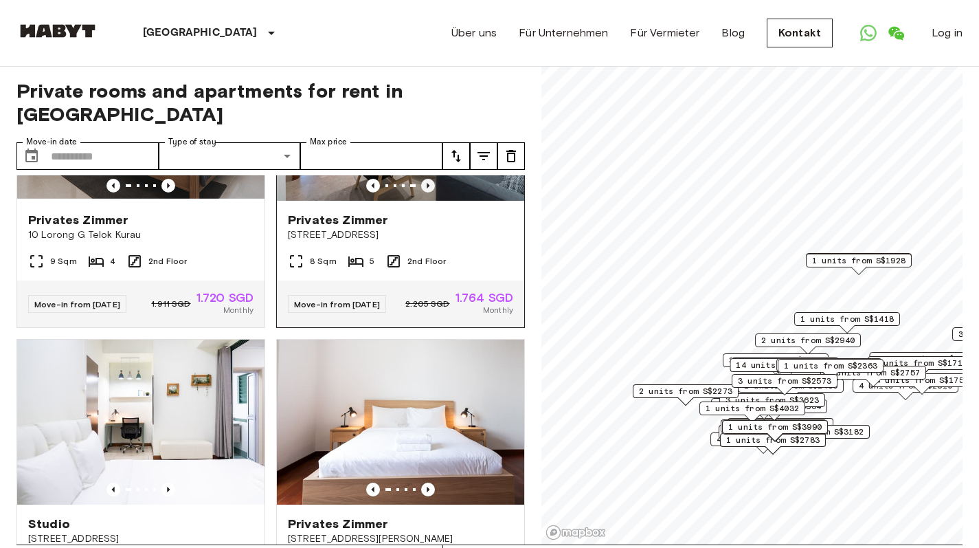
click at [421, 192] on icon "Previous image" at bounding box center [428, 186] width 14 height 14
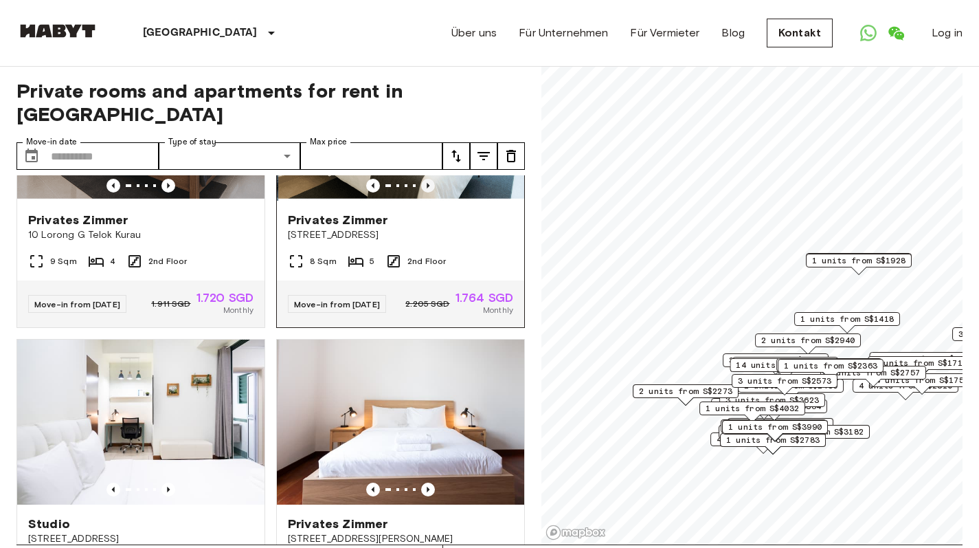
click at [421, 192] on icon "Previous image" at bounding box center [428, 186] width 14 height 14
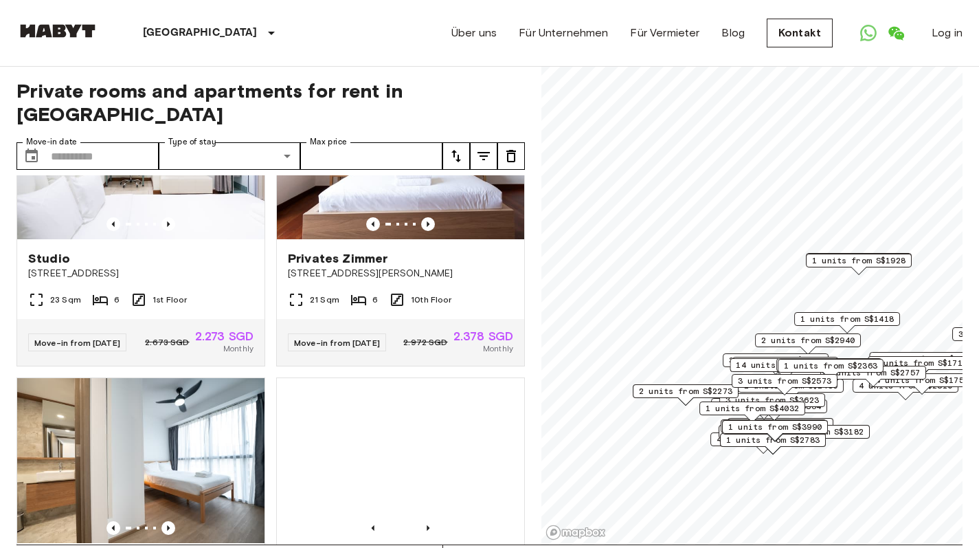
scroll to position [4375, 0]
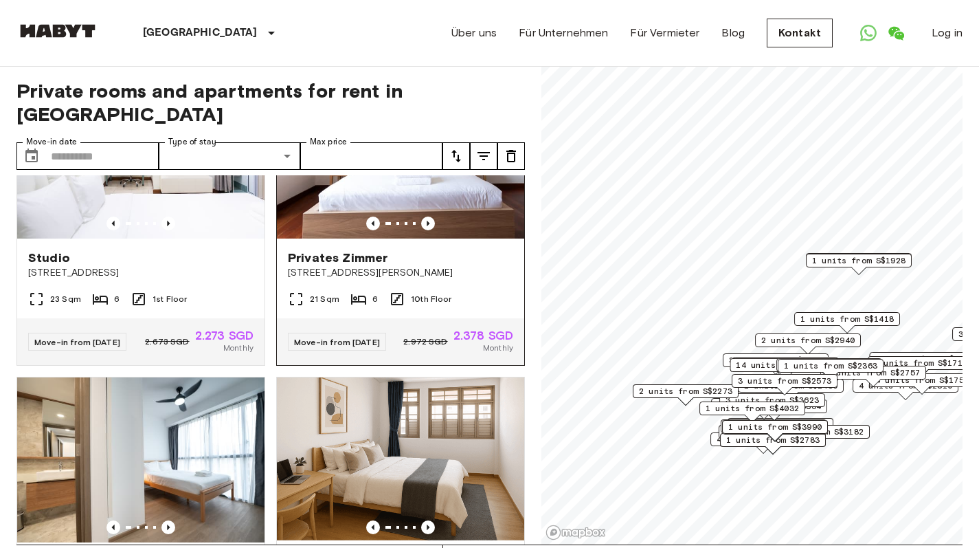
click at [428, 230] on div at bounding box center [400, 223] width 247 height 14
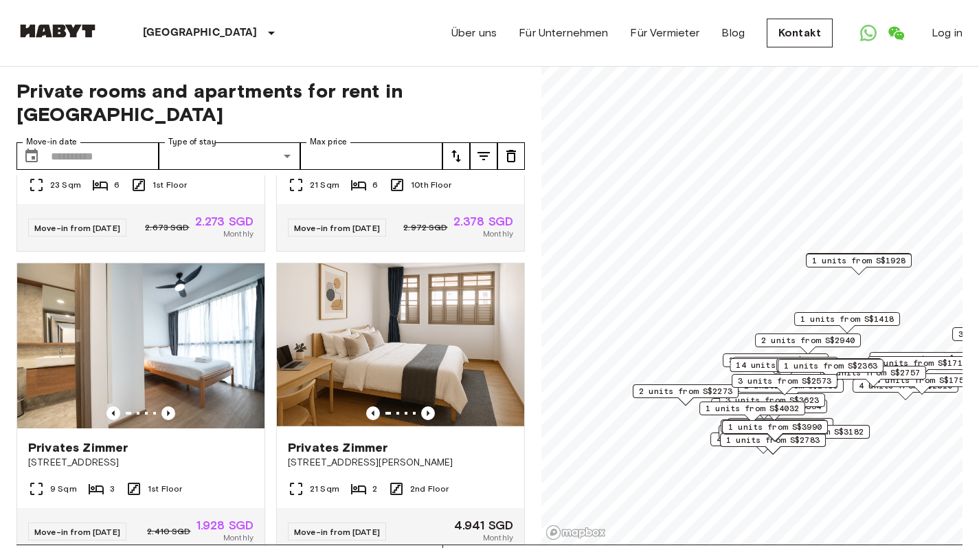
scroll to position [4498, 0]
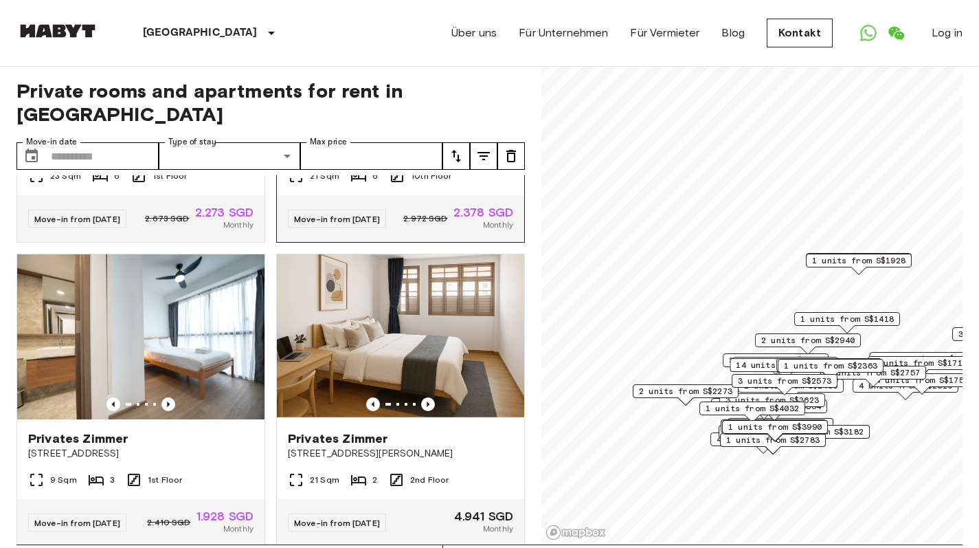
click at [421, 107] on icon "Previous image" at bounding box center [428, 100] width 14 height 14
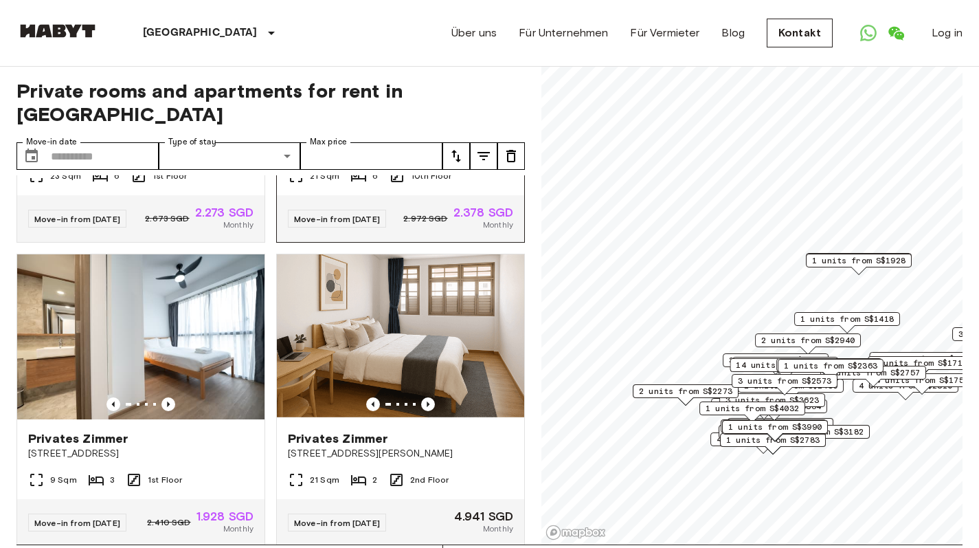
click at [421, 107] on icon "Previous image" at bounding box center [428, 100] width 14 height 14
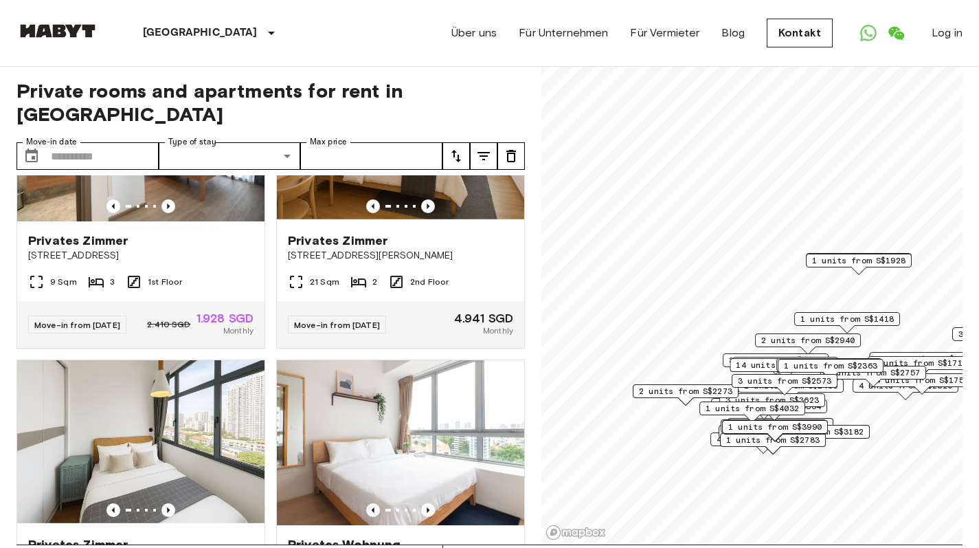
scroll to position [4746, 0]
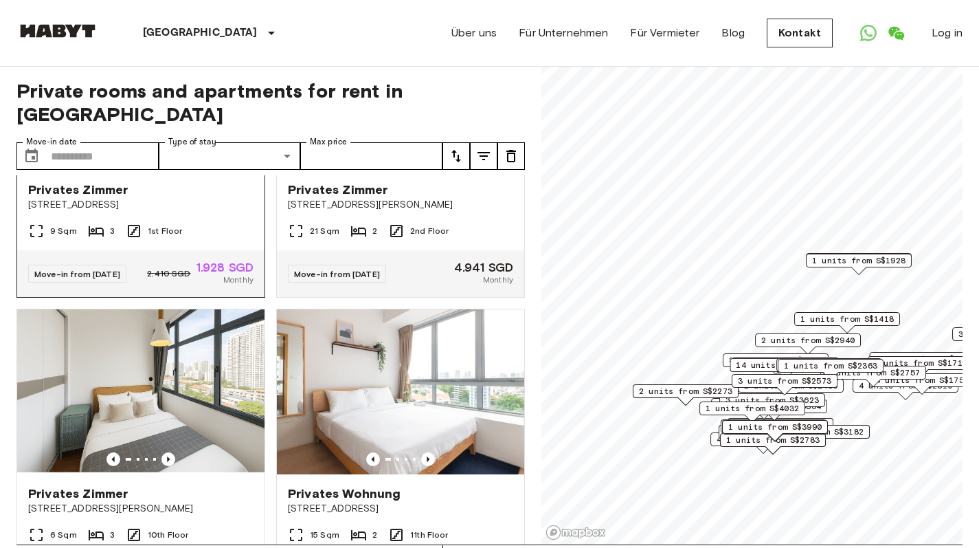
click at [163, 162] on icon "Previous image" at bounding box center [168, 155] width 14 height 14
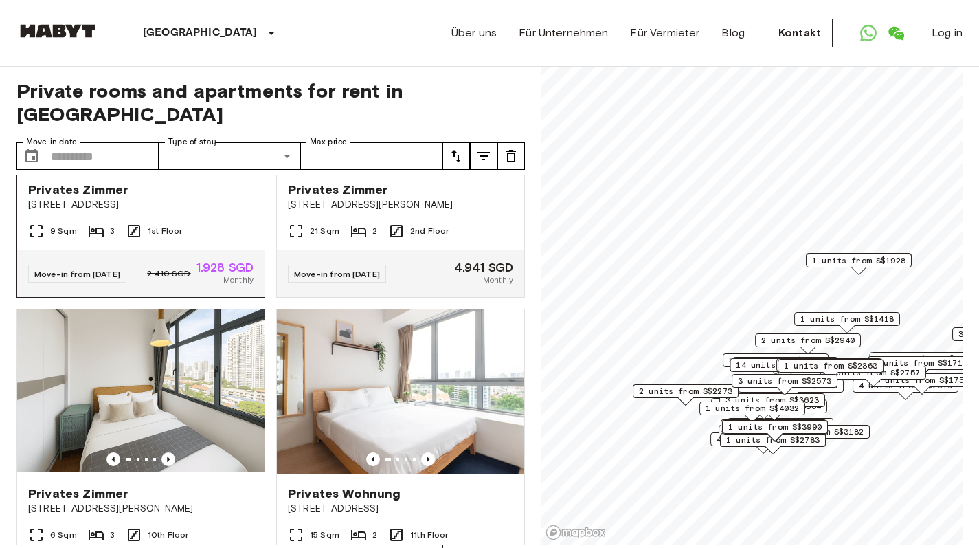
click at [163, 162] on icon "Previous image" at bounding box center [168, 155] width 14 height 14
click at [421, 162] on icon "Previous image" at bounding box center [428, 155] width 14 height 14
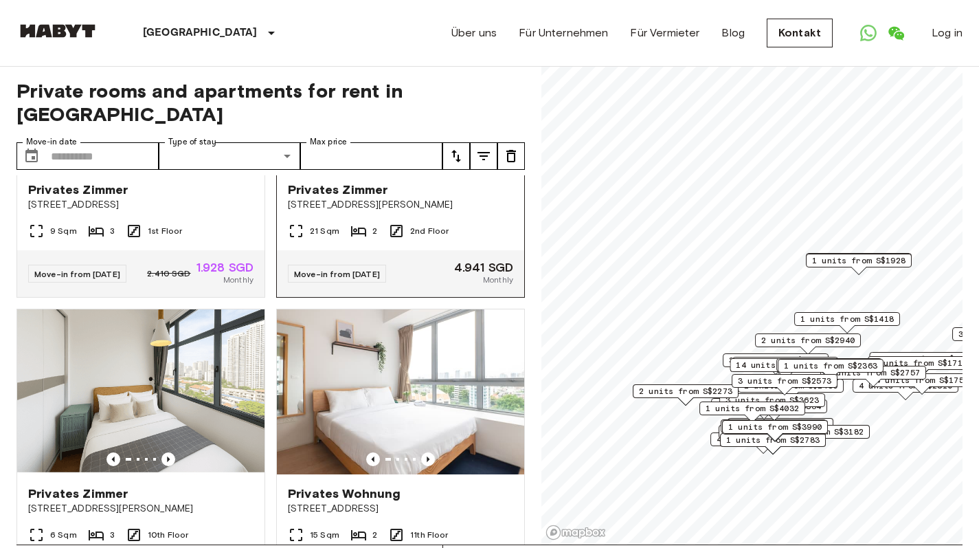
click at [421, 162] on icon "Previous image" at bounding box center [428, 155] width 14 height 14
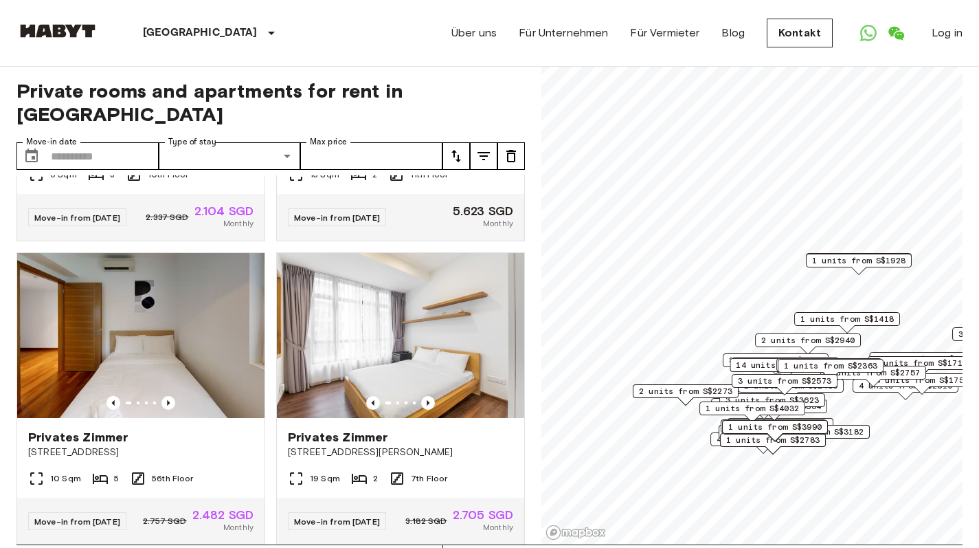
scroll to position [5108, 0]
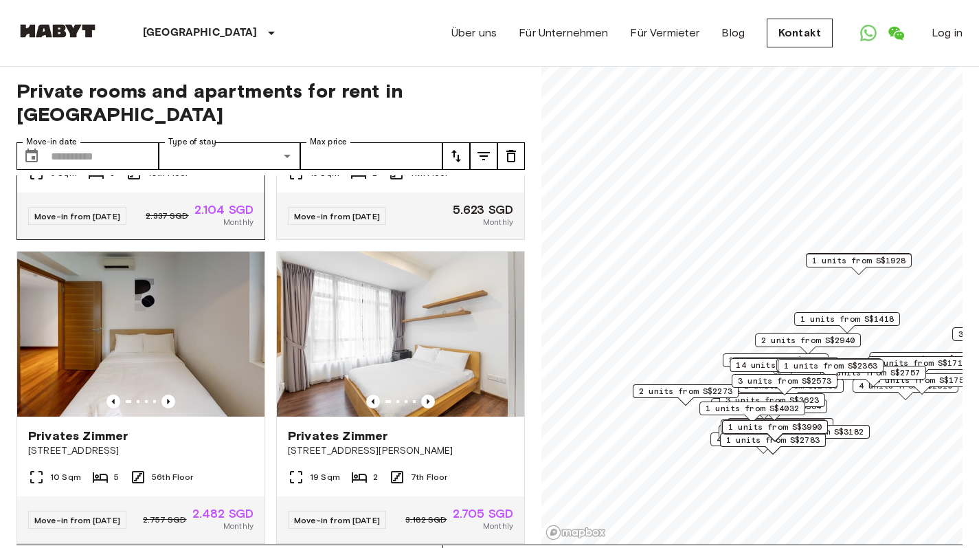
click at [162, 113] on img at bounding box center [140, 30] width 247 height 165
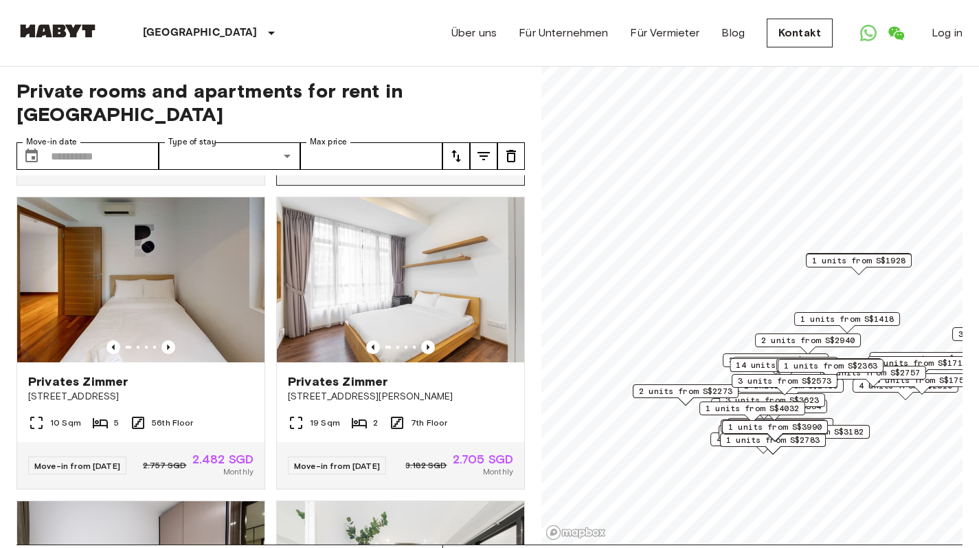
scroll to position [5165, 0]
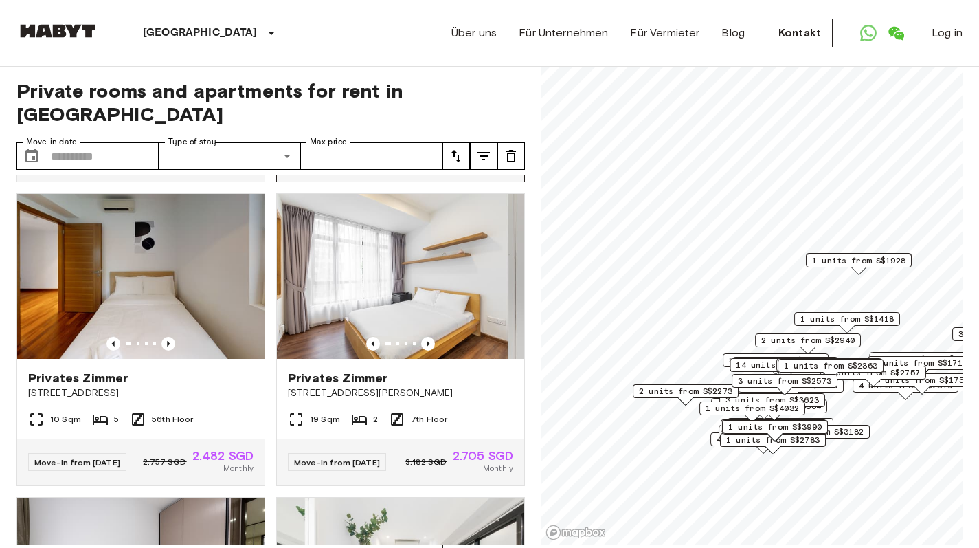
click at [427, 43] on icon "Previous image" at bounding box center [428, 39] width 3 height 5
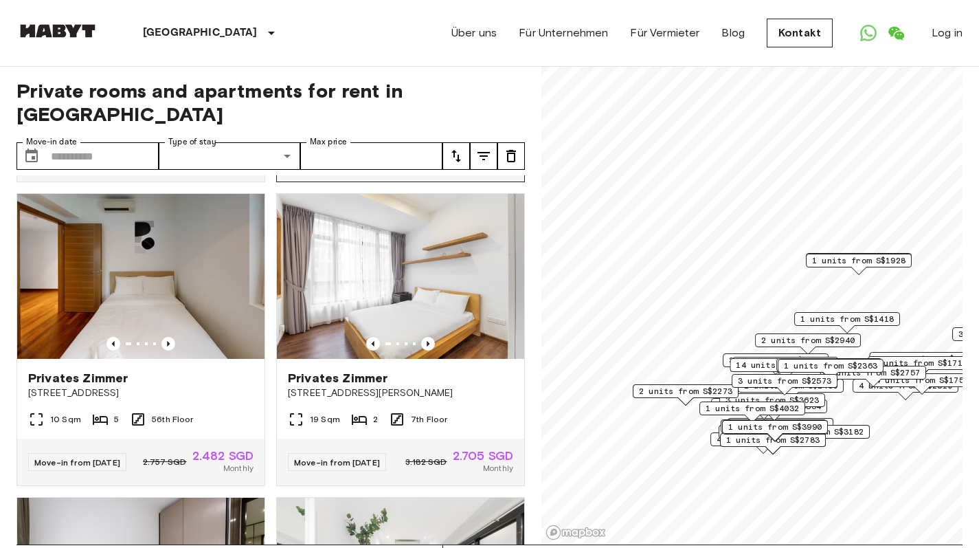
click at [427, 43] on icon "Previous image" at bounding box center [428, 39] width 3 height 5
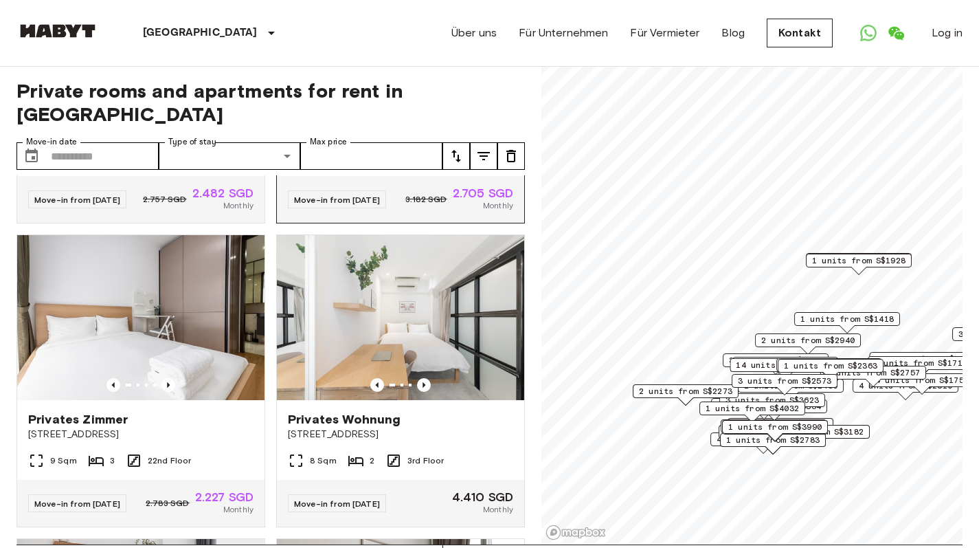
scroll to position [5431, 0]
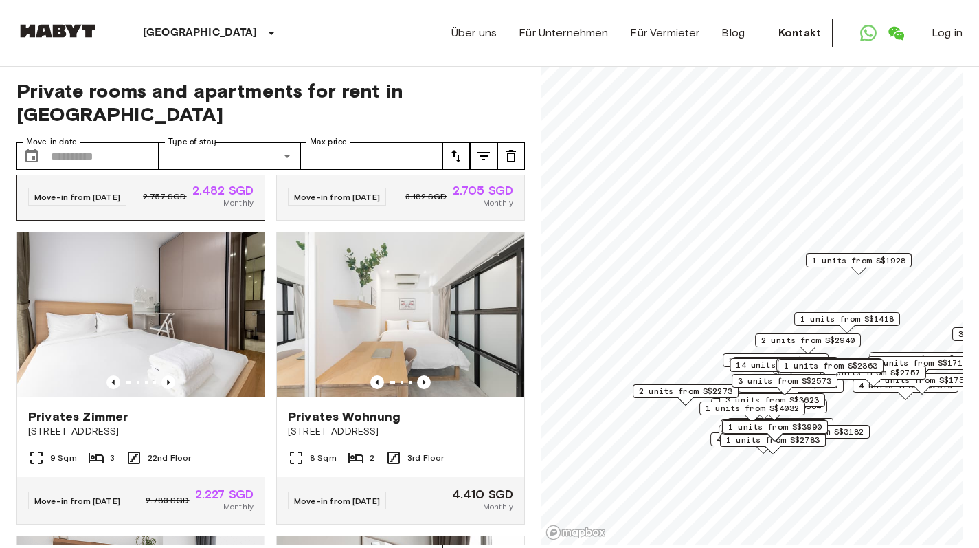
click at [166, 85] on icon "Previous image" at bounding box center [168, 78] width 14 height 14
click at [421, 85] on icon "Previous image" at bounding box center [428, 78] width 14 height 14
click at [427, 81] on icon "Previous image" at bounding box center [428, 78] width 3 height 5
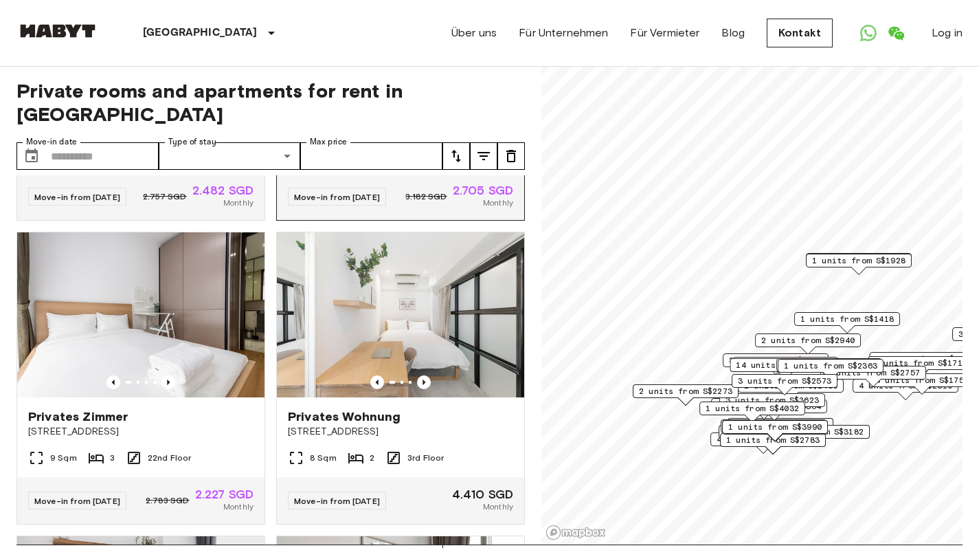
click at [427, 81] on icon "Previous image" at bounding box center [428, 78] width 3 height 5
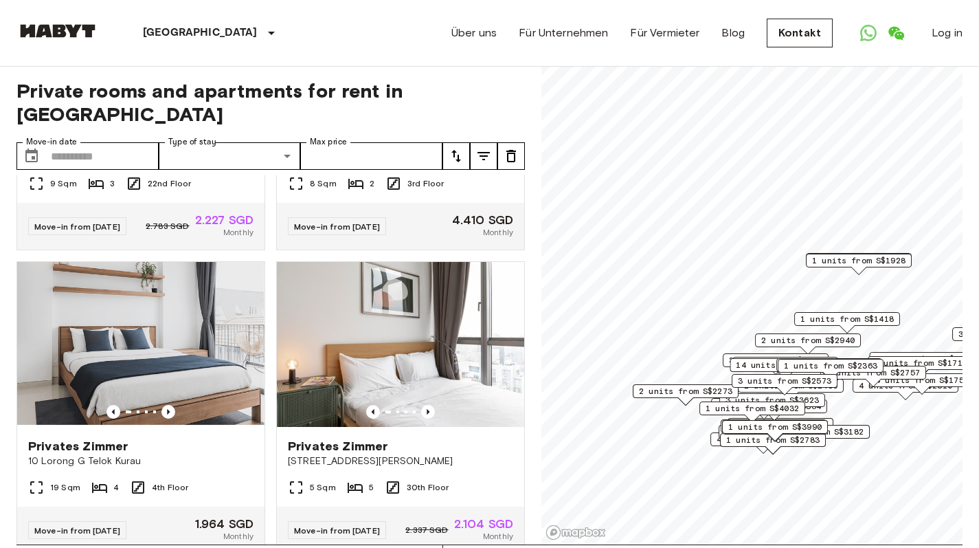
scroll to position [5709, 0]
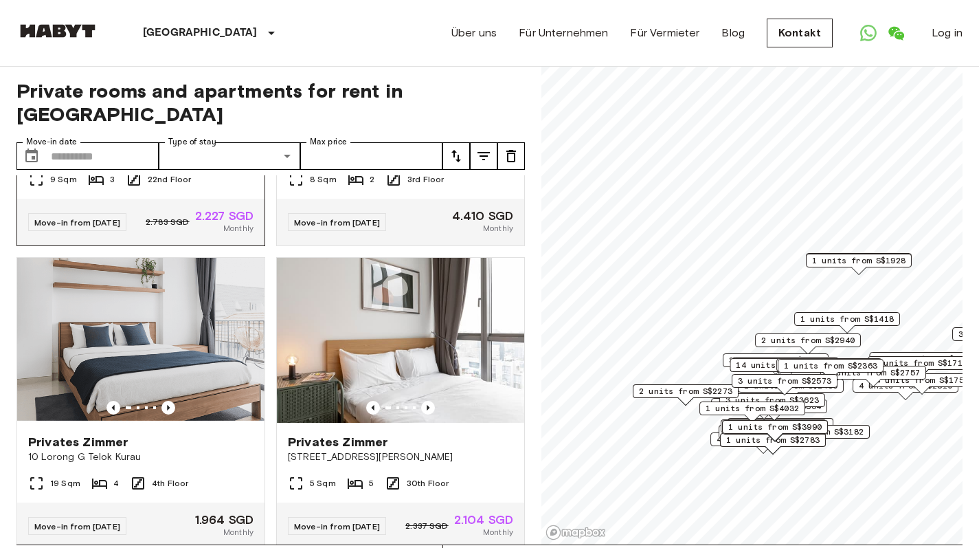
click at [167, 111] on icon "Previous image" at bounding box center [168, 104] width 14 height 14
click at [166, 111] on icon "Previous image" at bounding box center [168, 104] width 14 height 14
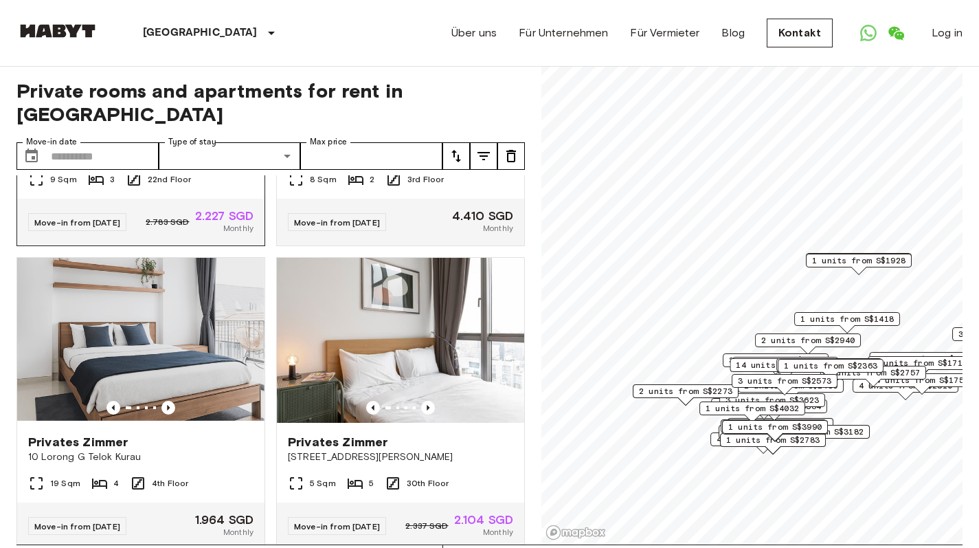
click at [166, 111] on icon "Previous image" at bounding box center [168, 104] width 14 height 14
click at [423, 106] on icon "Previous image" at bounding box center [424, 103] width 3 height 5
click at [370, 111] on icon "Previous image" at bounding box center [377, 104] width 14 height 14
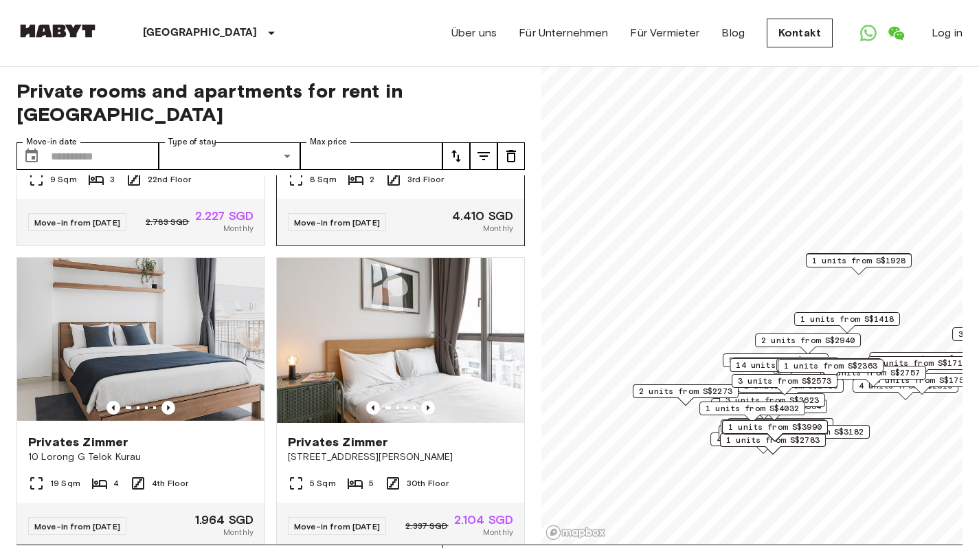
click at [417, 111] on icon "Previous image" at bounding box center [424, 104] width 14 height 14
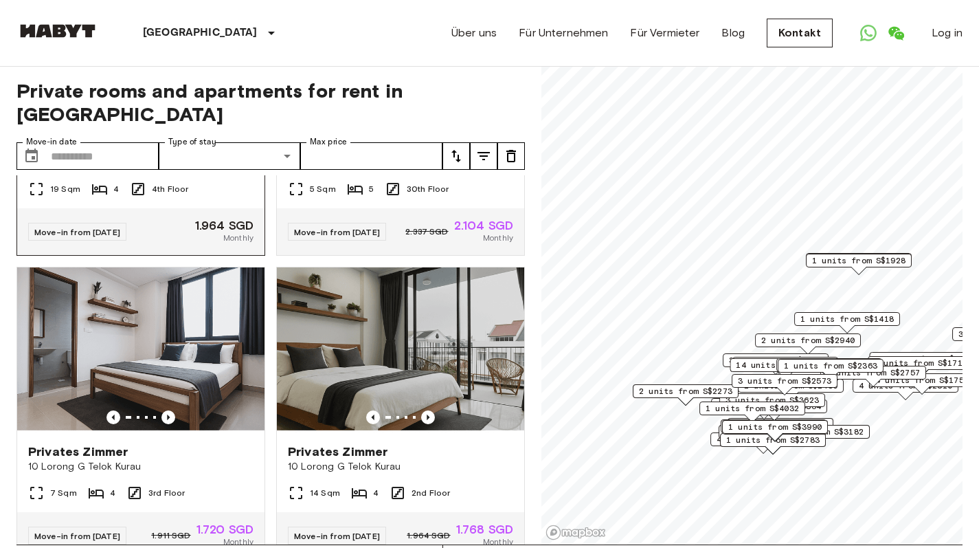
scroll to position [6022, 0]
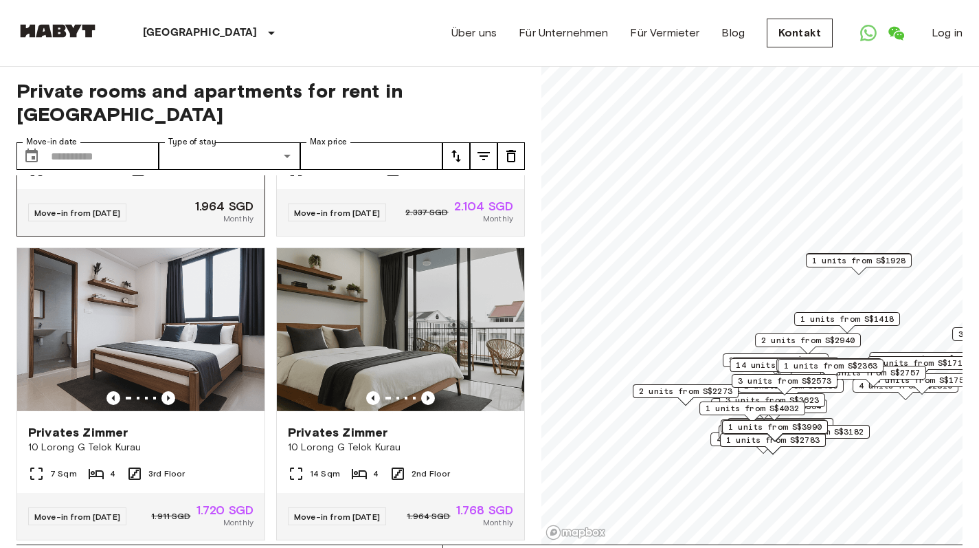
click at [164, 101] on icon "Previous image" at bounding box center [168, 94] width 14 height 14
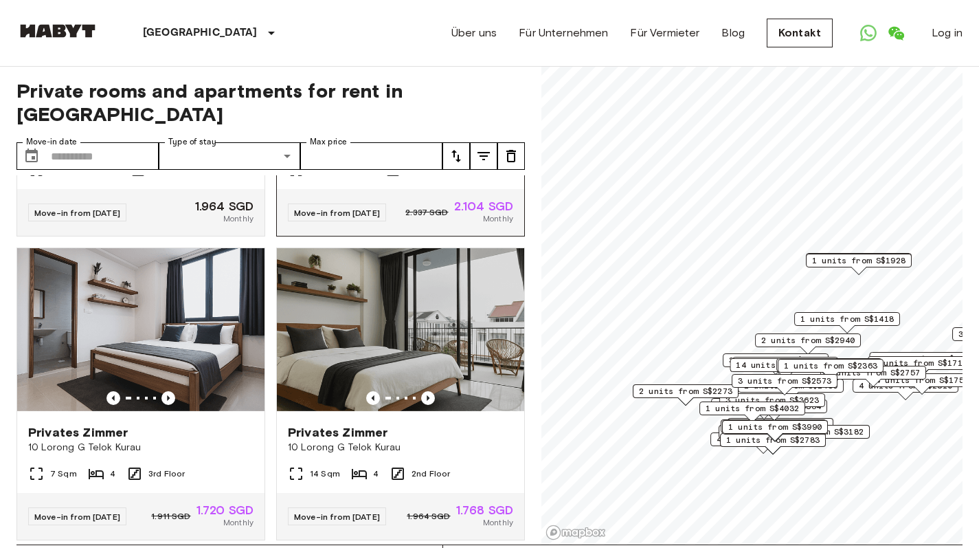
click at [423, 101] on icon "Previous image" at bounding box center [428, 94] width 14 height 14
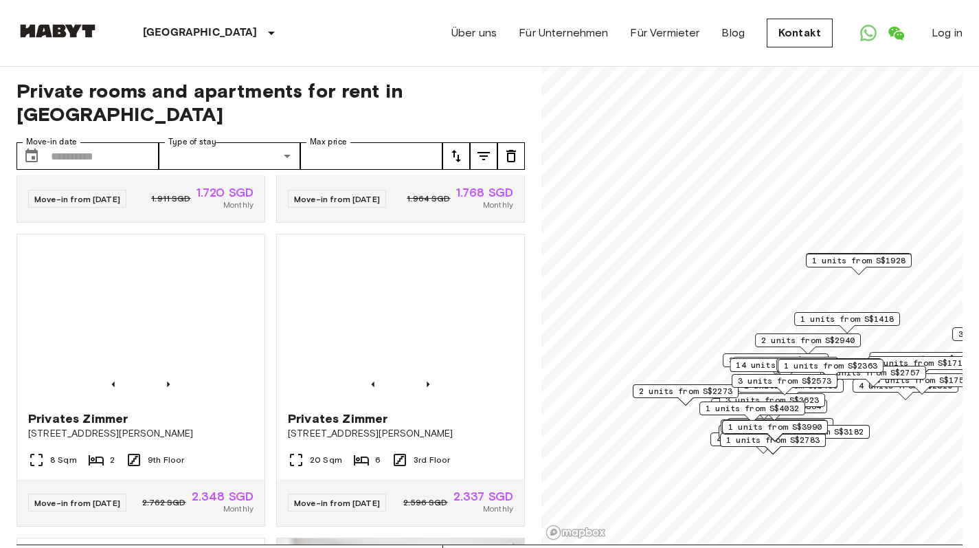
scroll to position [6341, 0]
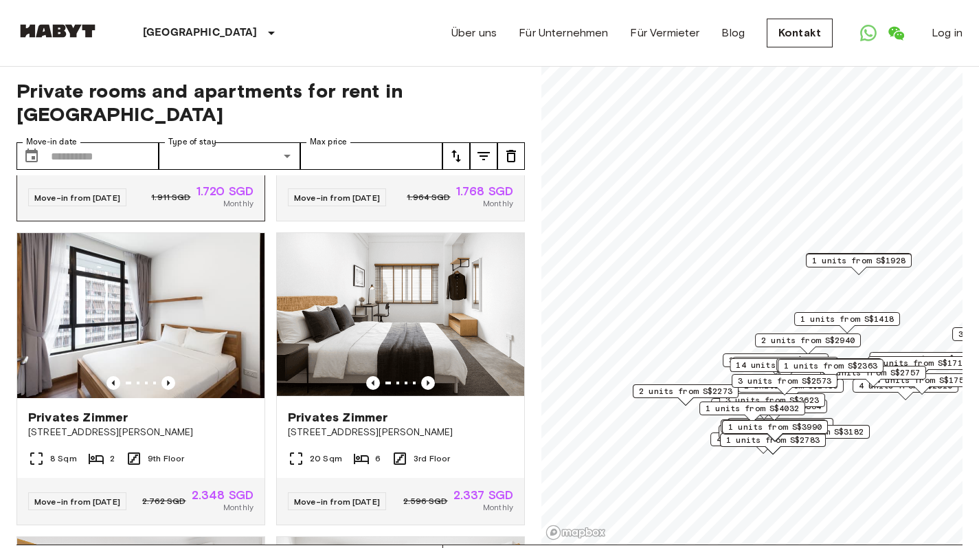
click at [171, 86] on icon "Previous image" at bounding box center [168, 79] width 14 height 14
click at [170, 86] on icon "Previous image" at bounding box center [168, 79] width 14 height 14
click at [421, 86] on icon "Previous image" at bounding box center [428, 79] width 14 height 14
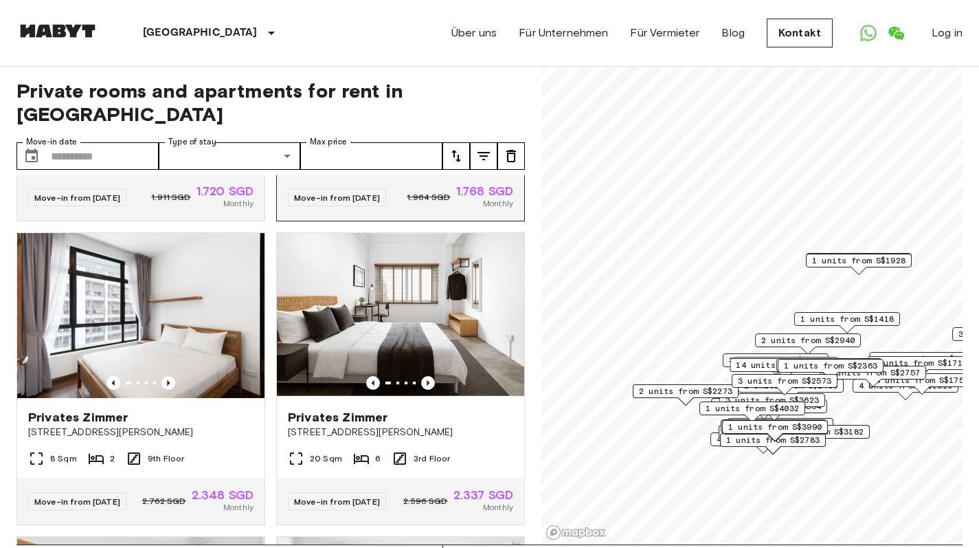
click at [421, 86] on icon "Previous image" at bounding box center [428, 79] width 14 height 14
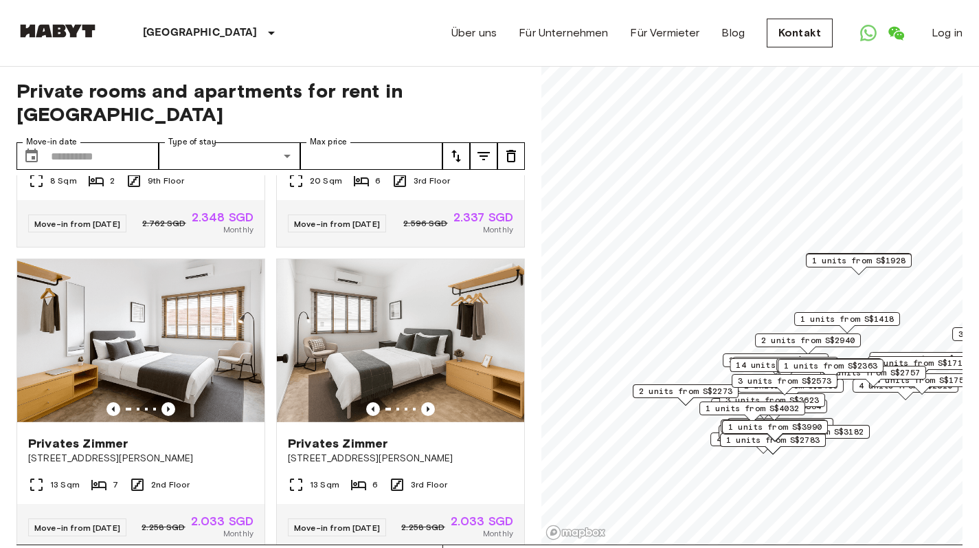
scroll to position [6670, 0]
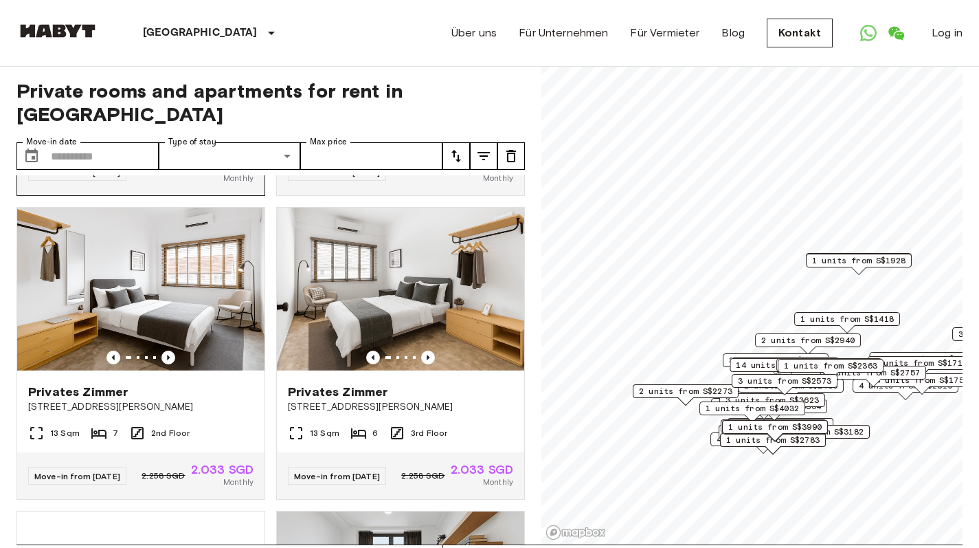
click at [171, 60] on icon "Previous image" at bounding box center [168, 54] width 14 height 14
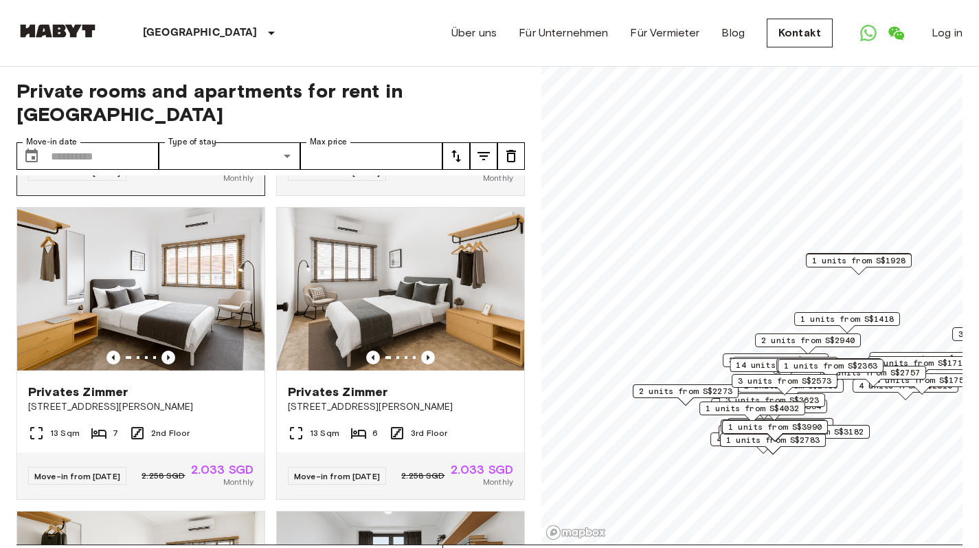
click at [171, 60] on icon "Previous image" at bounding box center [168, 54] width 14 height 14
click at [423, 60] on icon "Previous image" at bounding box center [428, 54] width 14 height 14
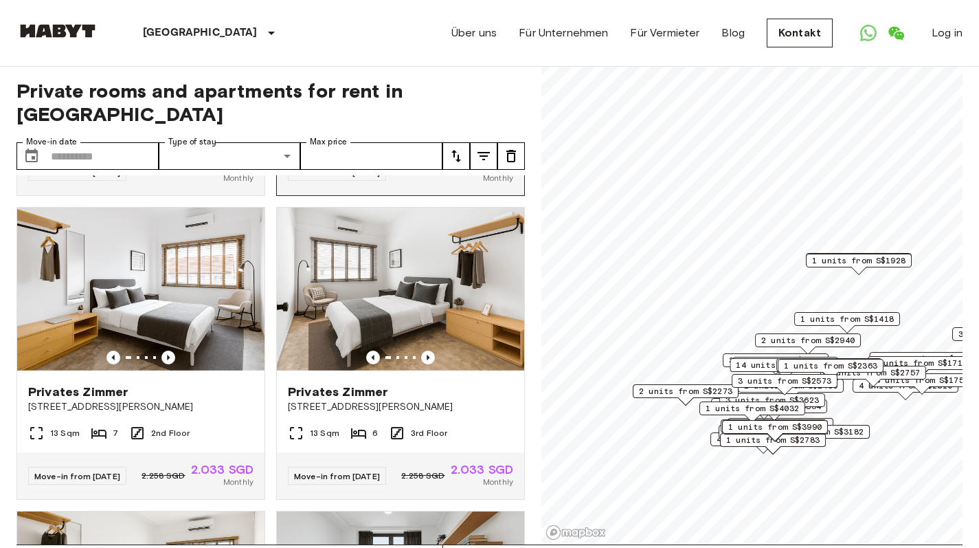
click at [423, 60] on icon "Previous image" at bounding box center [428, 54] width 14 height 14
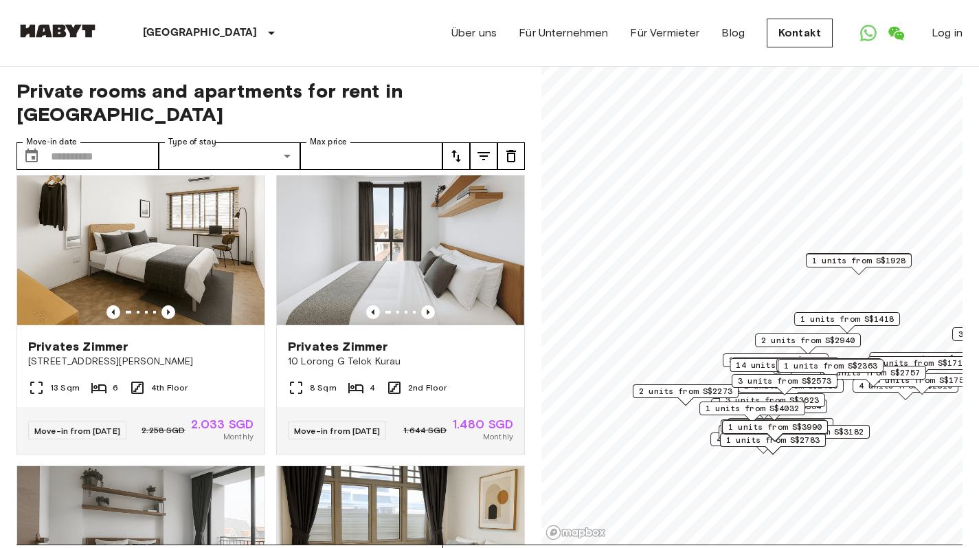
scroll to position [7019, 0]
click at [167, 16] on icon "Previous image" at bounding box center [168, 9] width 14 height 14
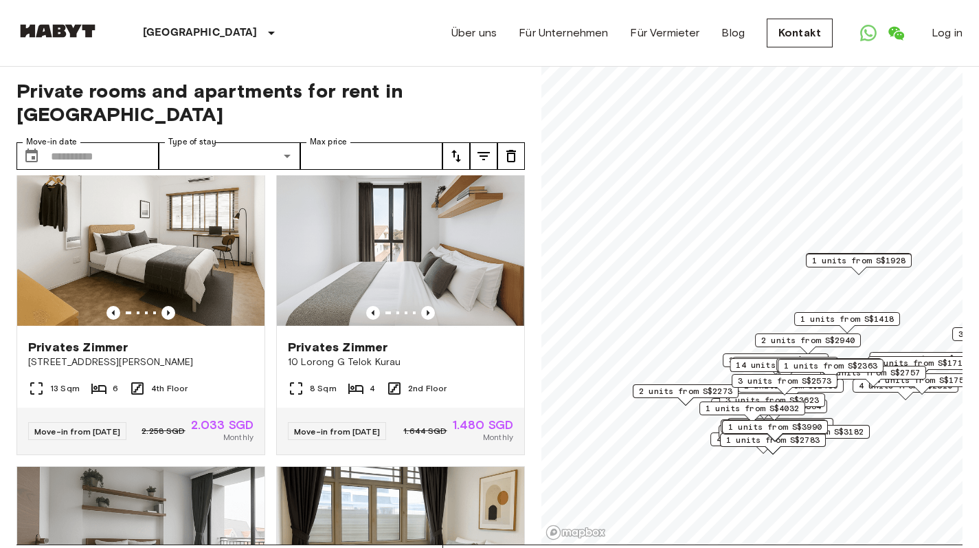
click at [421, 16] on icon "Previous image" at bounding box center [428, 9] width 14 height 14
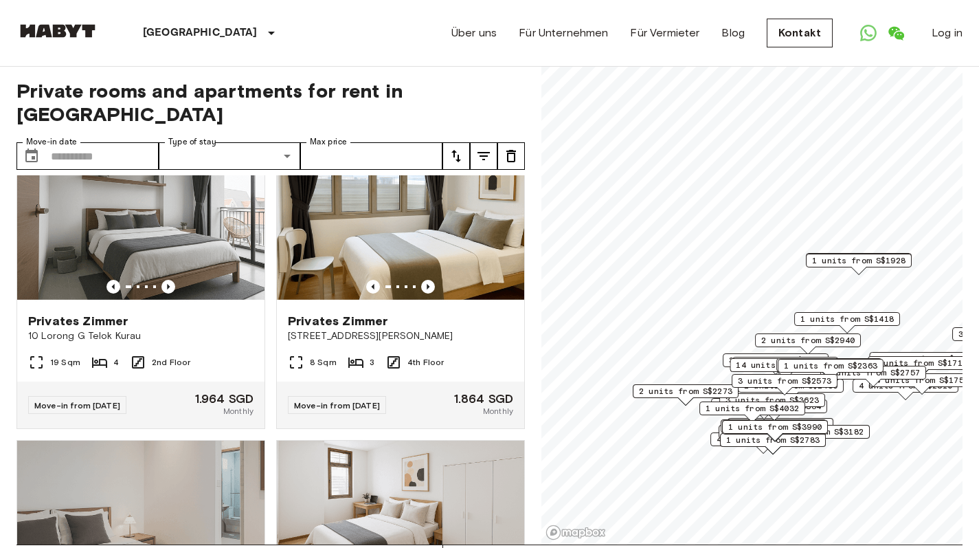
scroll to position [7358, 0]
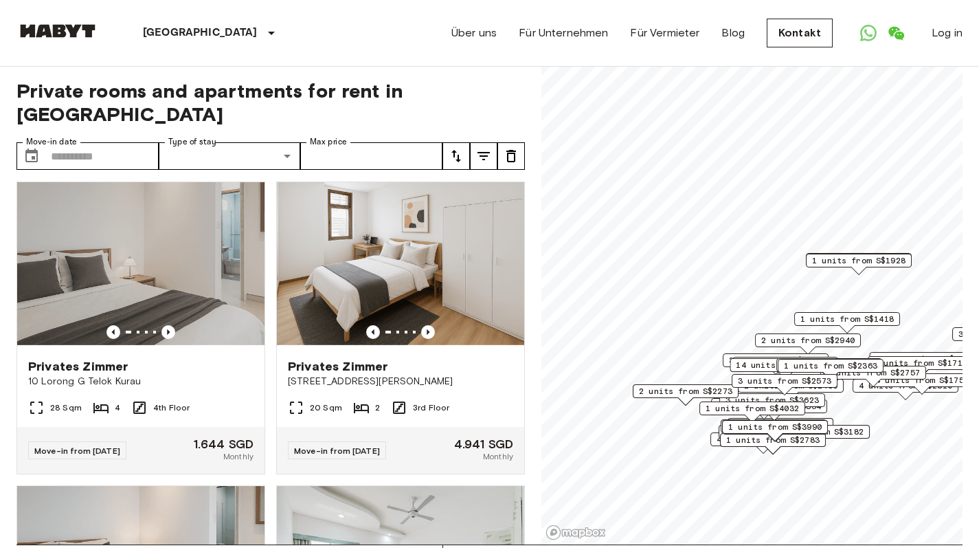
scroll to position [7678, 0]
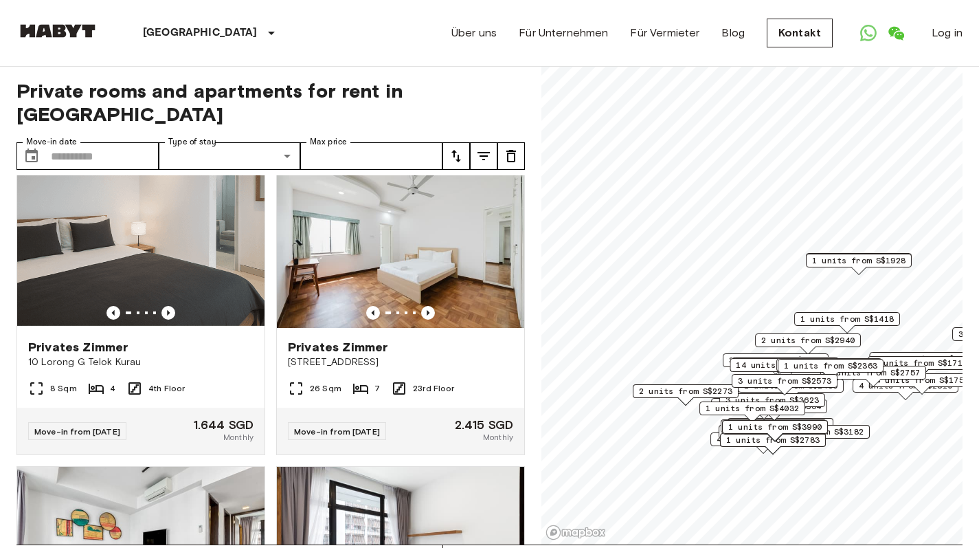
scroll to position [7939, 0]
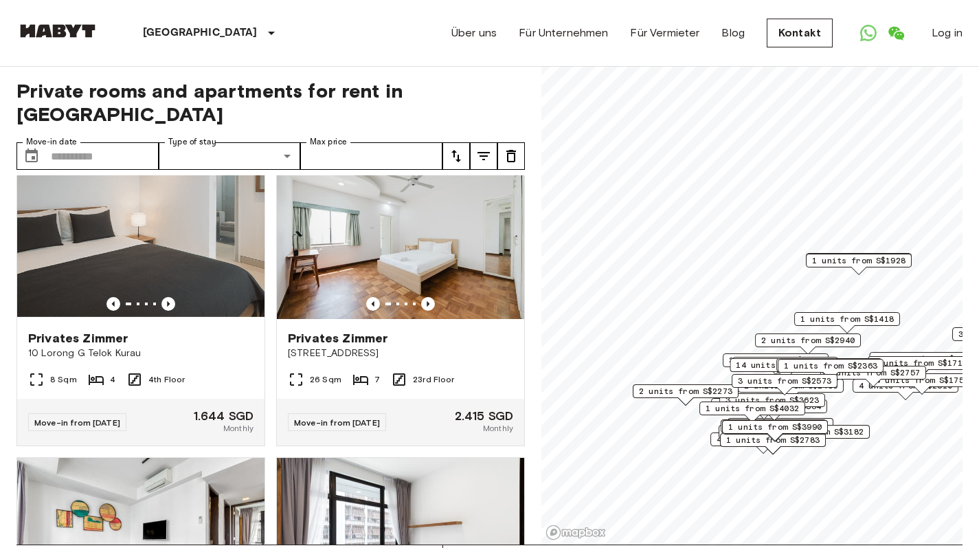
click at [166, 7] on icon "Previous image" at bounding box center [168, 0] width 14 height 14
click at [427, 3] on icon "Previous image" at bounding box center [428, -1] width 3 height 5
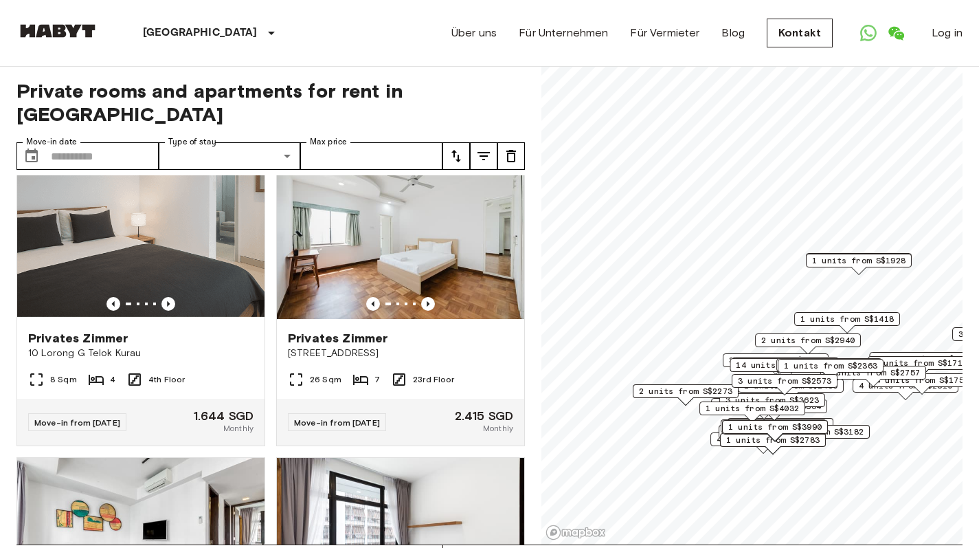
click at [427, 3] on icon "Previous image" at bounding box center [428, -1] width 3 height 5
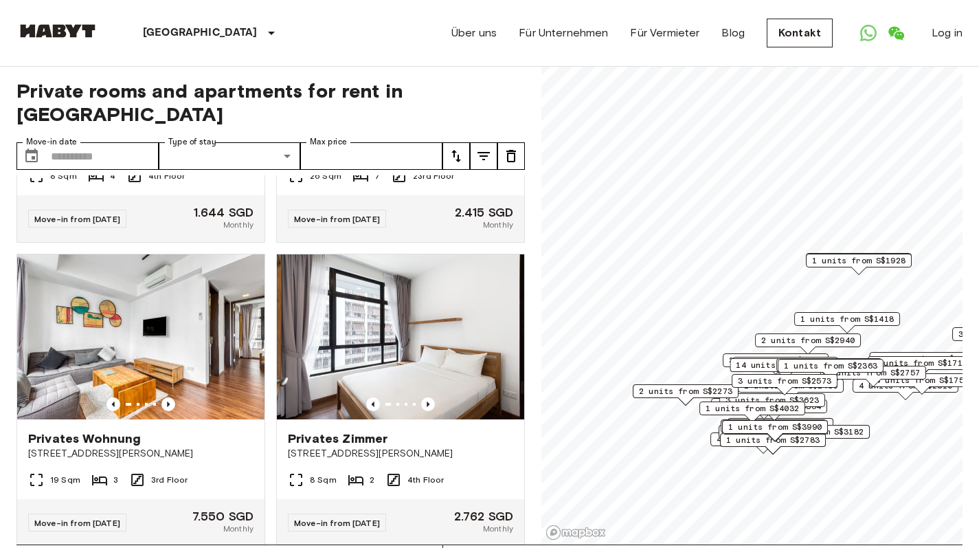
scroll to position [8189, 0]
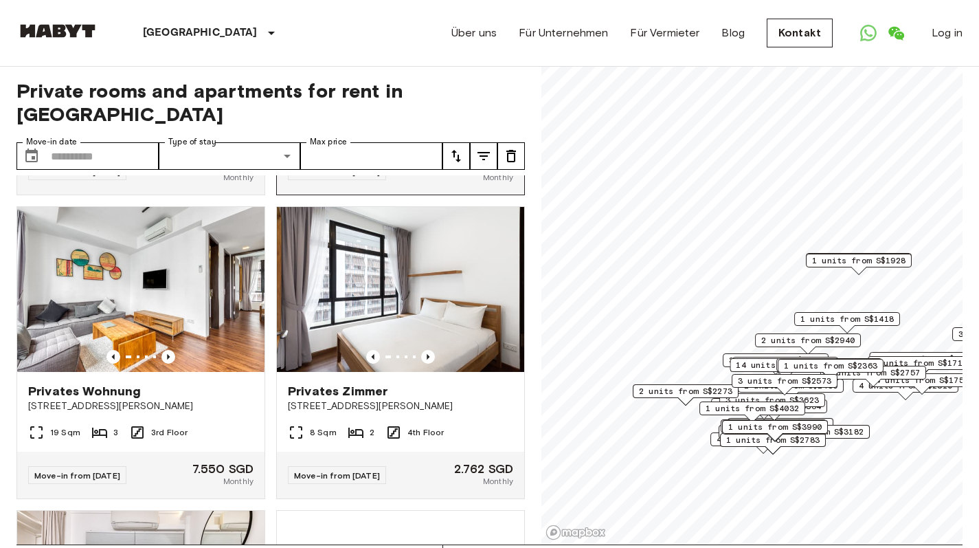
click at [424, 60] on icon "Previous image" at bounding box center [428, 53] width 14 height 14
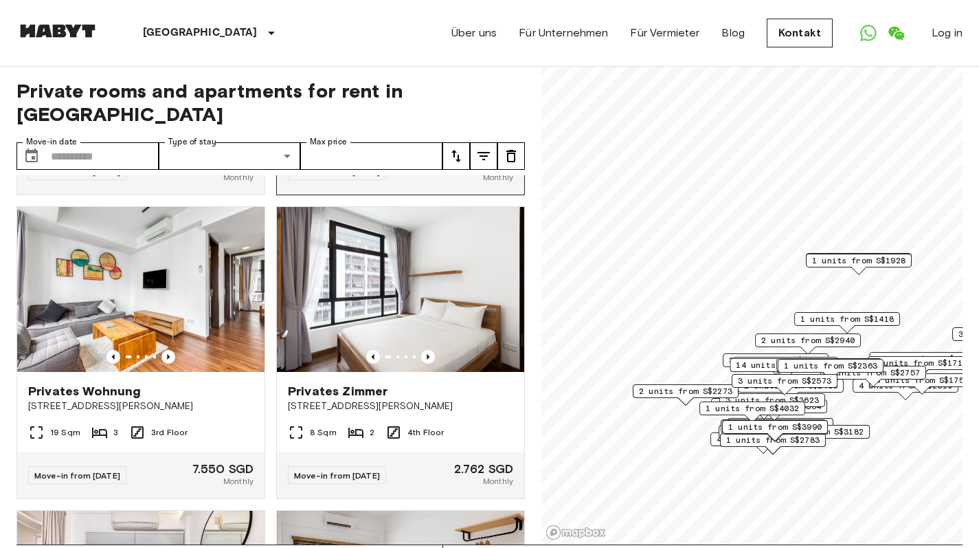
click at [424, 60] on icon "Previous image" at bounding box center [428, 53] width 14 height 14
click at [166, 60] on icon "Previous image" at bounding box center [168, 53] width 14 height 14
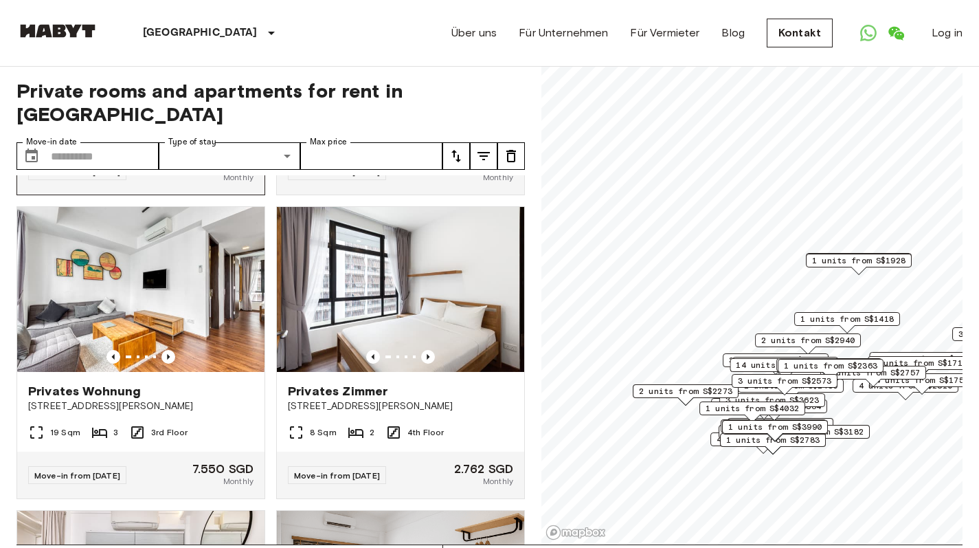
click at [167, 56] on icon "Previous image" at bounding box center [168, 52] width 3 height 5
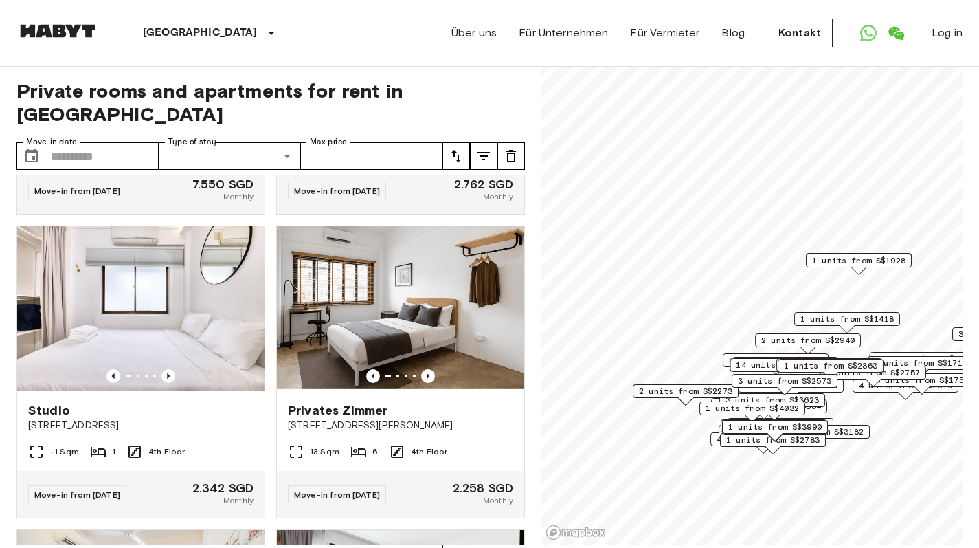
scroll to position [8531, 0]
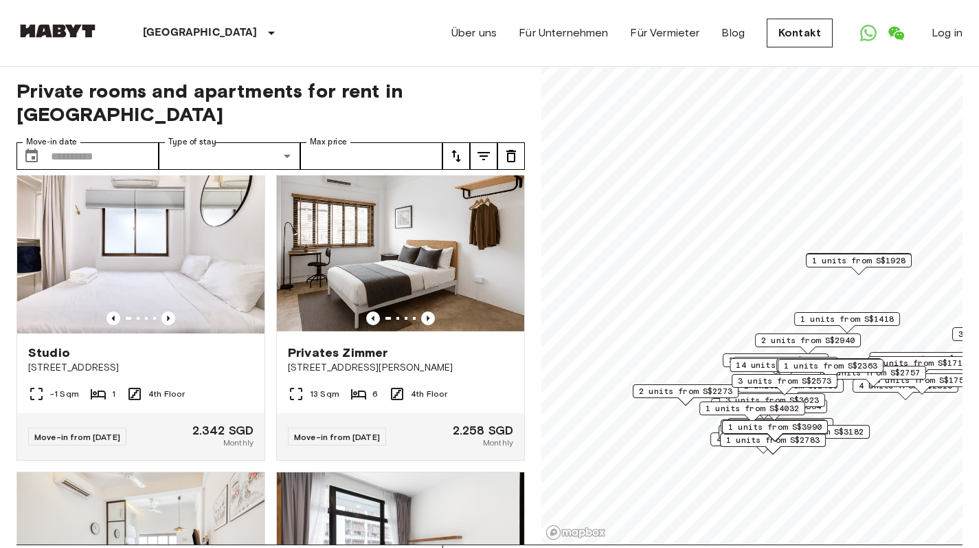
click at [162, 21] on icon "Previous image" at bounding box center [168, 15] width 14 height 14
click at [421, 21] on icon "Previous image" at bounding box center [428, 15] width 14 height 14
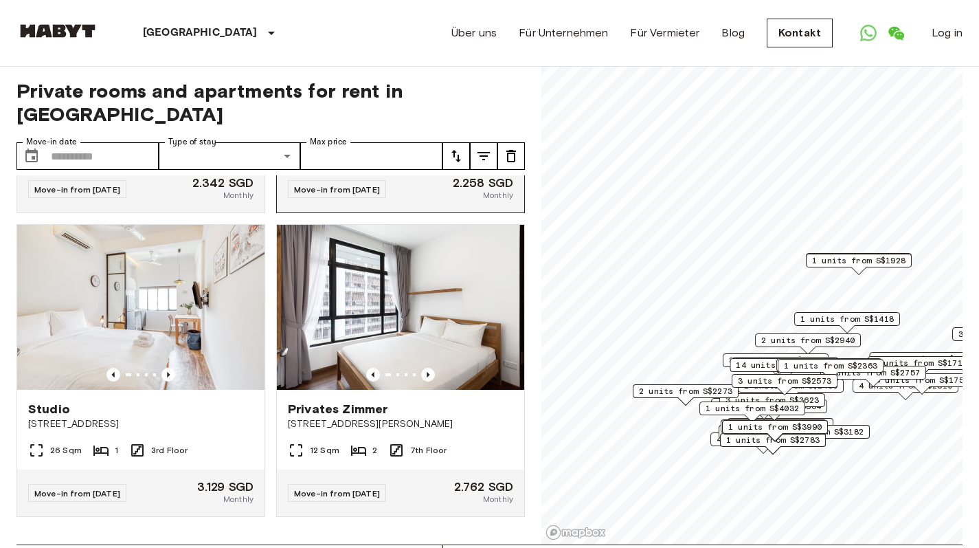
scroll to position [8828, 0]
click at [421, 78] on icon "Previous image" at bounding box center [428, 71] width 14 height 14
click at [164, 78] on icon "Previous image" at bounding box center [168, 71] width 14 height 14
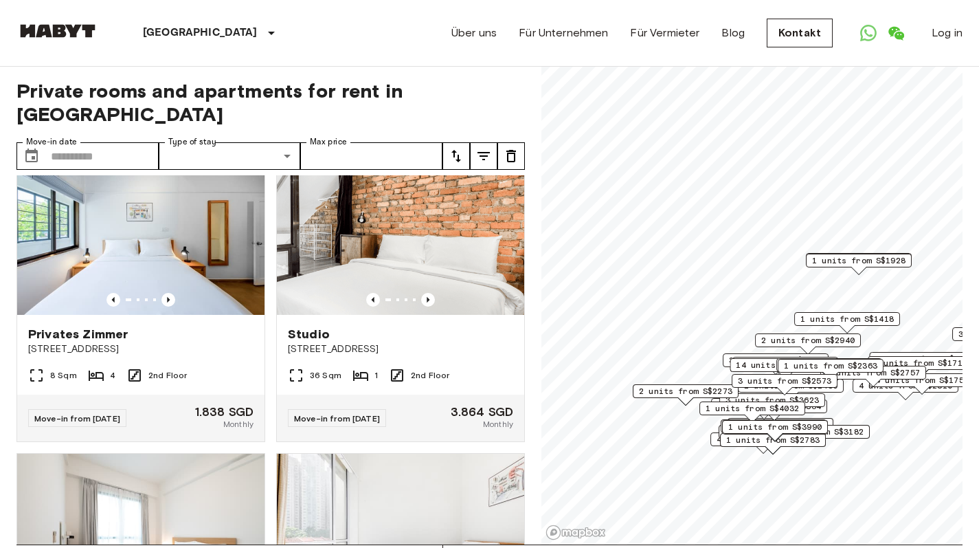
scroll to position [9173, 0]
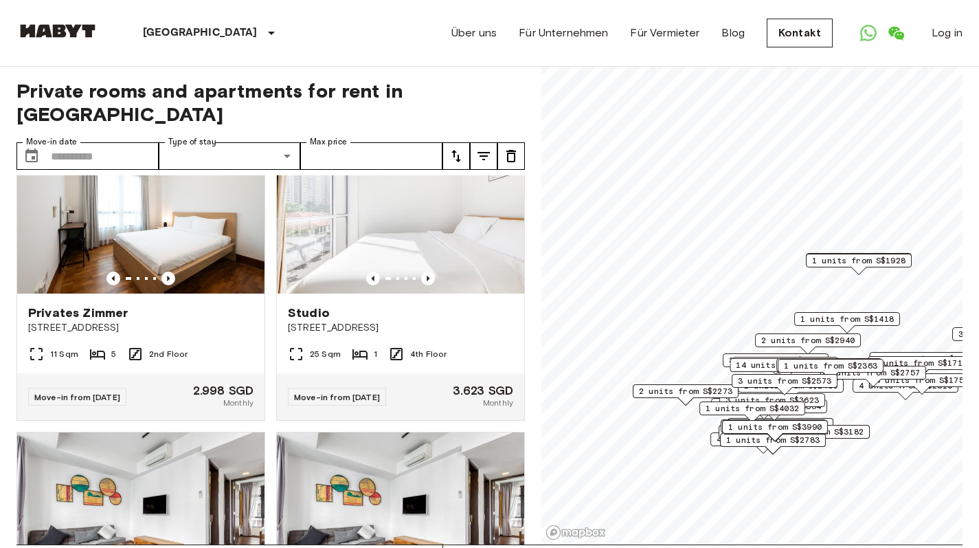
scroll to position [9487, 0]
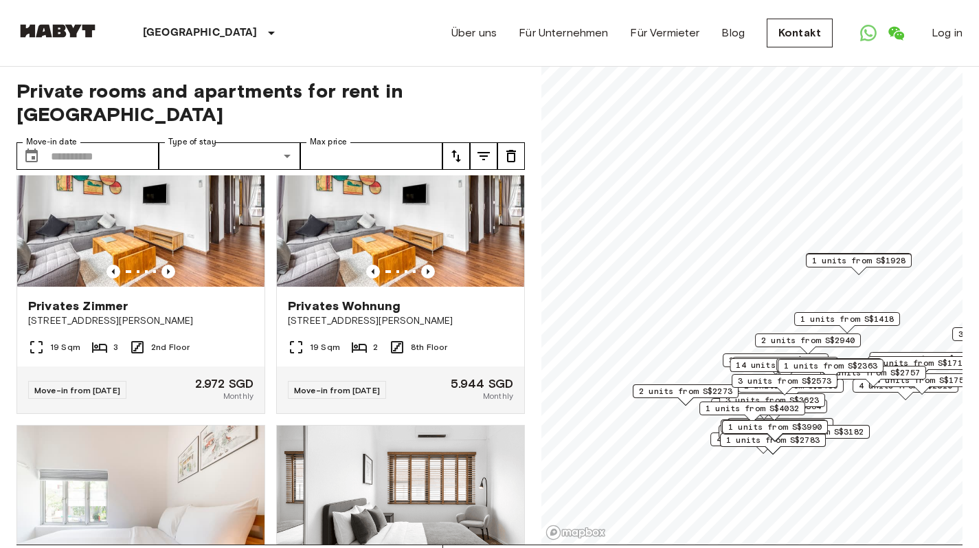
scroll to position [9821, 0]
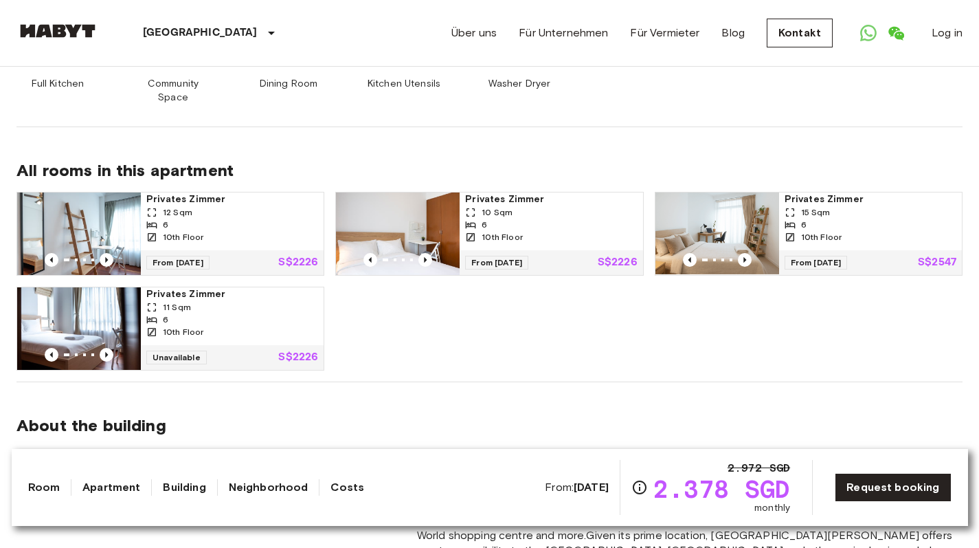
scroll to position [831, 0]
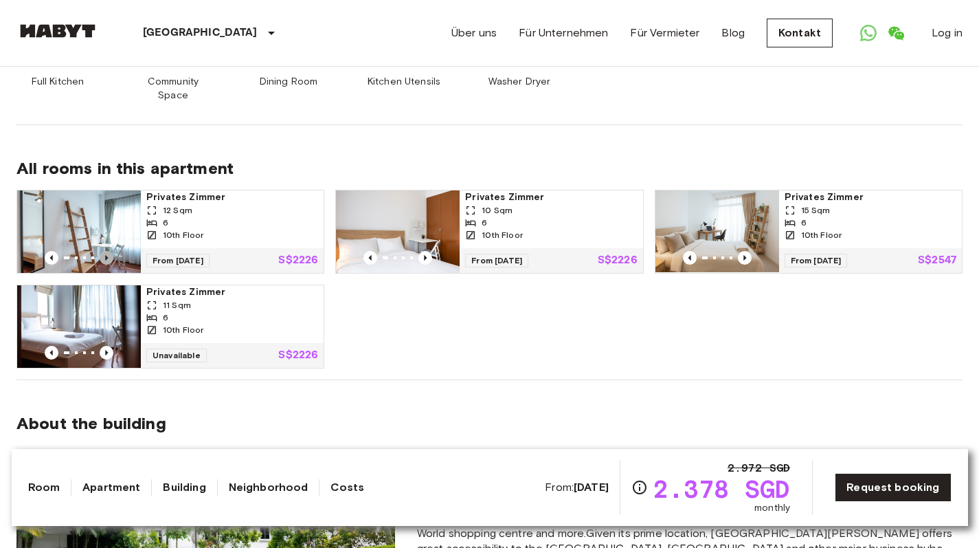
click at [109, 251] on icon "Previous image" at bounding box center [107, 258] width 14 height 14
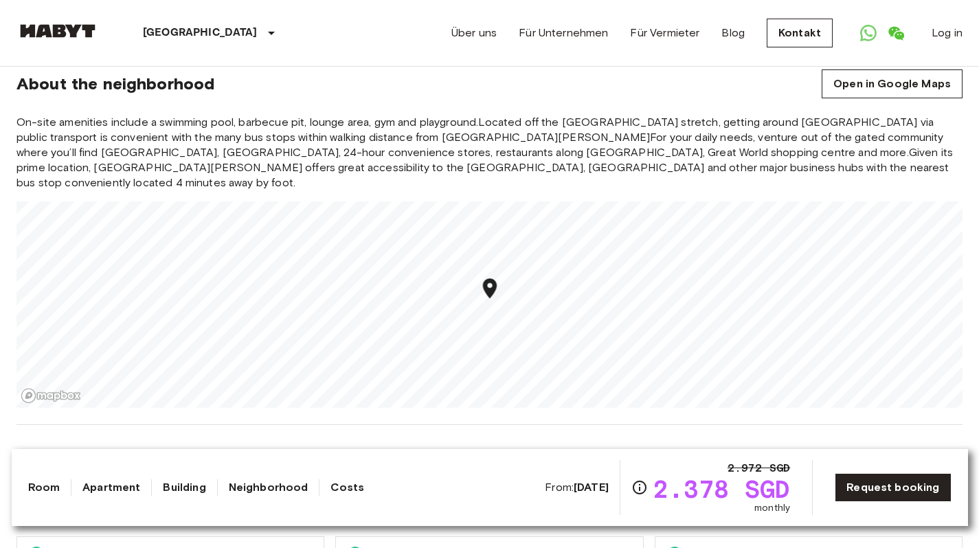
scroll to position [1562, 0]
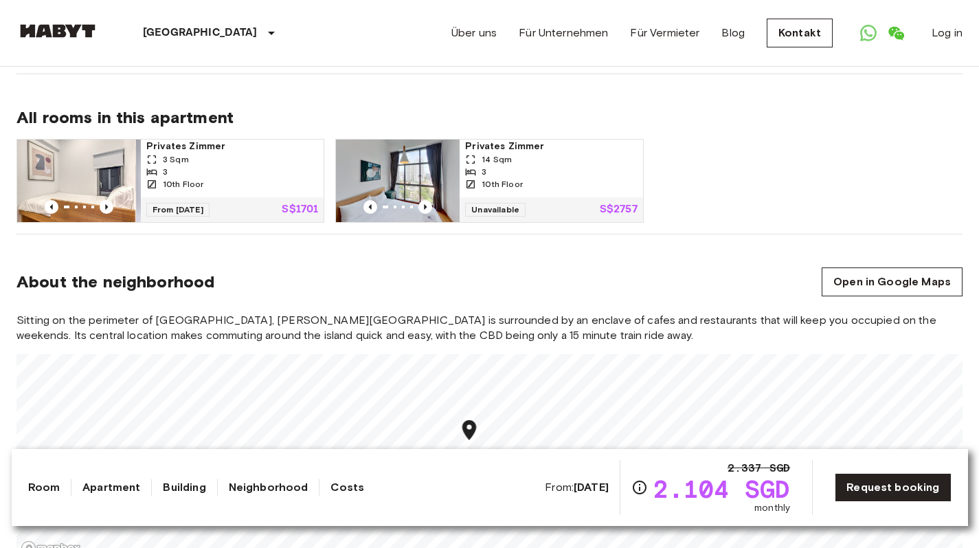
scroll to position [950, 0]
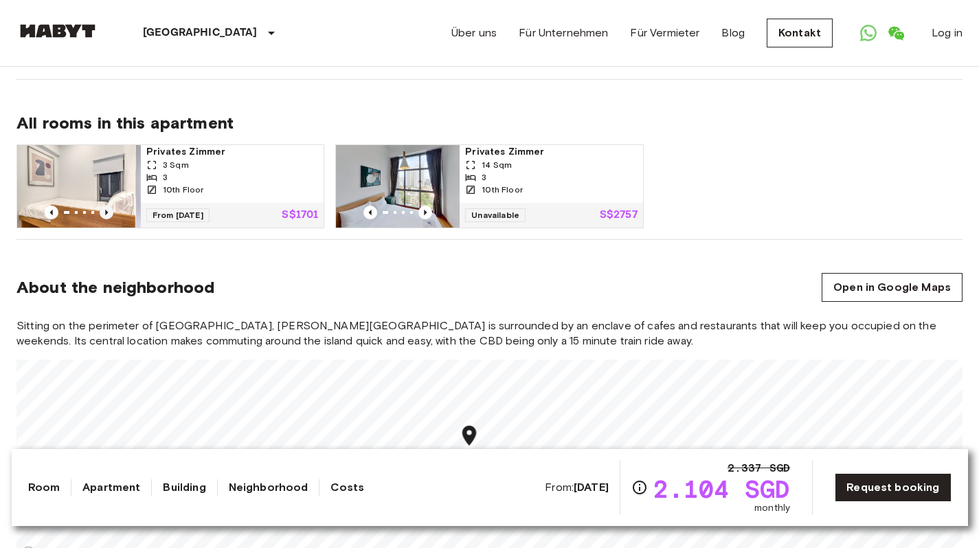
click at [105, 205] on icon "Previous image" at bounding box center [107, 212] width 14 height 14
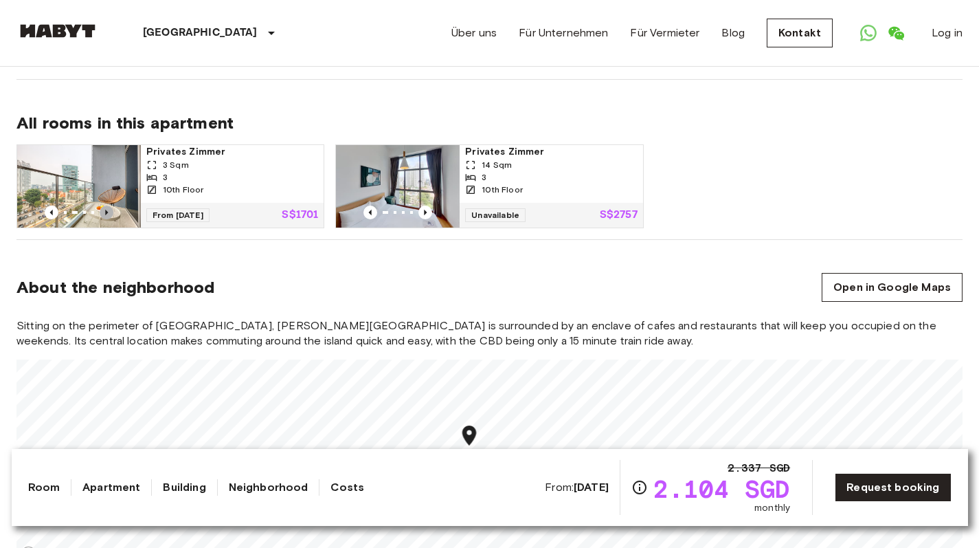
click at [105, 205] on icon "Previous image" at bounding box center [107, 212] width 14 height 14
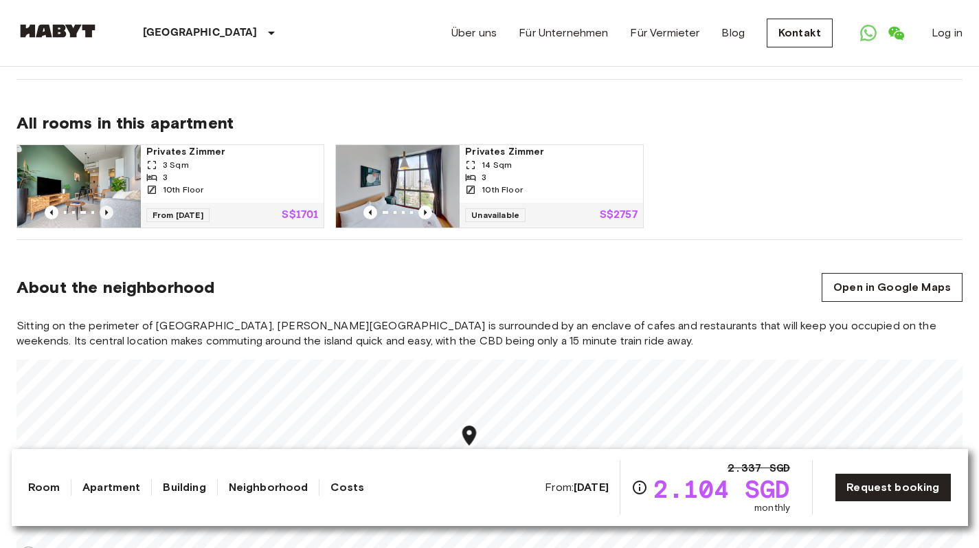
click at [105, 205] on icon "Previous image" at bounding box center [107, 212] width 14 height 14
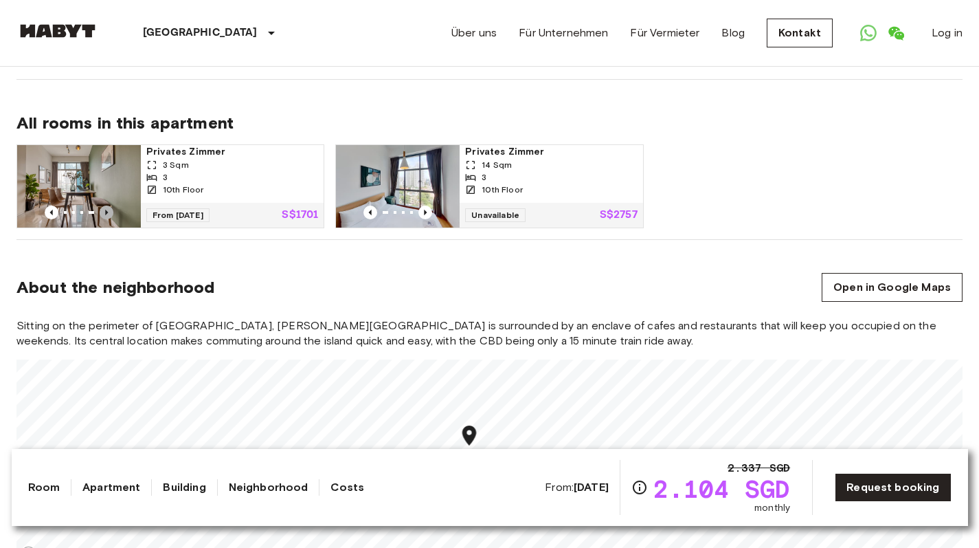
click at [106, 210] on icon "Previous image" at bounding box center [106, 212] width 3 height 5
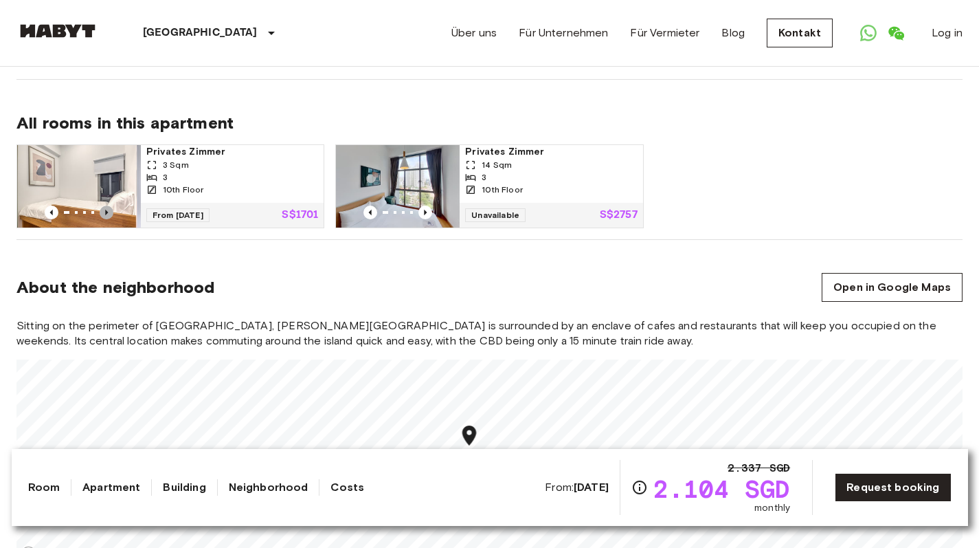
click at [106, 210] on icon "Previous image" at bounding box center [106, 212] width 3 height 5
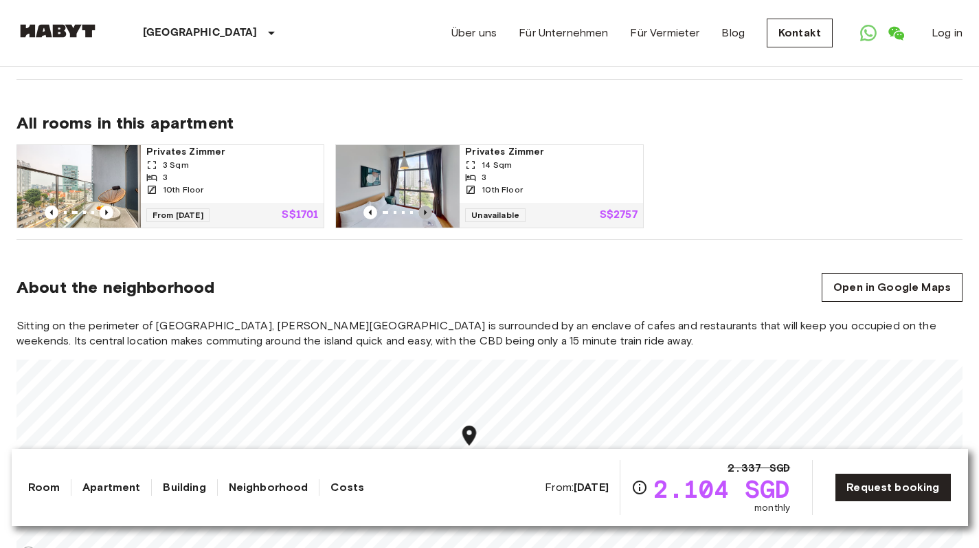
click at [424, 205] on icon "Previous image" at bounding box center [425, 212] width 14 height 14
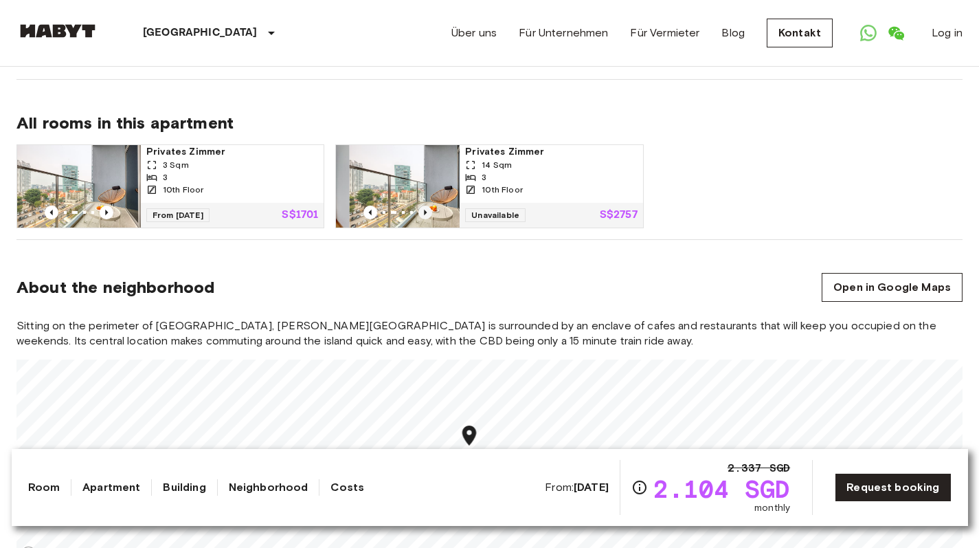
click at [425, 210] on icon "Previous image" at bounding box center [426, 212] width 3 height 5
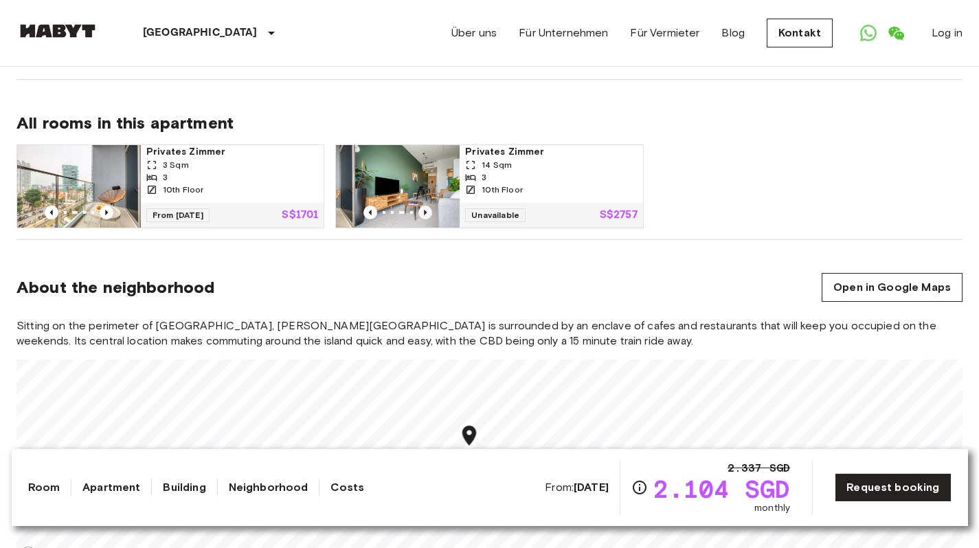
click at [425, 210] on icon "Previous image" at bounding box center [426, 212] width 3 height 5
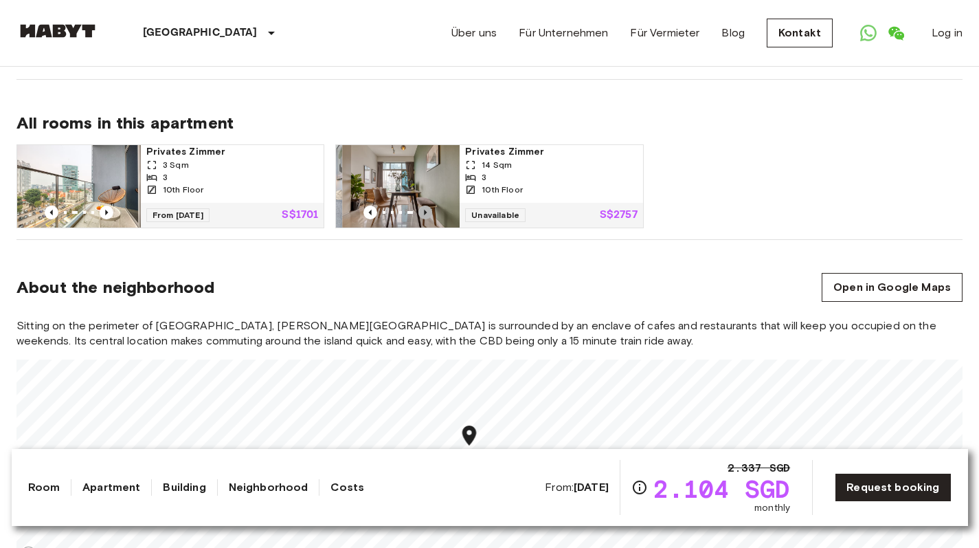
click at [425, 210] on icon "Previous image" at bounding box center [426, 212] width 3 height 5
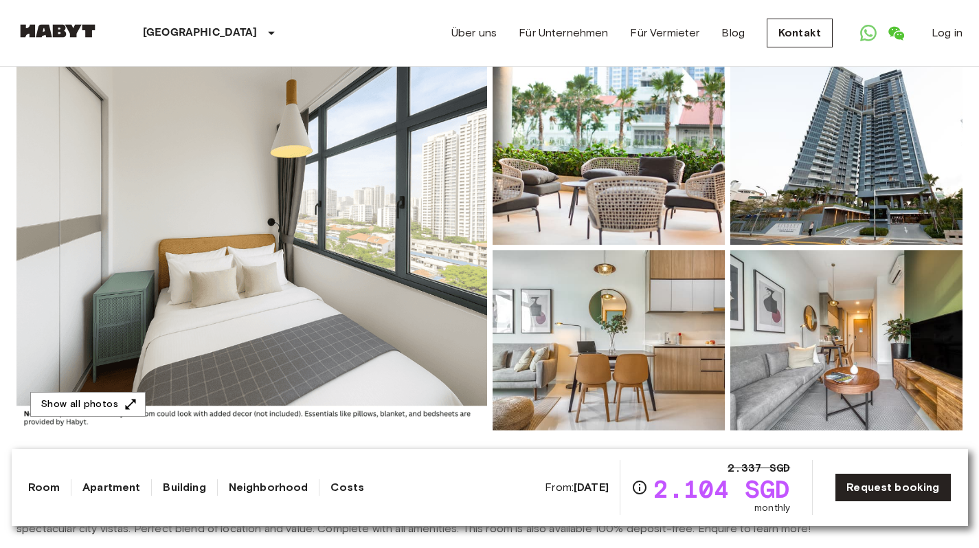
scroll to position [112, 0]
